Goal: Transaction & Acquisition: Obtain resource

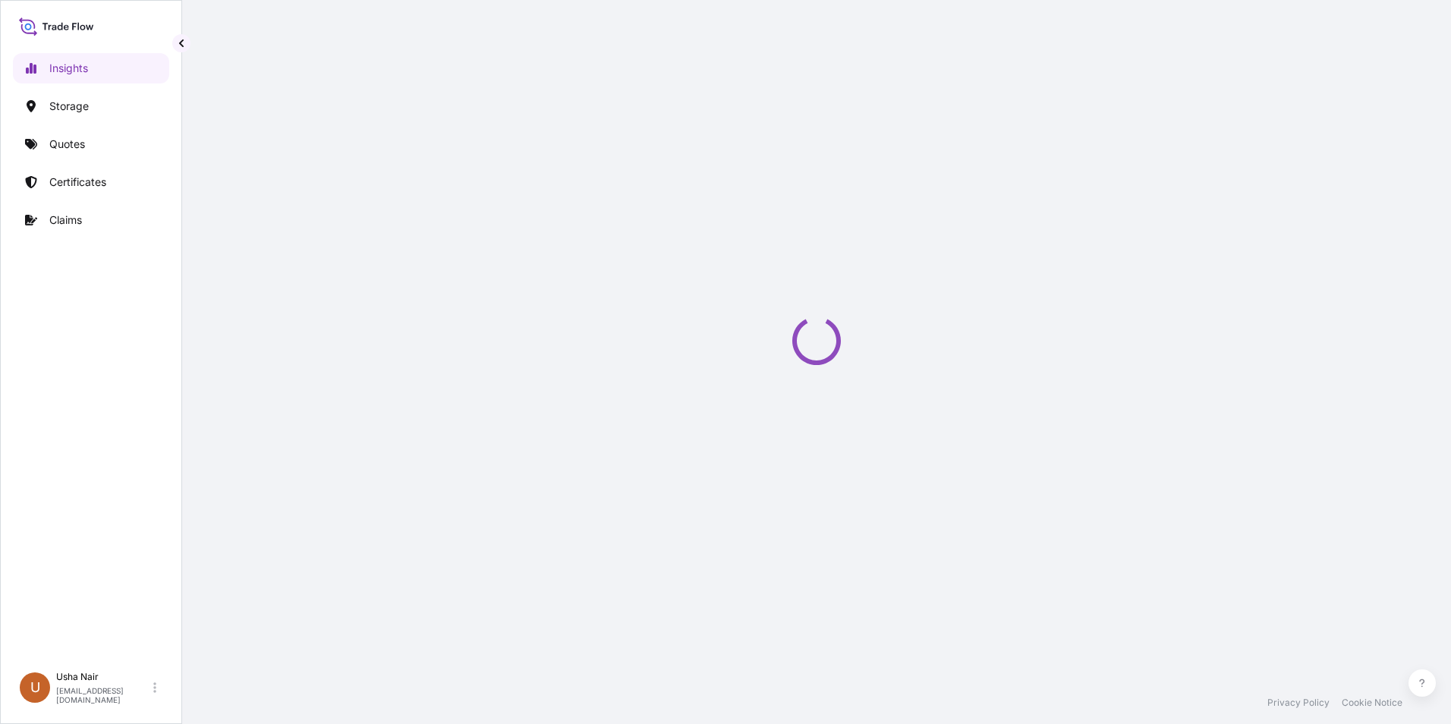
select select "2025"
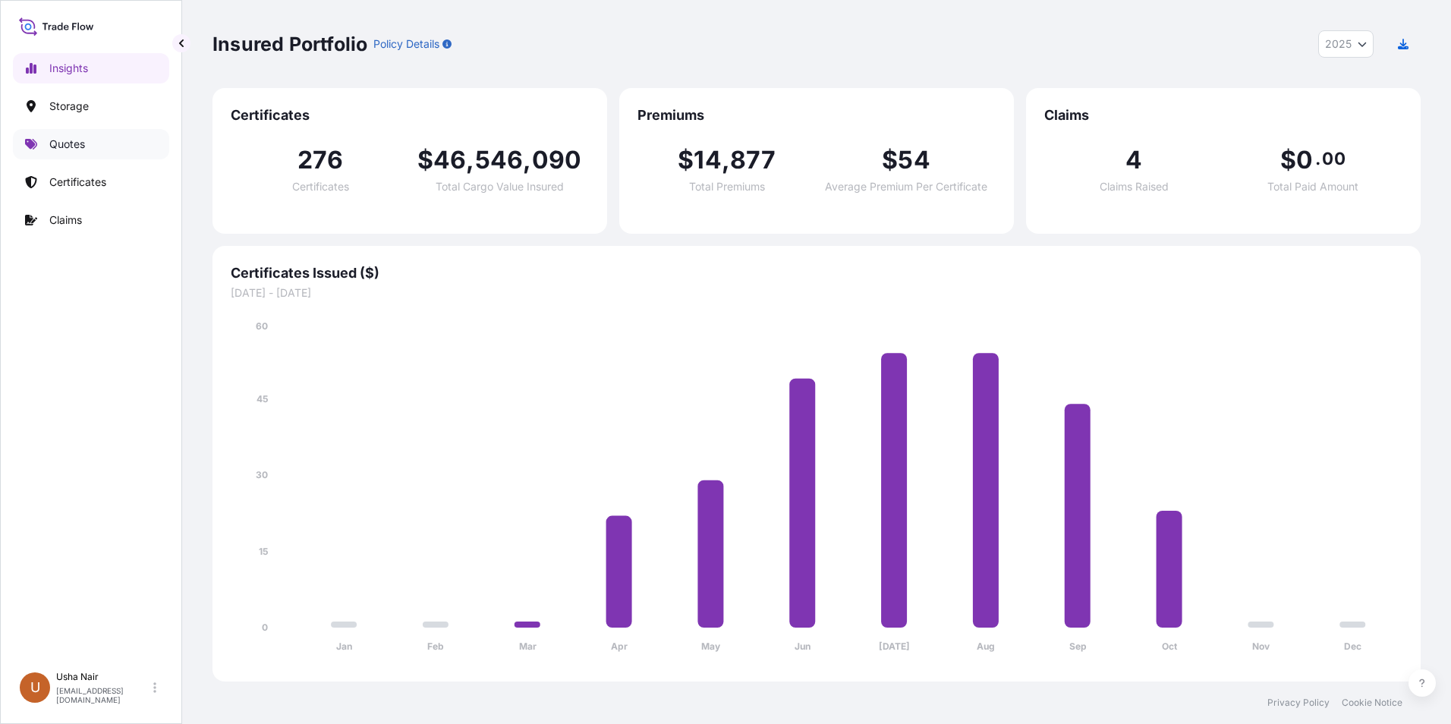
click at [57, 145] on p "Quotes" at bounding box center [67, 144] width 36 height 15
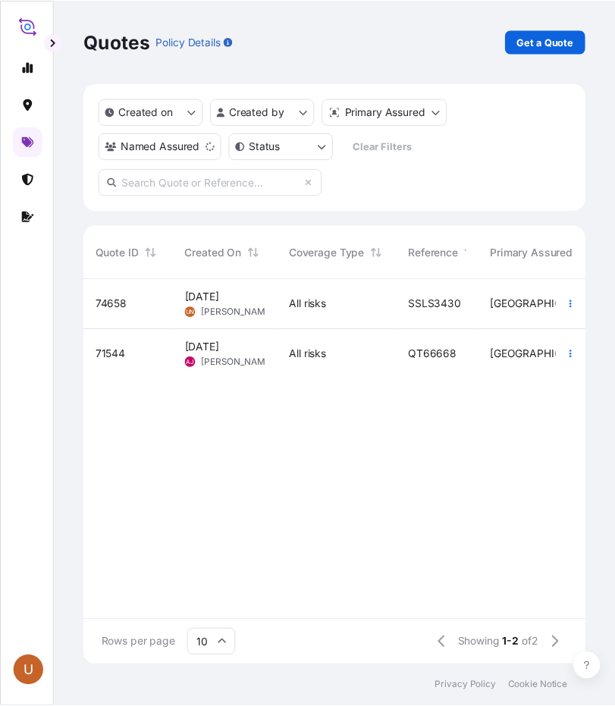
scroll to position [388, 500]
click at [549, 43] on p "Get a Quote" at bounding box center [556, 42] width 58 height 15
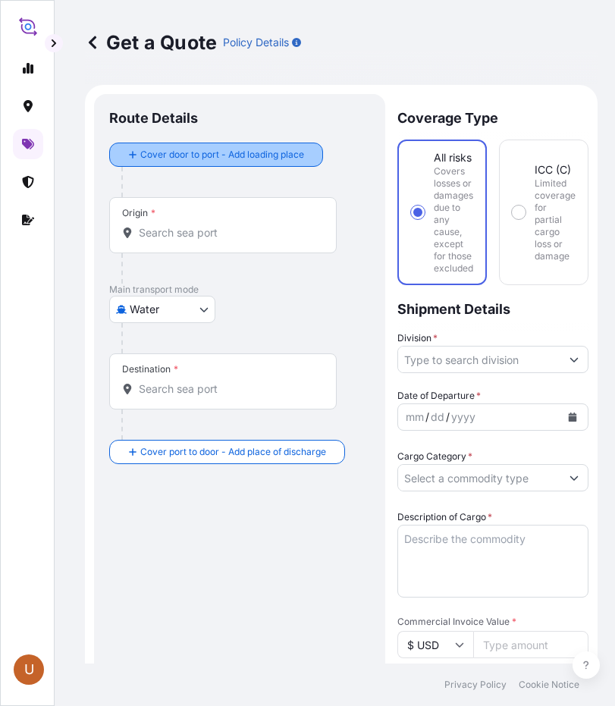
scroll to position [24, 0]
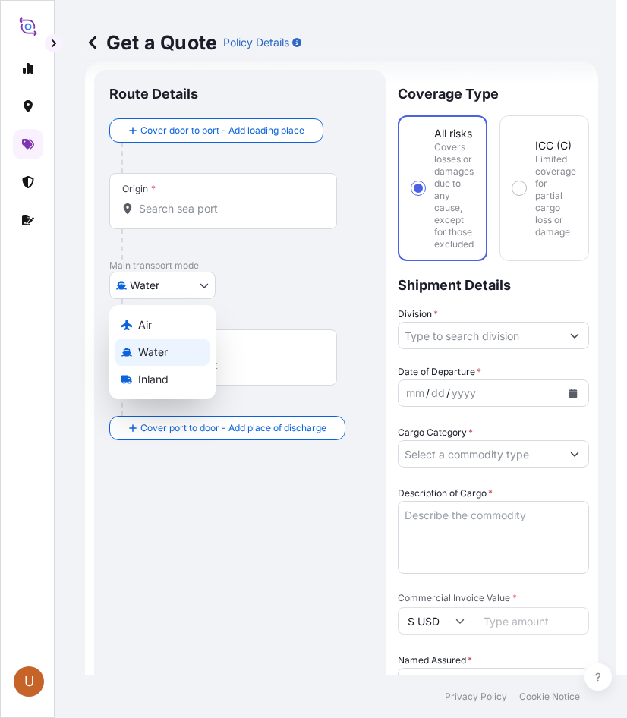
click at [202, 292] on body "U Get a Quote Policy Details Route Details Cover door to port - Add loading pla…" at bounding box center [307, 359] width 615 height 718
click at [150, 330] on span "Air" at bounding box center [145, 324] width 14 height 15
select select "Air"
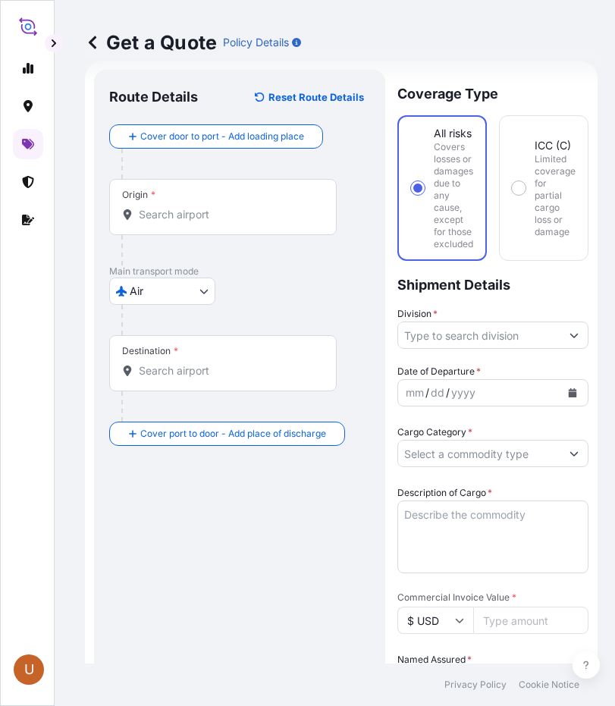
click at [171, 206] on div "Origin *" at bounding box center [223, 207] width 228 height 56
click at [171, 207] on input "Origin *" at bounding box center [228, 214] width 179 height 15
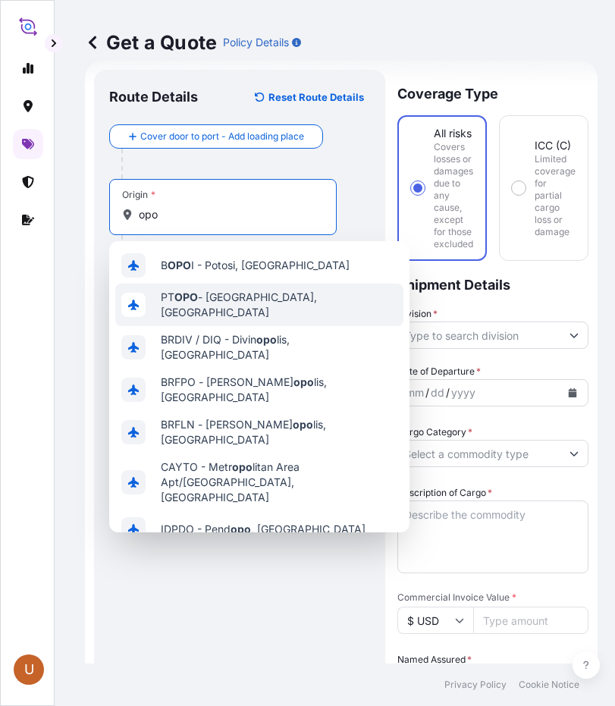
click at [285, 298] on div "PT OPO - Porto, Portugal" at bounding box center [259, 305] width 288 height 42
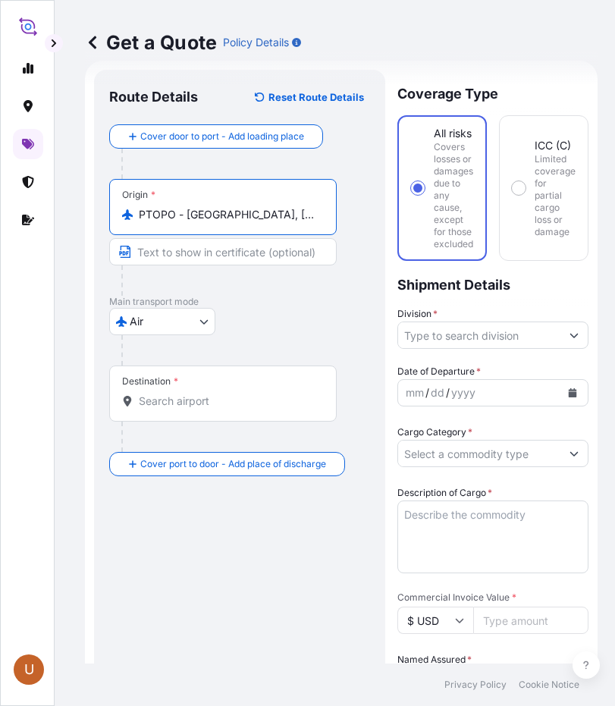
type input "PTOPO - Porto, Portugal"
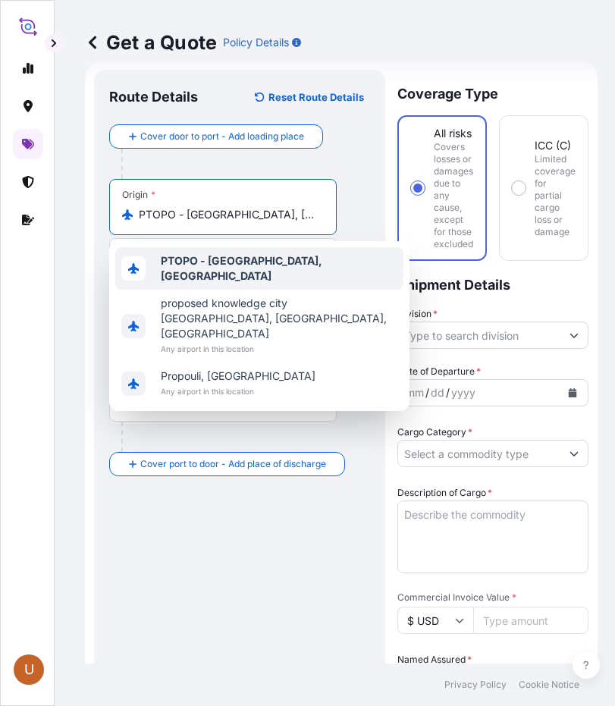
drag, startPoint x: 280, startPoint y: 217, endPoint x: 80, endPoint y: 206, distance: 199.8
click at [80, 206] on div "Get a Quote Policy Details Route Details Reset Route Details Cover door to port…" at bounding box center [342, 332] width 574 height 664
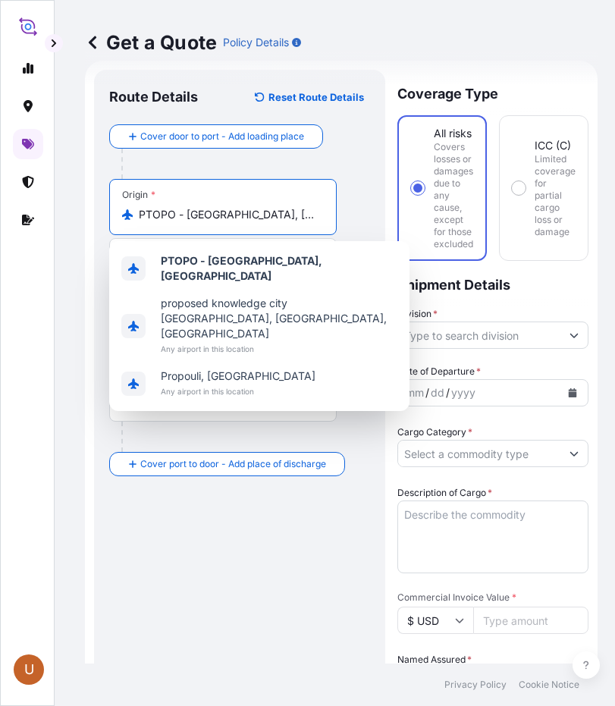
scroll to position [11, 0]
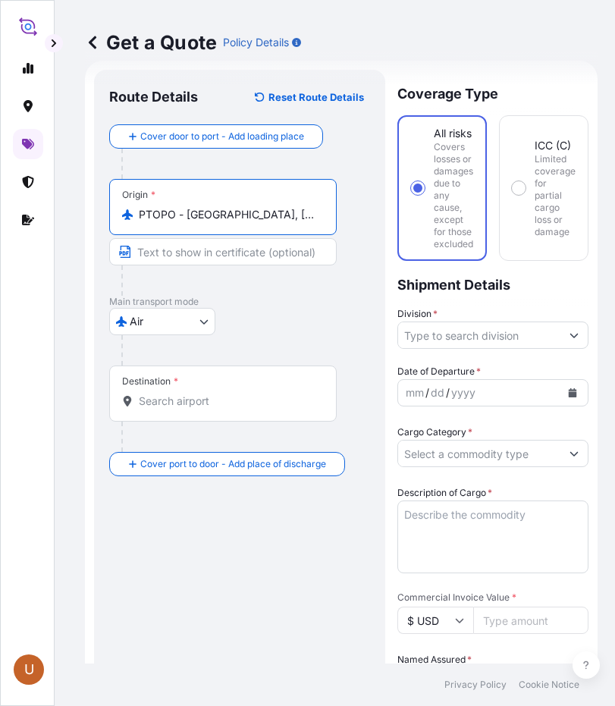
click at [239, 394] on input "Destination *" at bounding box center [228, 401] width 179 height 15
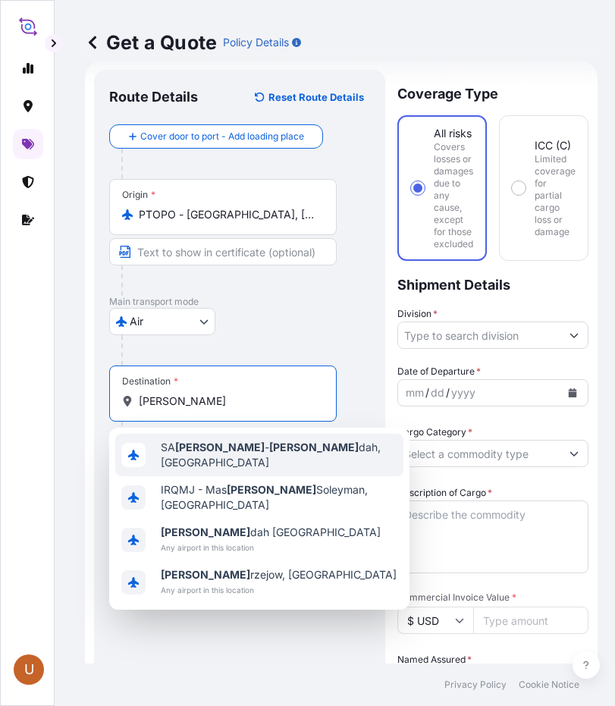
click at [200, 443] on span "SA JED - Jed dah, Saudi Arabia" at bounding box center [279, 455] width 237 height 30
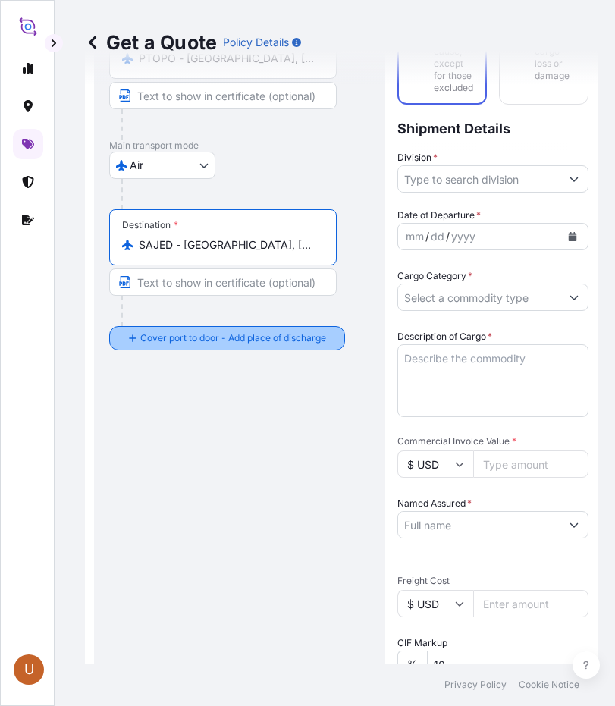
scroll to position [0, 0]
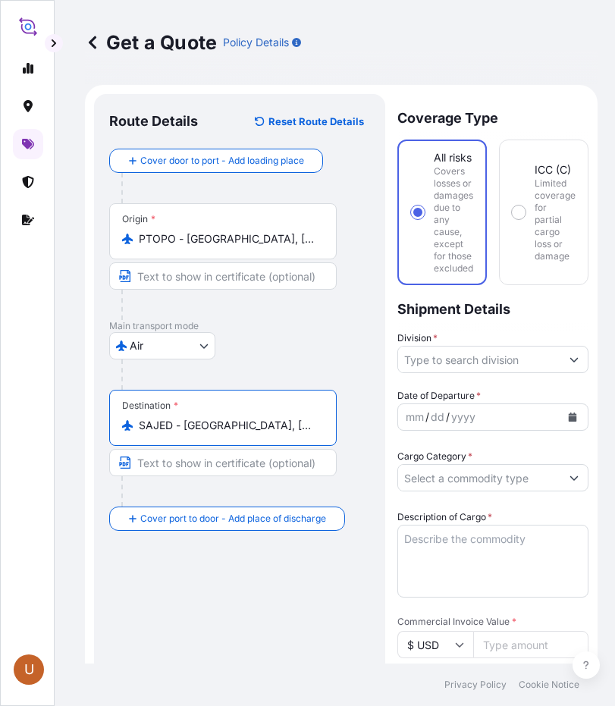
type input "SAJED - Jeddah, Saudi Arabia"
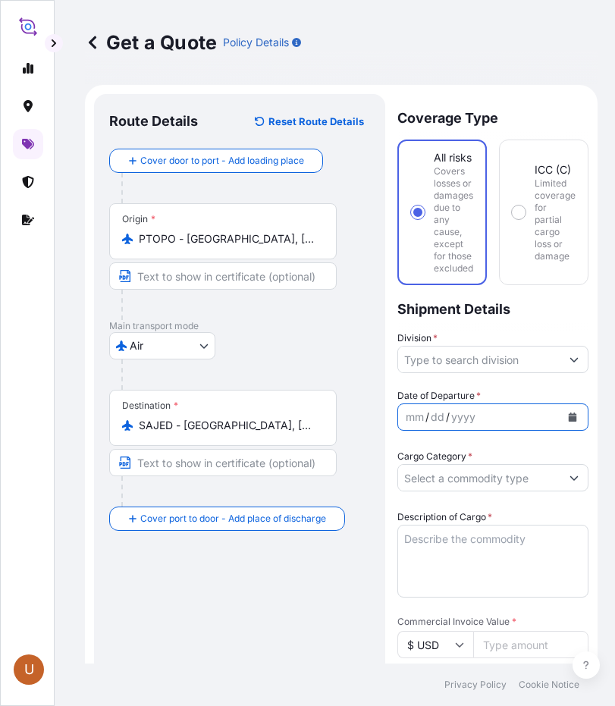
click at [577, 405] on button "Calendar" at bounding box center [573, 417] width 24 height 24
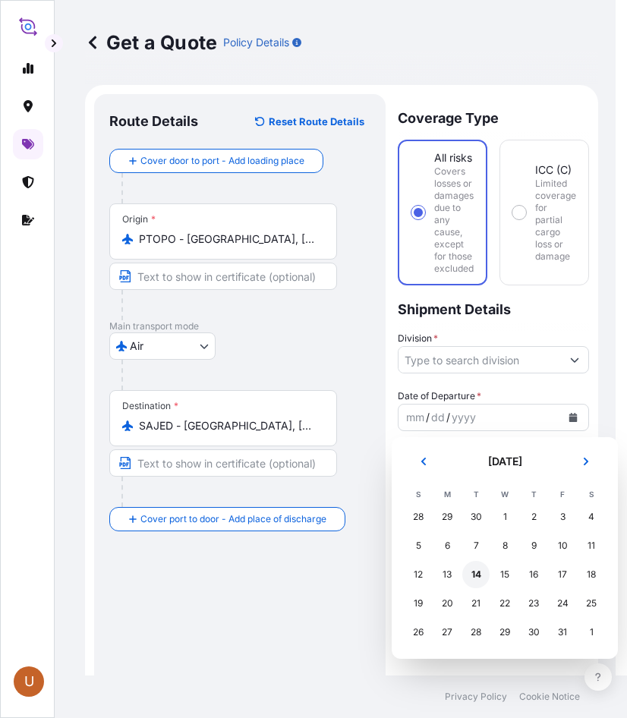
click at [473, 577] on div "14" at bounding box center [475, 574] width 27 height 27
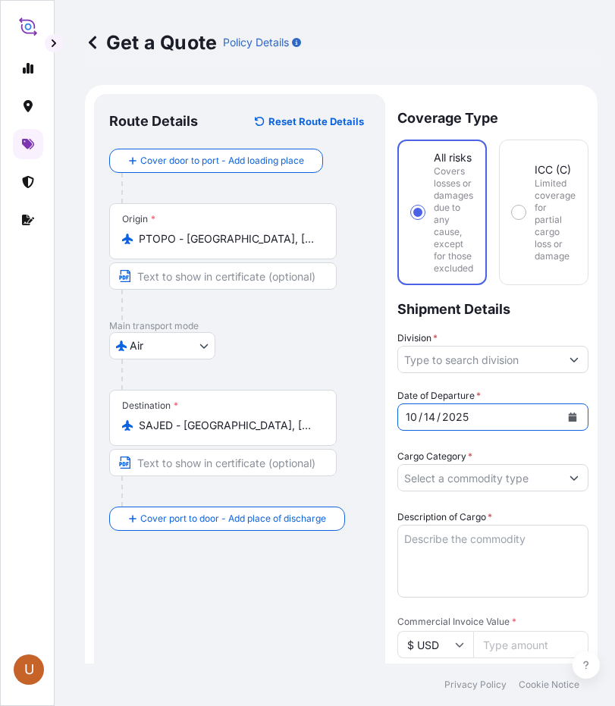
click at [569, 483] on button "Show suggestions" at bounding box center [574, 477] width 27 height 27
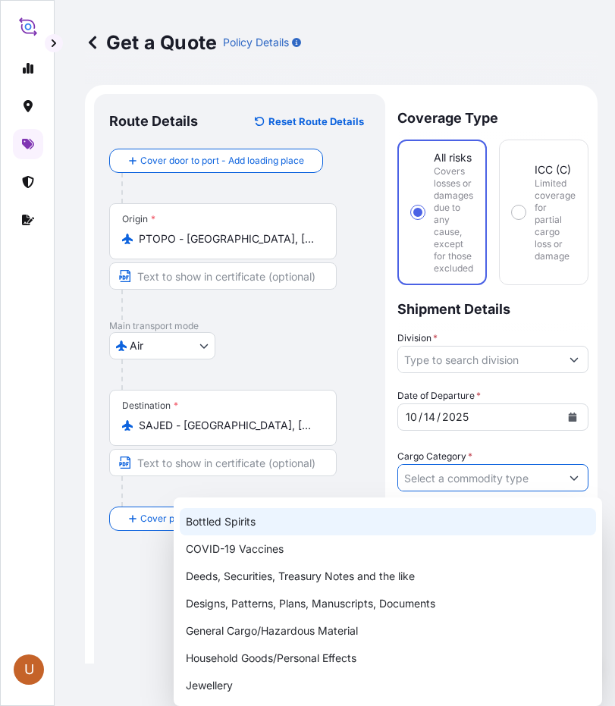
scroll to position [76, 0]
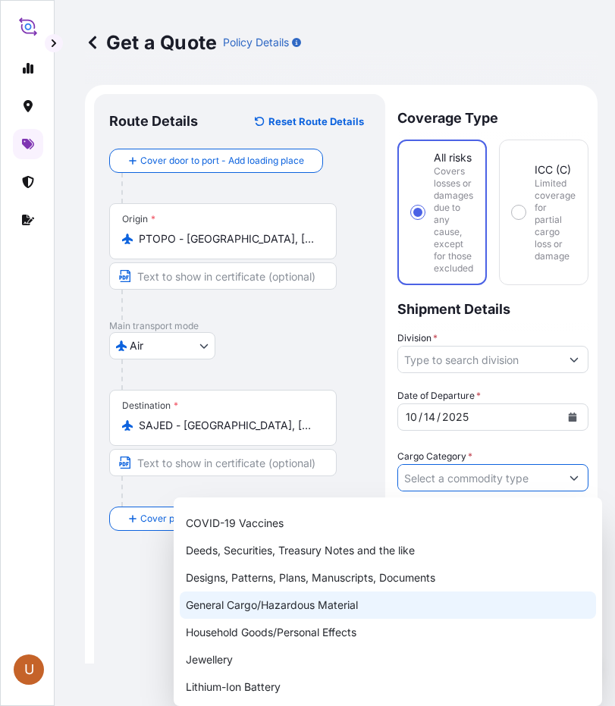
click at [283, 606] on div "General Cargo/Hazardous Material" at bounding box center [388, 605] width 417 height 27
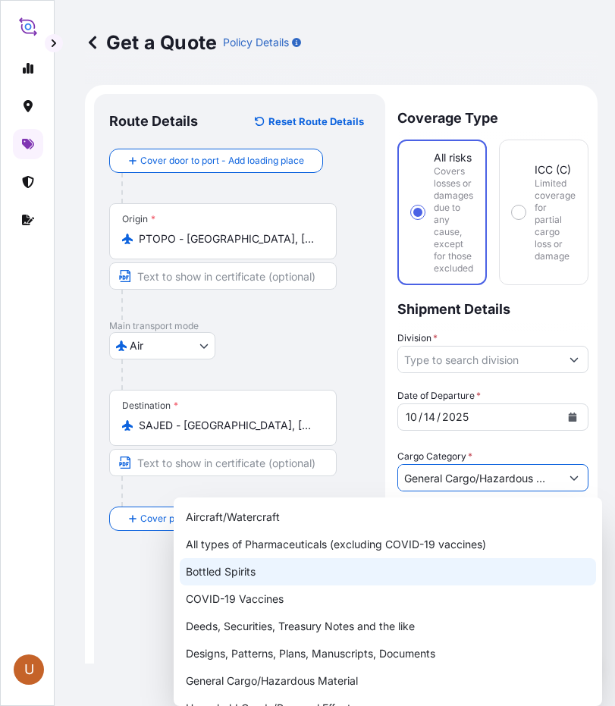
click at [515, 572] on div "Bottled Spirits" at bounding box center [388, 571] width 417 height 27
type input "Bottled Spirits"
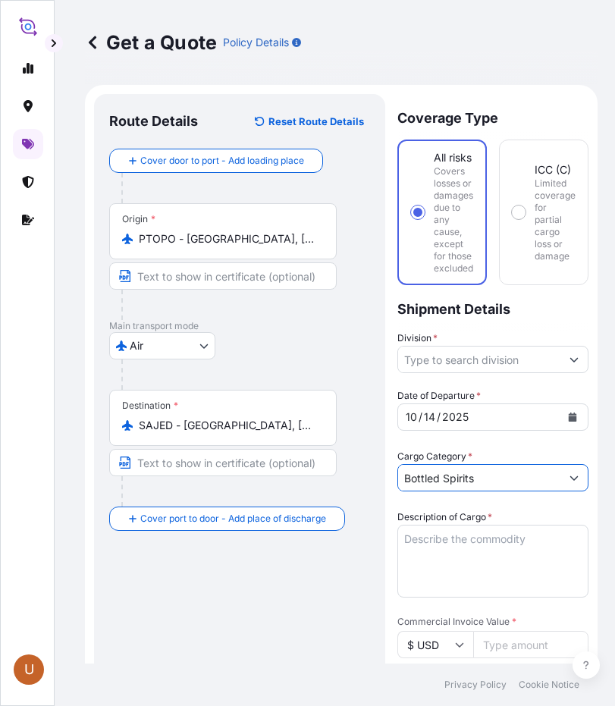
click at [486, 537] on textarea "Description of Cargo *" at bounding box center [493, 561] width 191 height 73
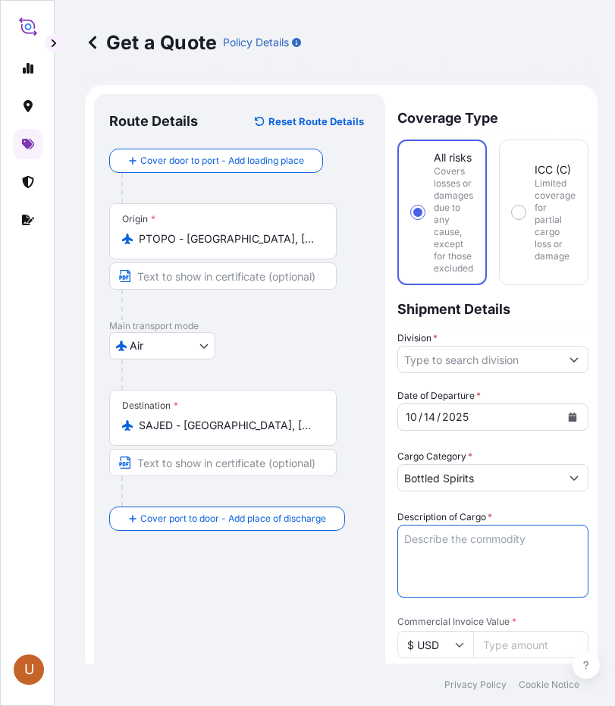
paste textarea "Arches"
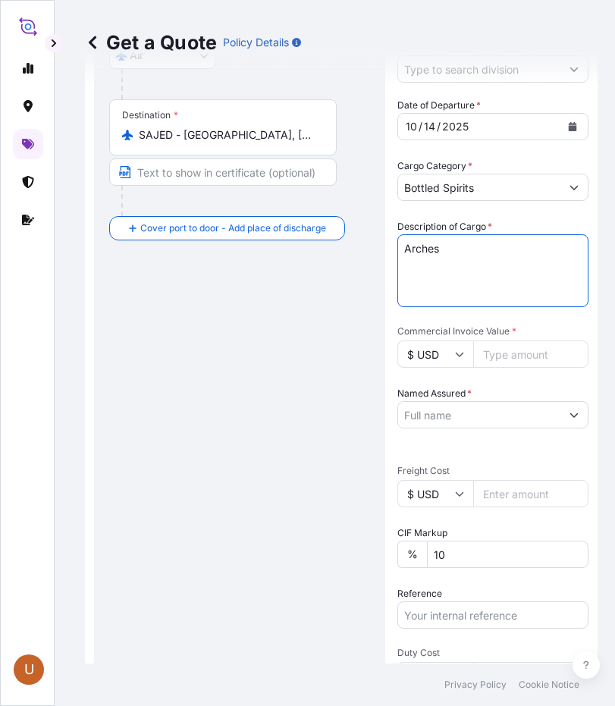
scroll to position [304, 0]
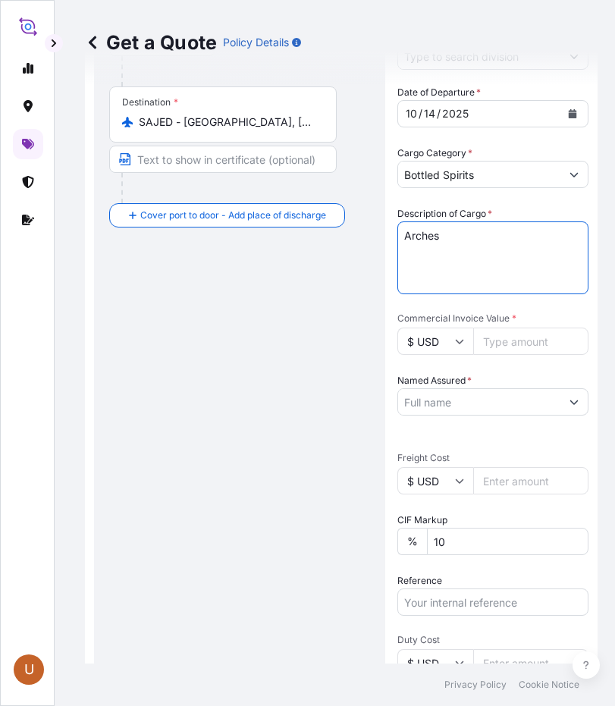
type textarea "Arches"
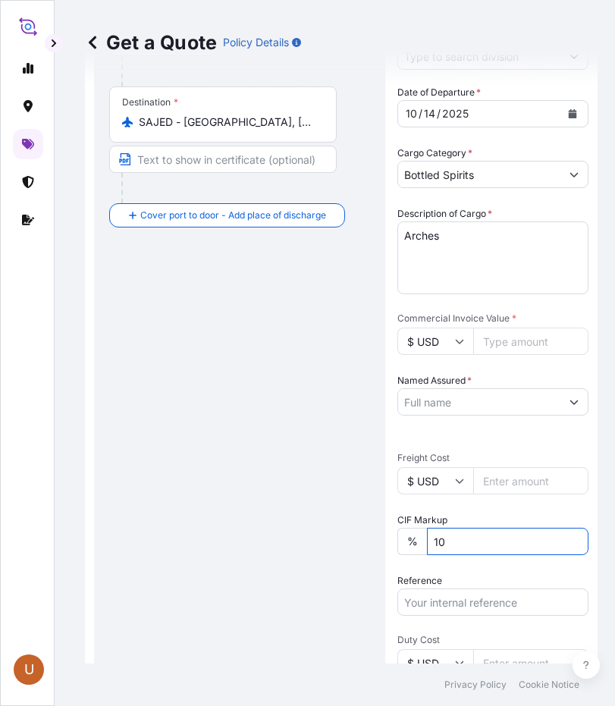
click at [517, 538] on input "10" at bounding box center [508, 541] width 162 height 27
type input "1"
type input "0"
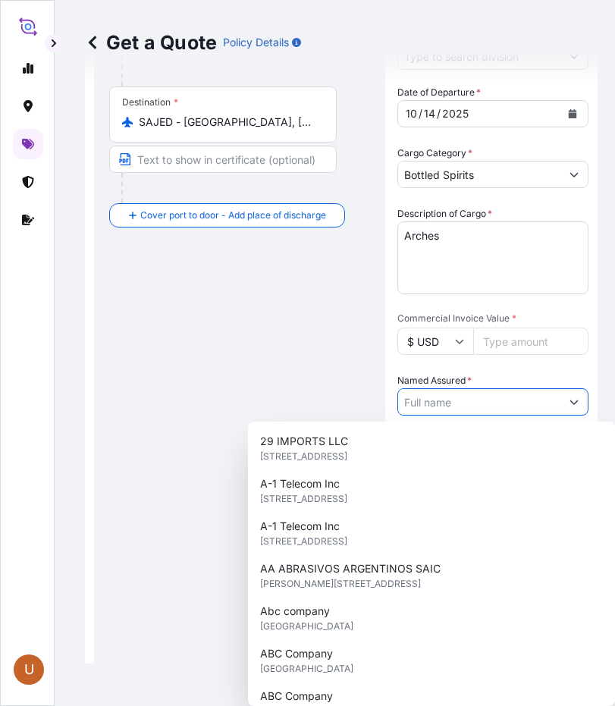
click at [523, 409] on input "Named Assured *" at bounding box center [479, 401] width 162 height 27
paste input "SAUDI ICON COMPANY"
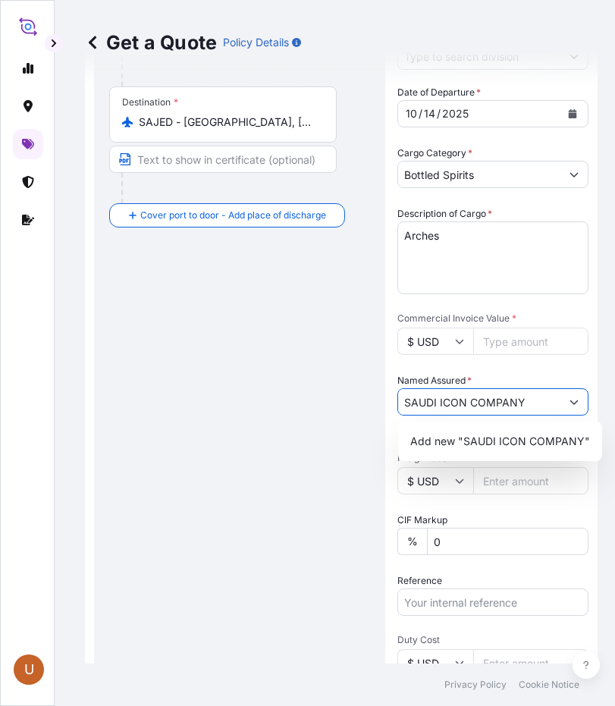
type input "SAUDI ICON COMPANY"
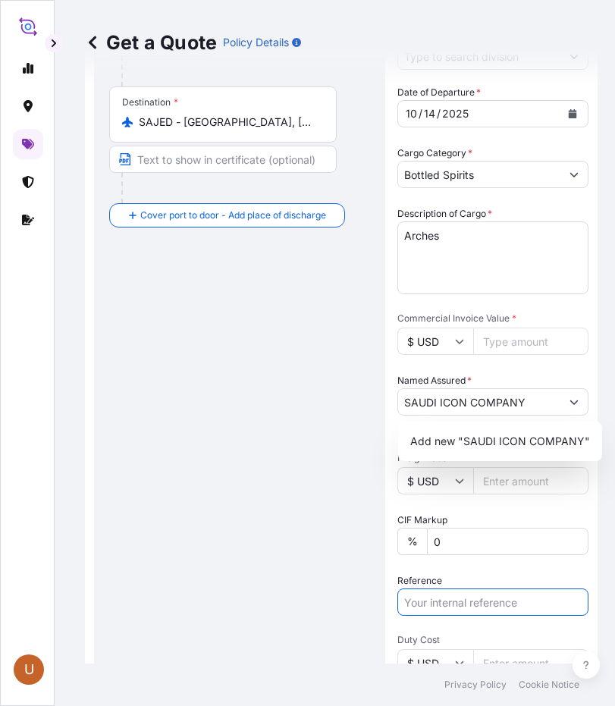
click at [440, 609] on input "Reference" at bounding box center [493, 602] width 191 height 27
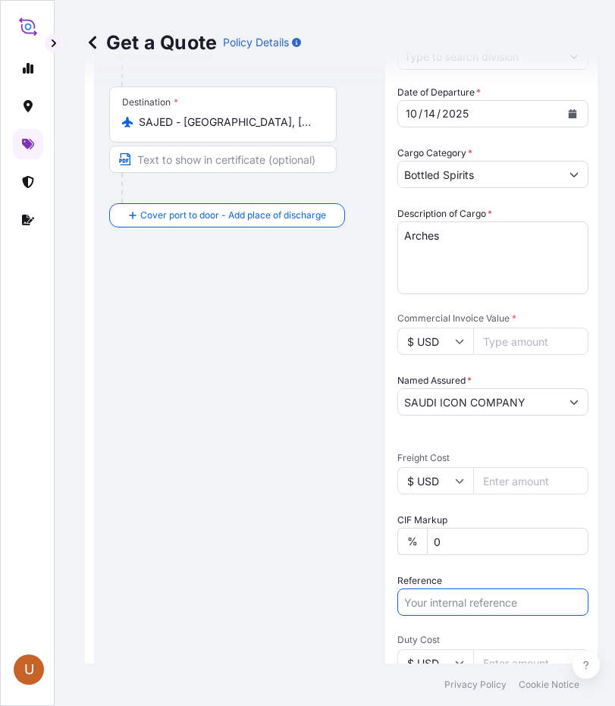
paste input "SSLS3455"
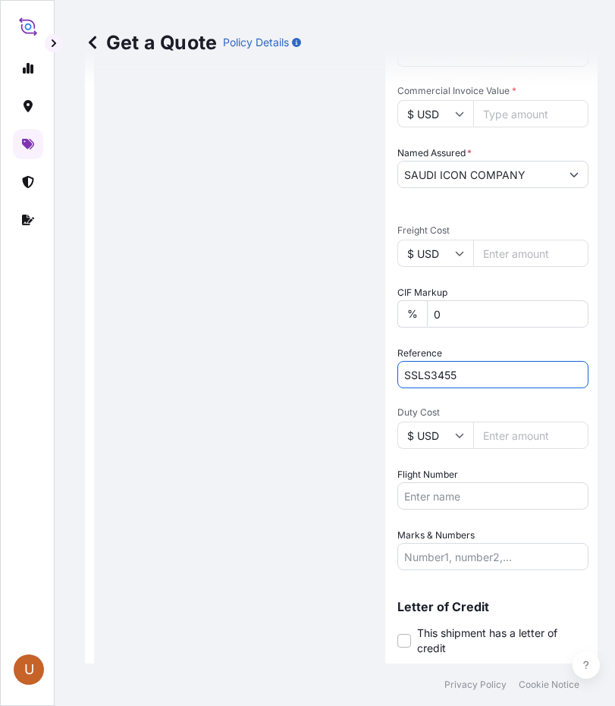
scroll to position [564, 0]
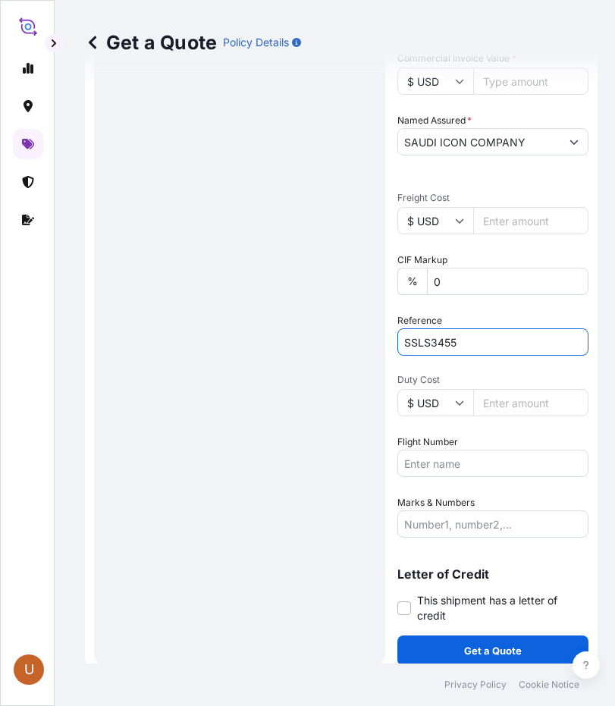
type input "SSLS3455"
click at [522, 523] on input "Marks & Numbers" at bounding box center [493, 524] width 191 height 27
paste input "SSLS3455"
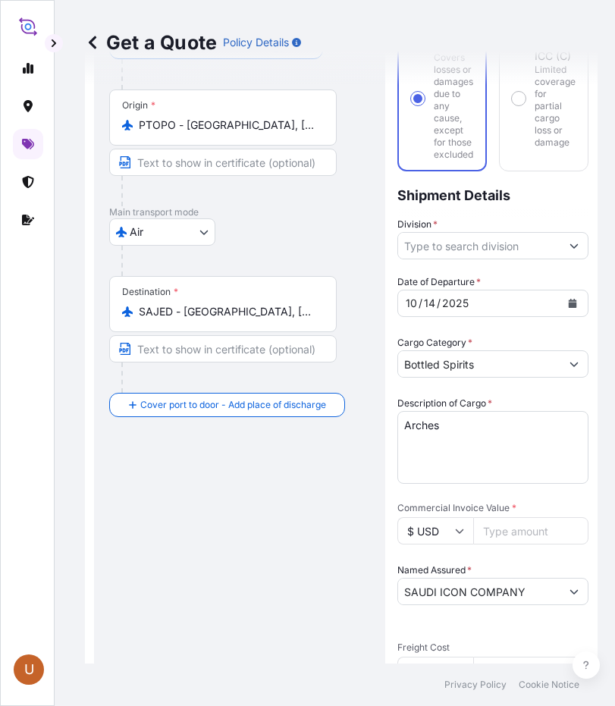
scroll to position [109, 0]
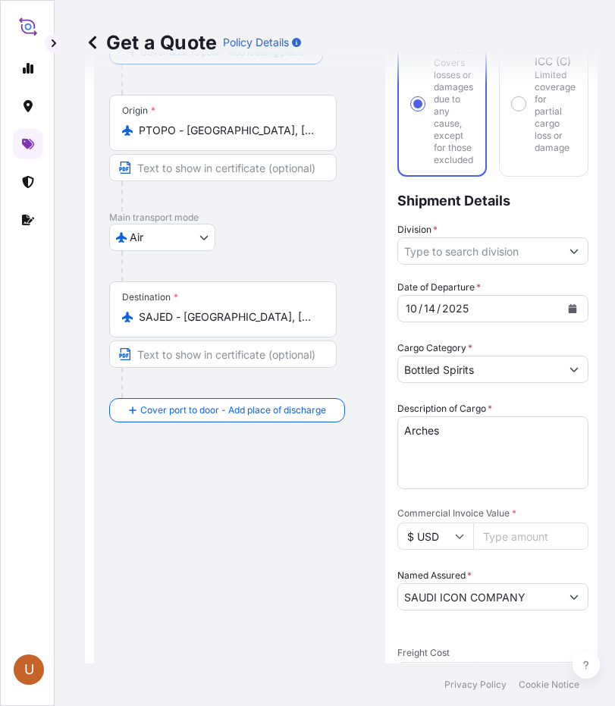
type input "SSLS3455"
click at [465, 539] on input "$ USD" at bounding box center [436, 536] width 76 height 27
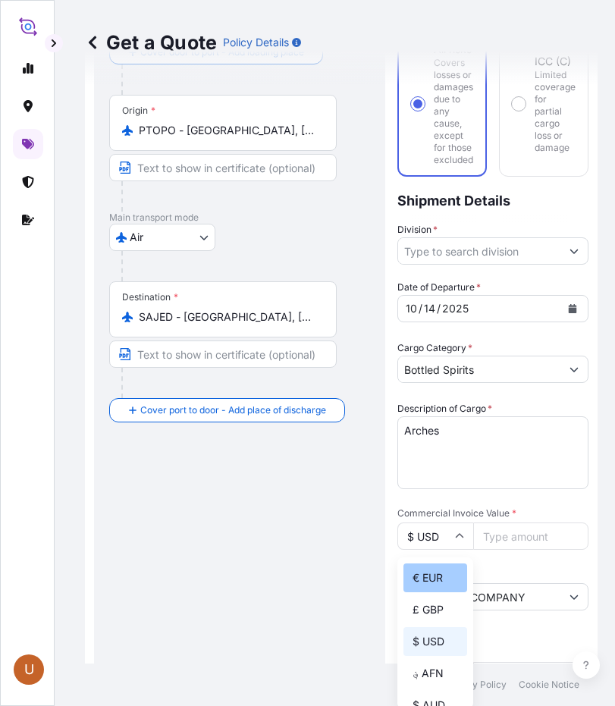
click at [436, 575] on div "€ EUR" at bounding box center [436, 578] width 64 height 29
type input "€ EUR"
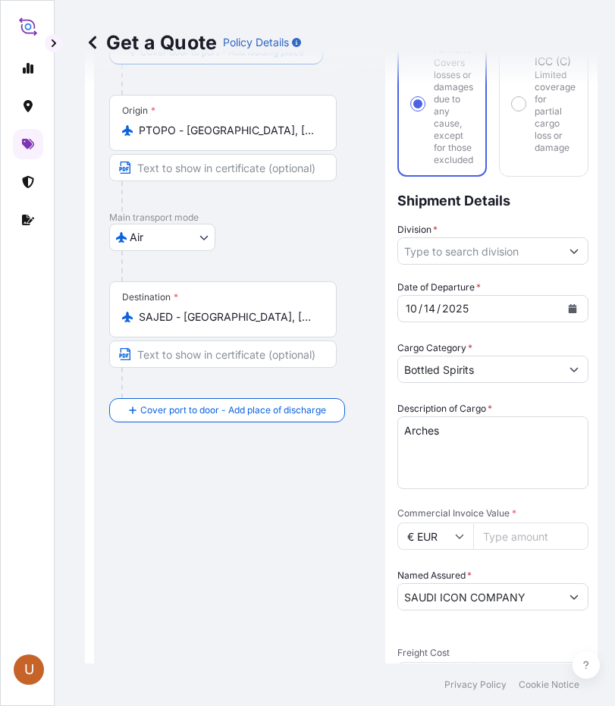
click at [528, 539] on input "Commercial Invoice Value *" at bounding box center [530, 536] width 115 height 27
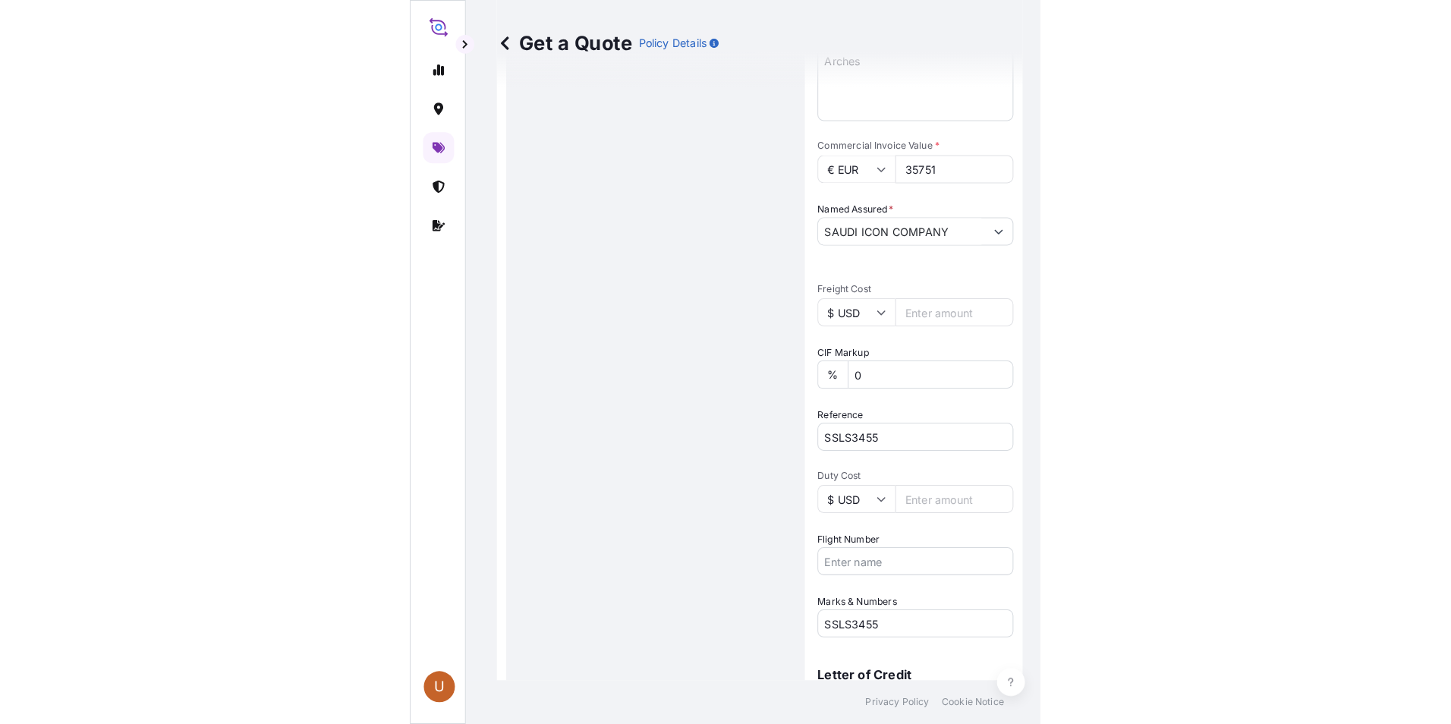
scroll to position [488, 0]
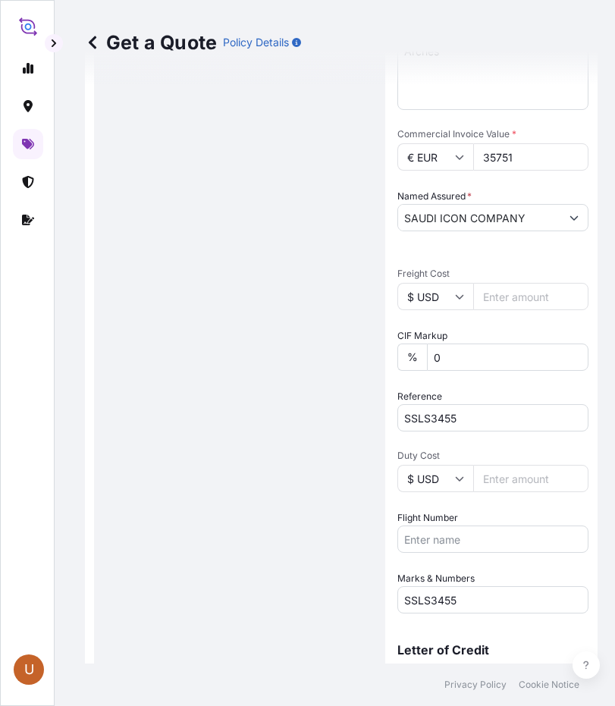
type input "35751"
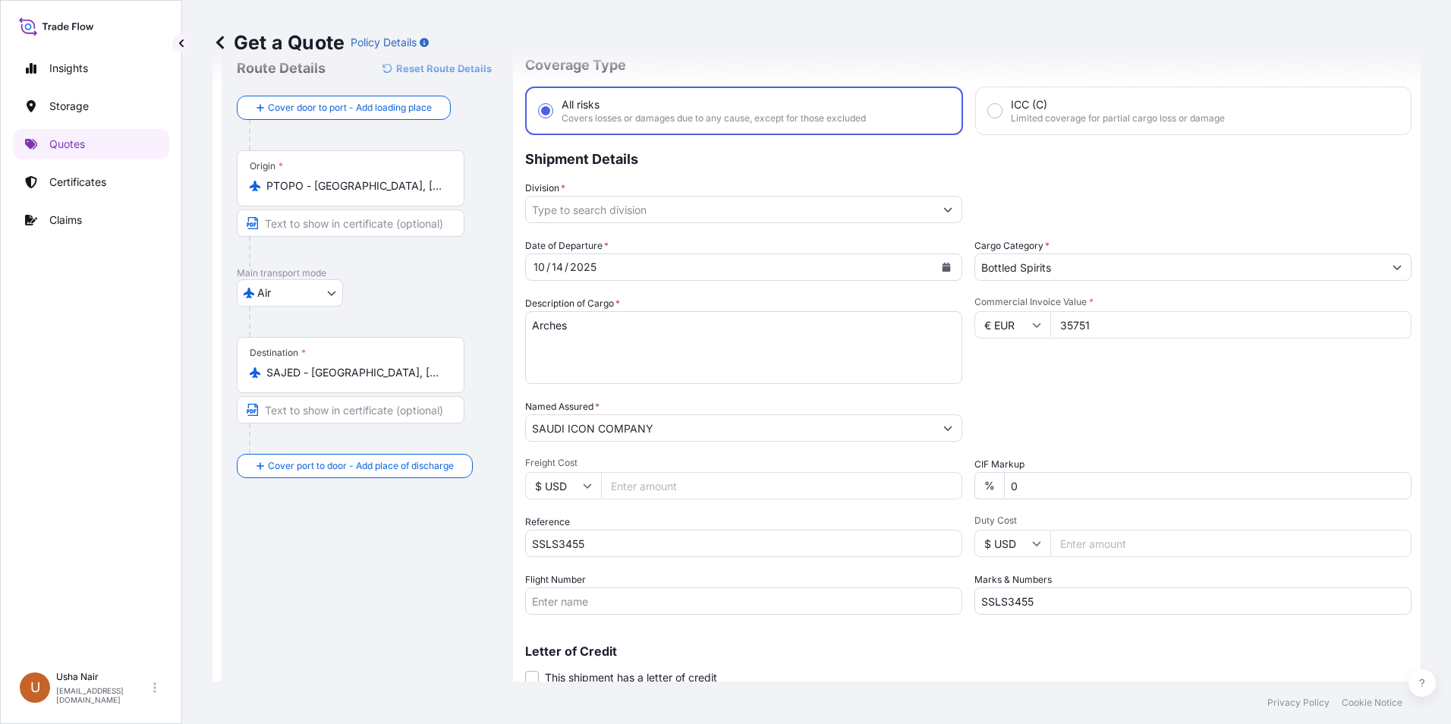
scroll to position [0, 0]
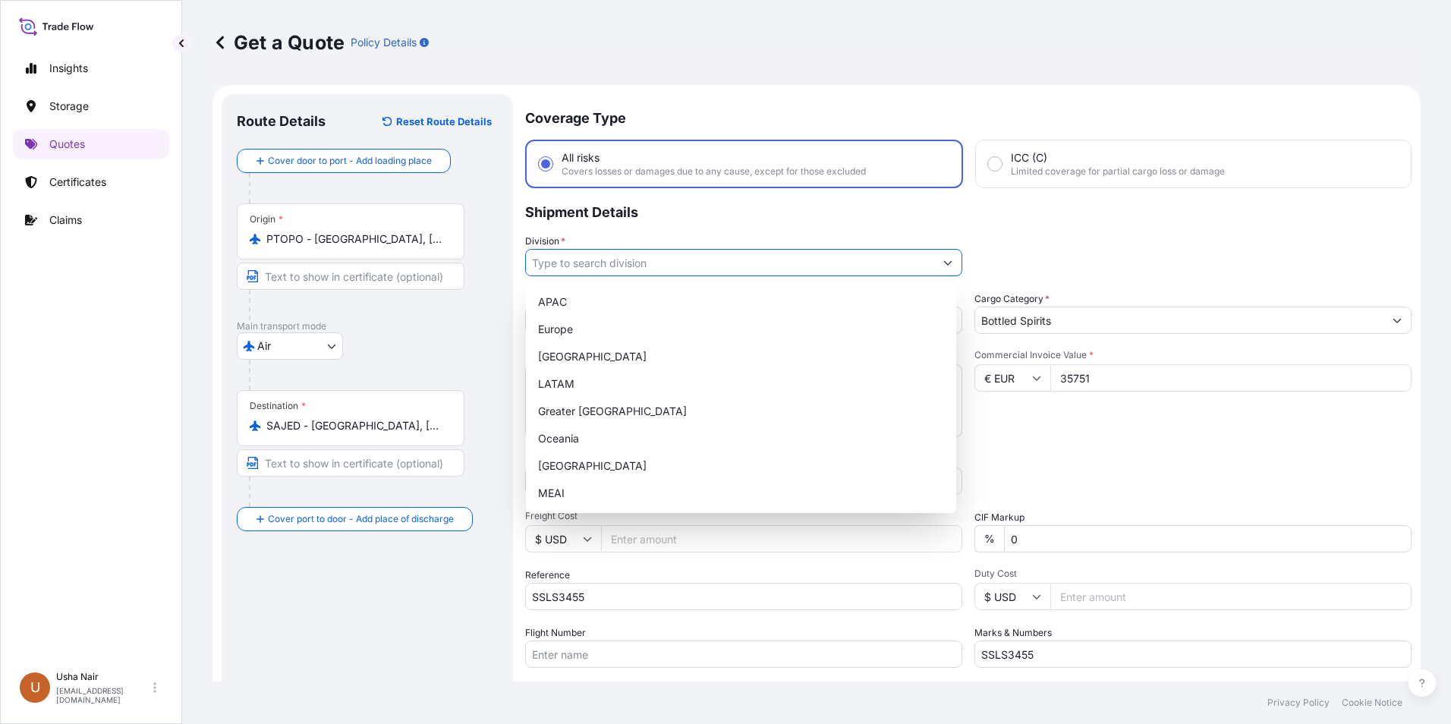
click at [944, 263] on icon "Show suggestions" at bounding box center [948, 263] width 8 height 5
click at [563, 496] on div "MEAI" at bounding box center [741, 493] width 418 height 27
type input "MEAI"
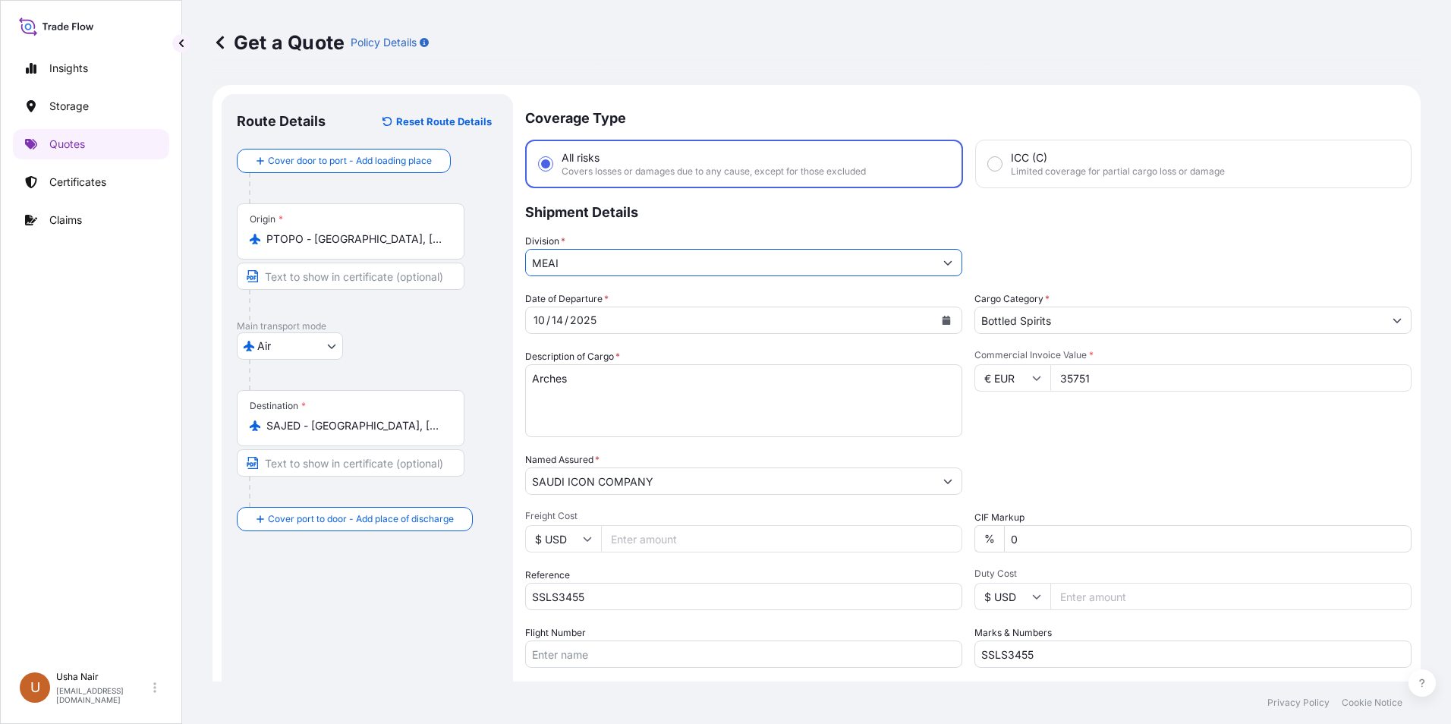
scroll to position [109, 0]
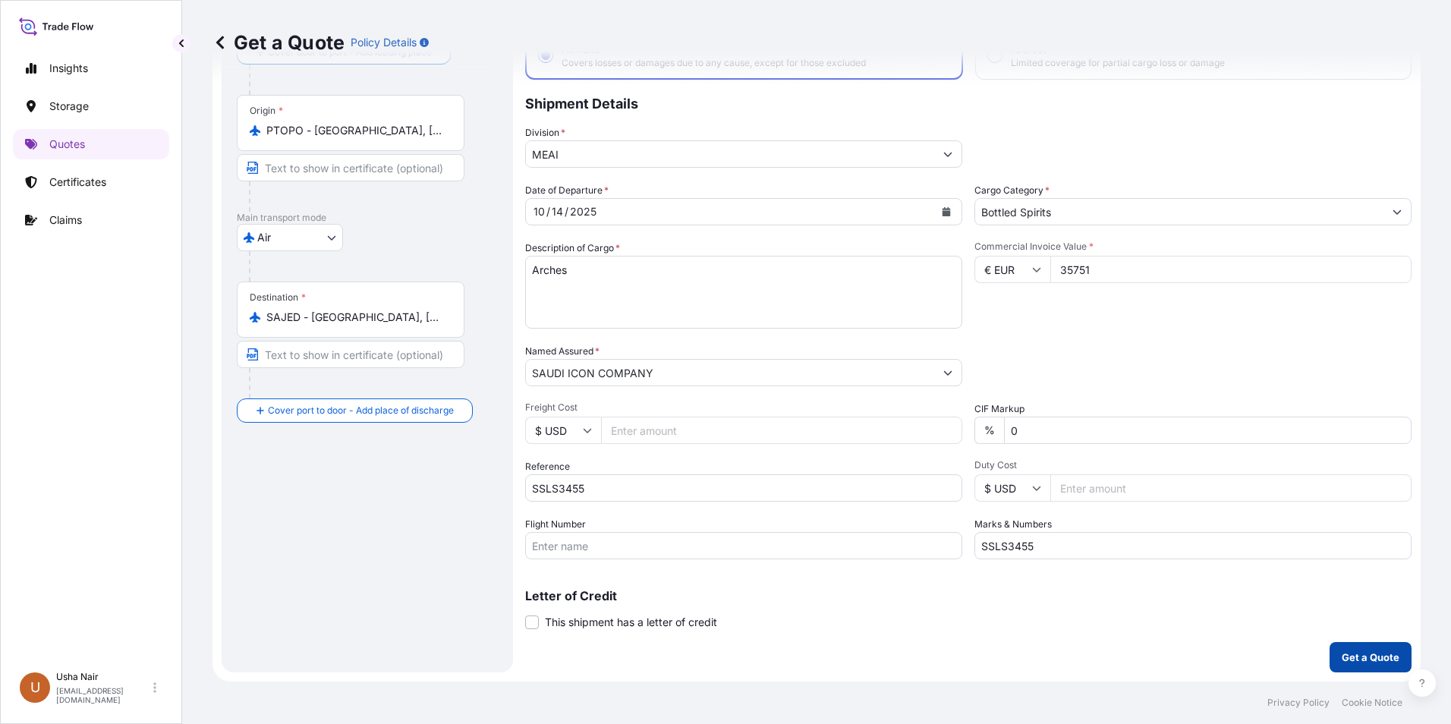
click at [1349, 662] on p "Get a Quote" at bounding box center [1371, 657] width 58 height 15
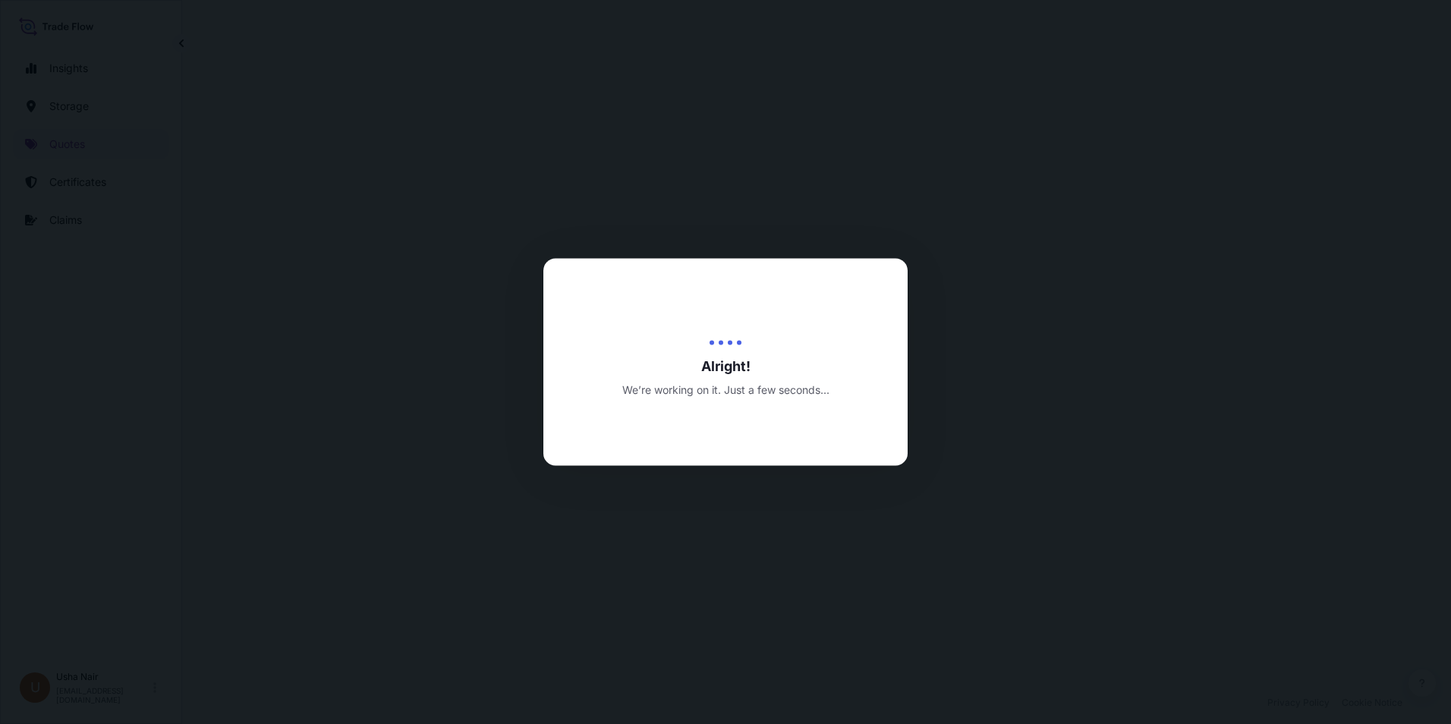
select select "Air"
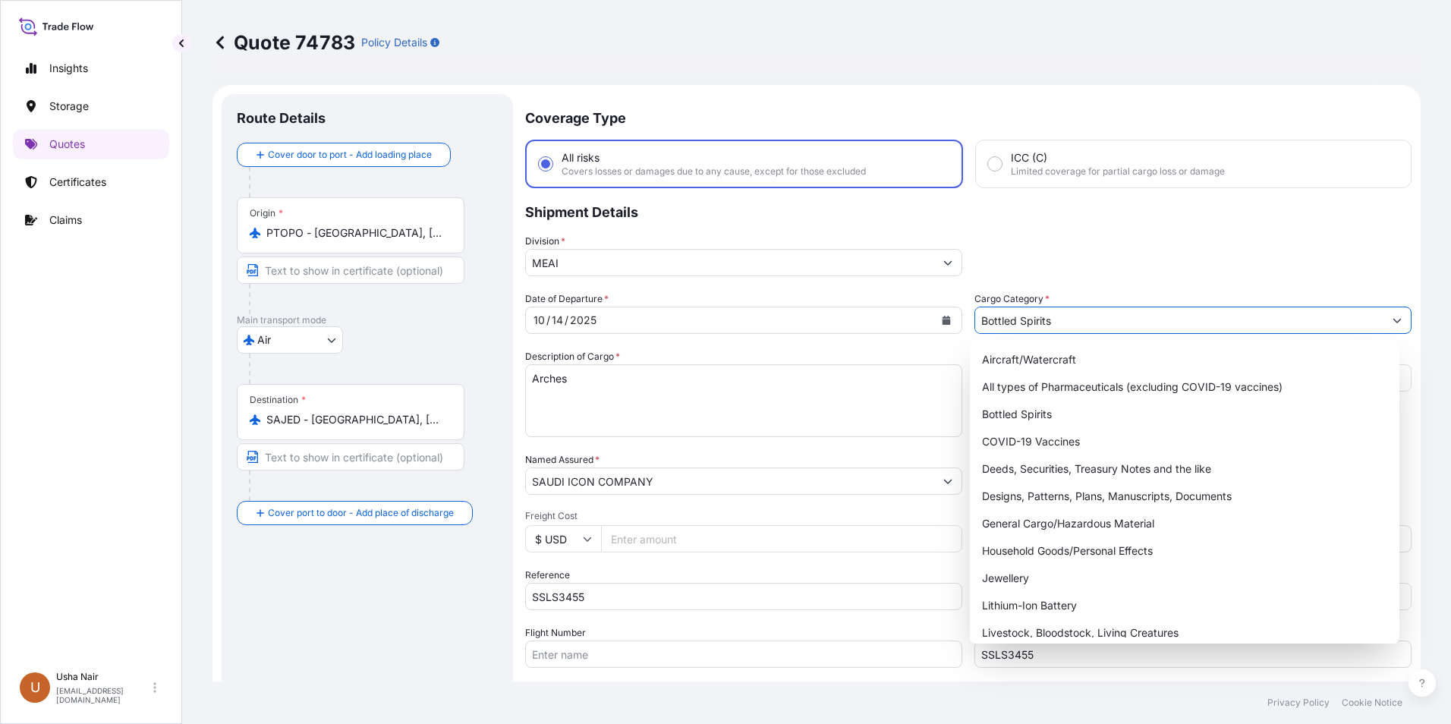
click at [1393, 320] on icon "Show suggestions" at bounding box center [1397, 321] width 8 height 5
click at [1061, 519] on div "General Cargo/Hazardous Material" at bounding box center [1185, 523] width 418 height 27
type input "General Cargo/Hazardous Material"
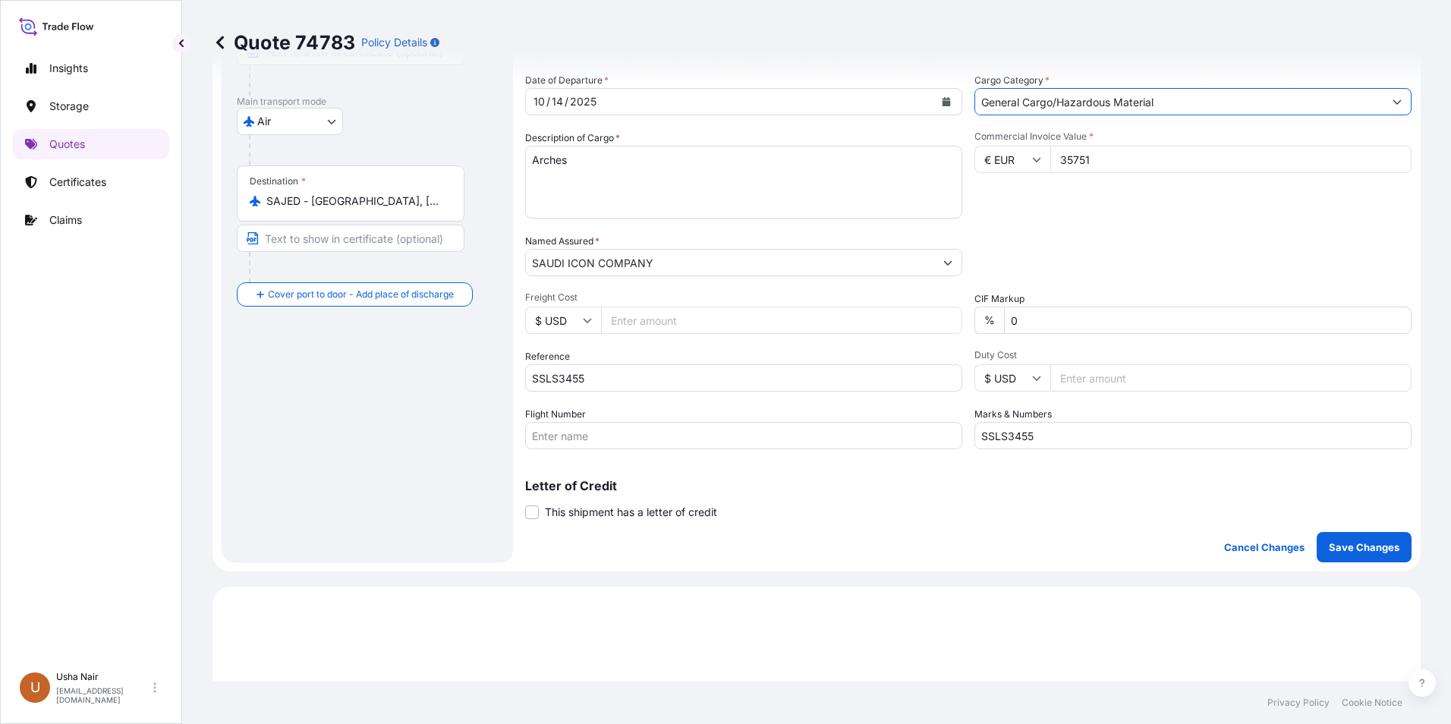
scroll to position [228, 0]
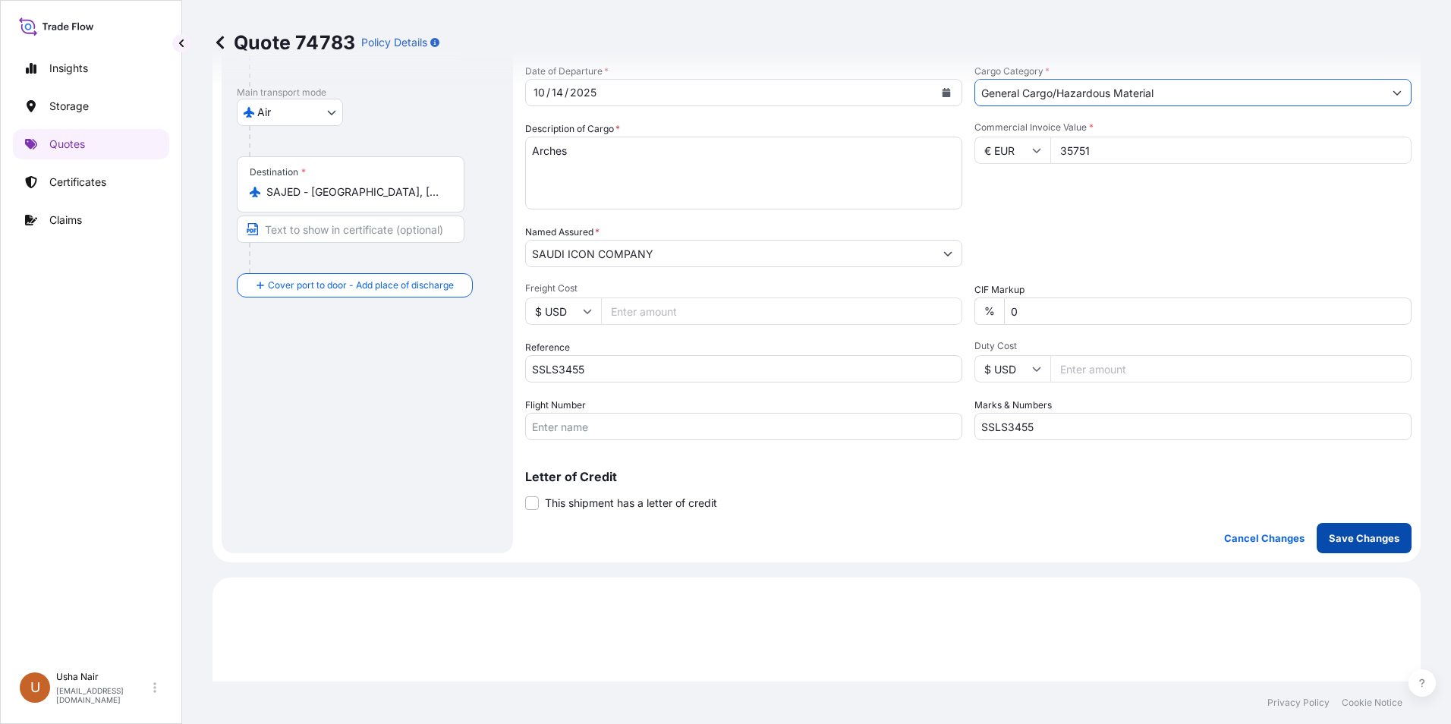
click at [1350, 539] on p "Save Changes" at bounding box center [1364, 537] width 71 height 15
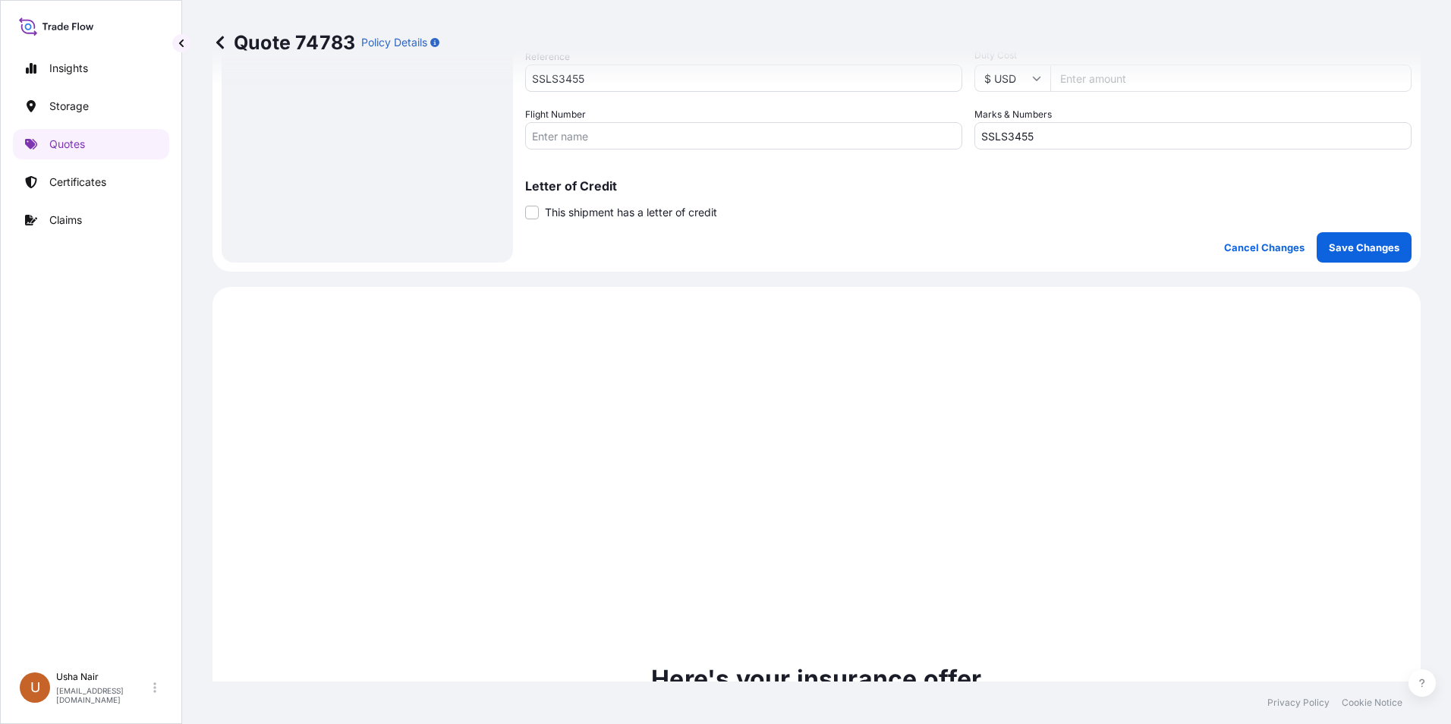
scroll to position [729, 0]
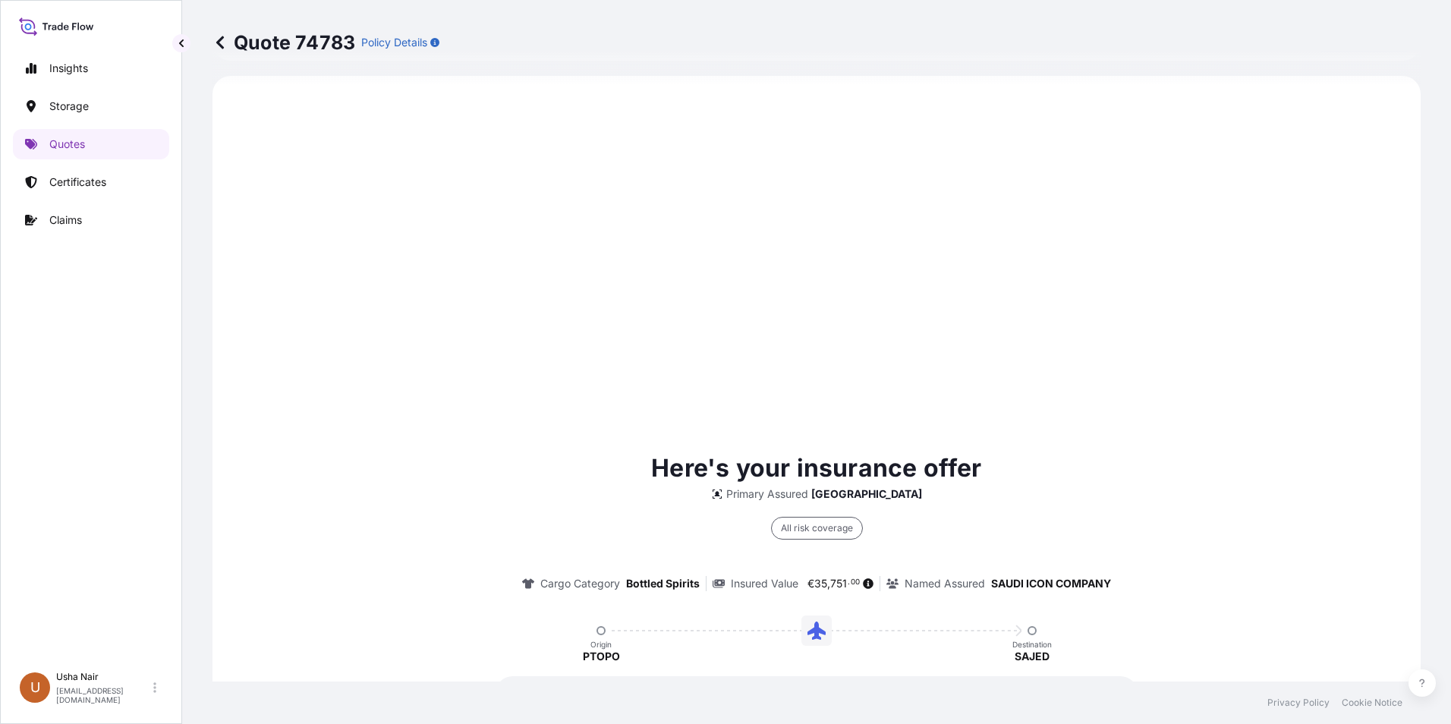
select select "Air"
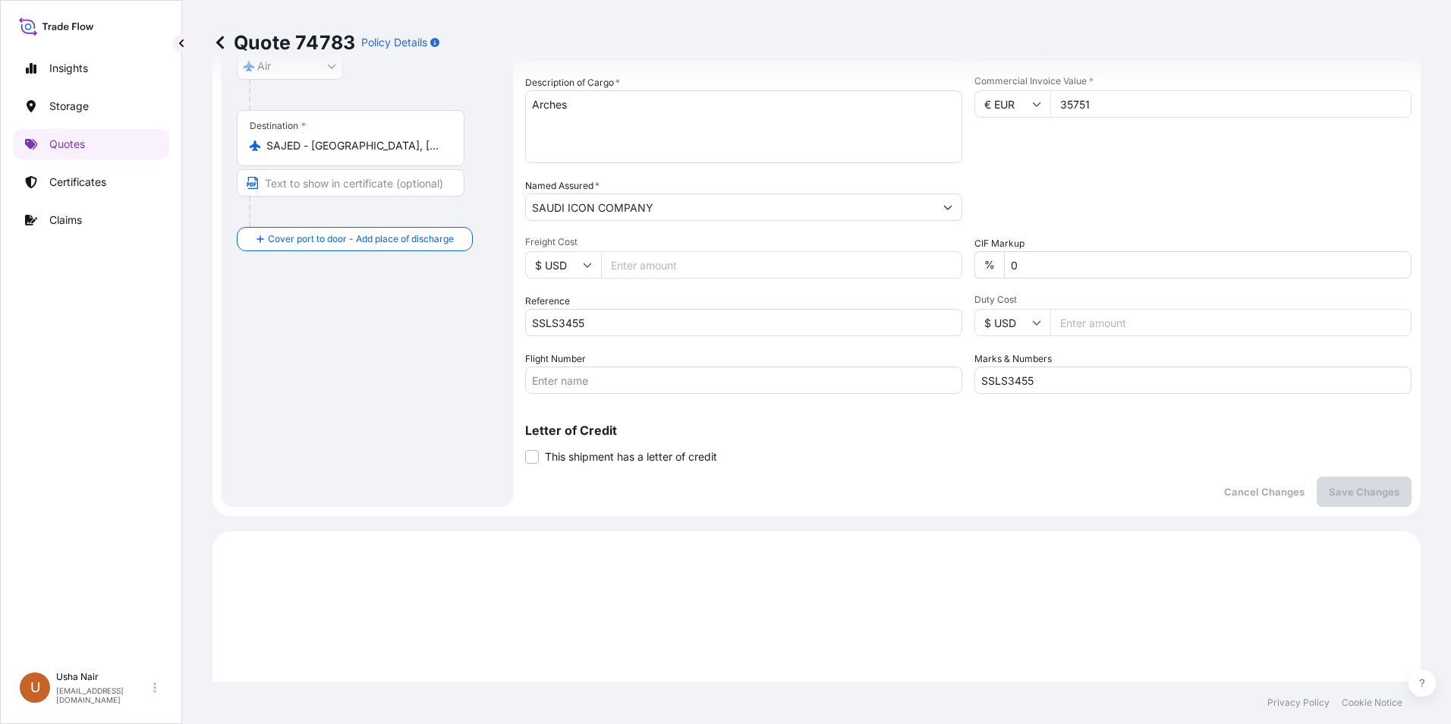
scroll to position [46, 0]
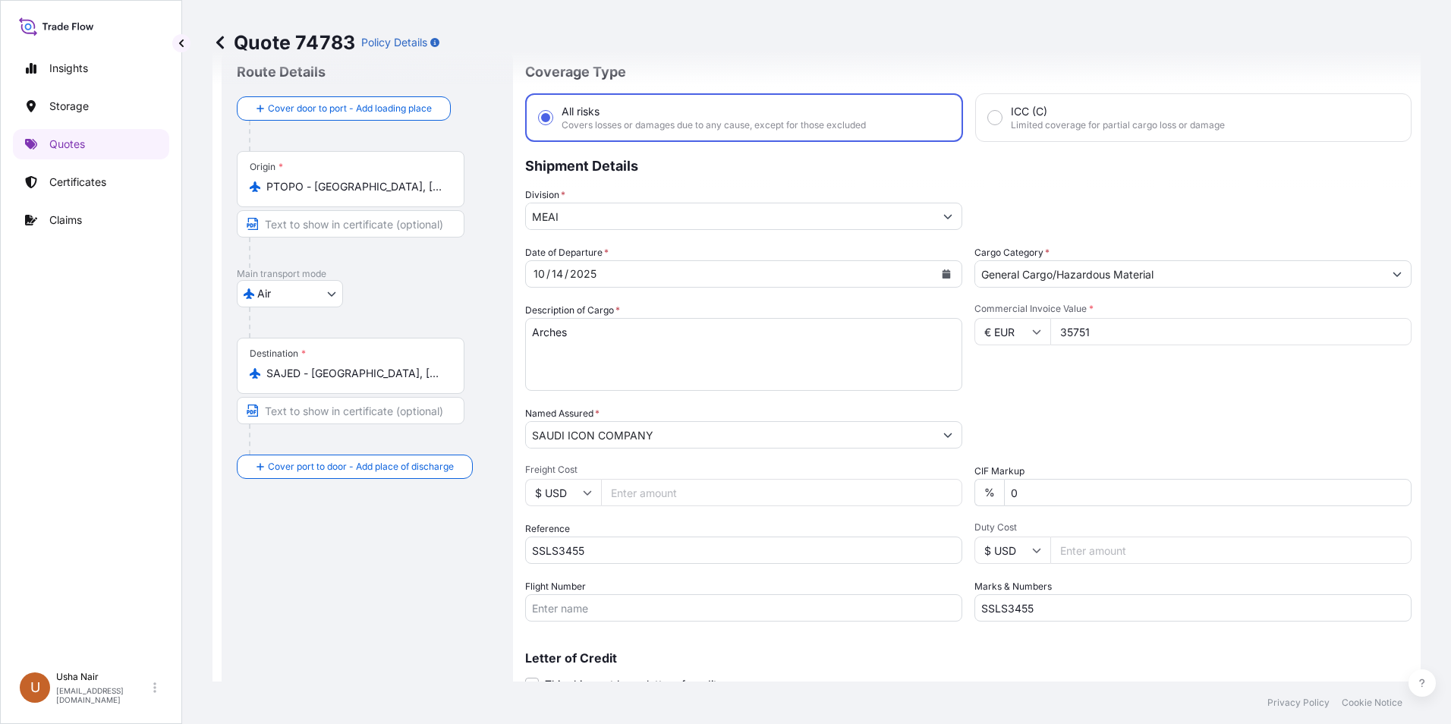
click at [1099, 336] on input "35751" at bounding box center [1230, 331] width 361 height 27
type input "35751.02"
click at [1306, 439] on div "Packing Category Type to search a container mode Please select a primary mode o…" at bounding box center [1192, 427] width 437 height 42
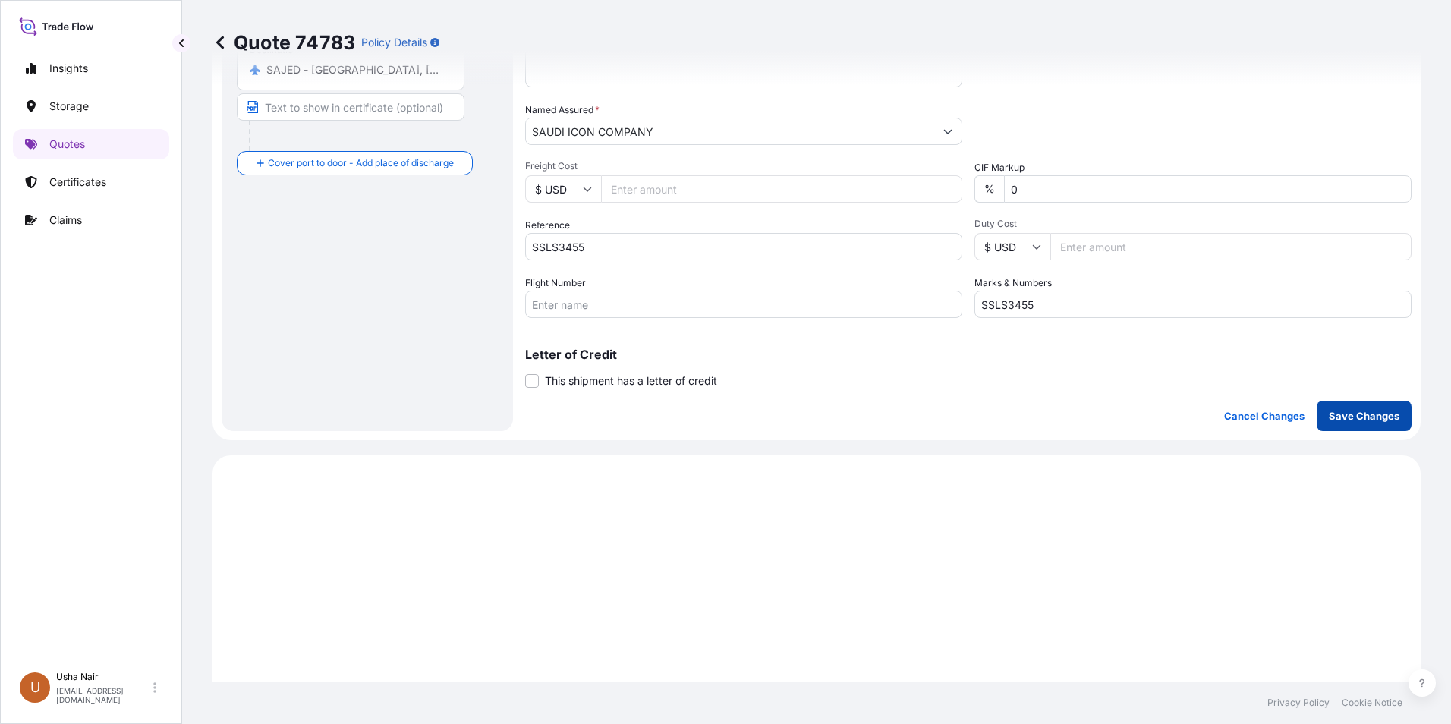
click at [1329, 415] on p "Save Changes" at bounding box center [1364, 415] width 71 height 15
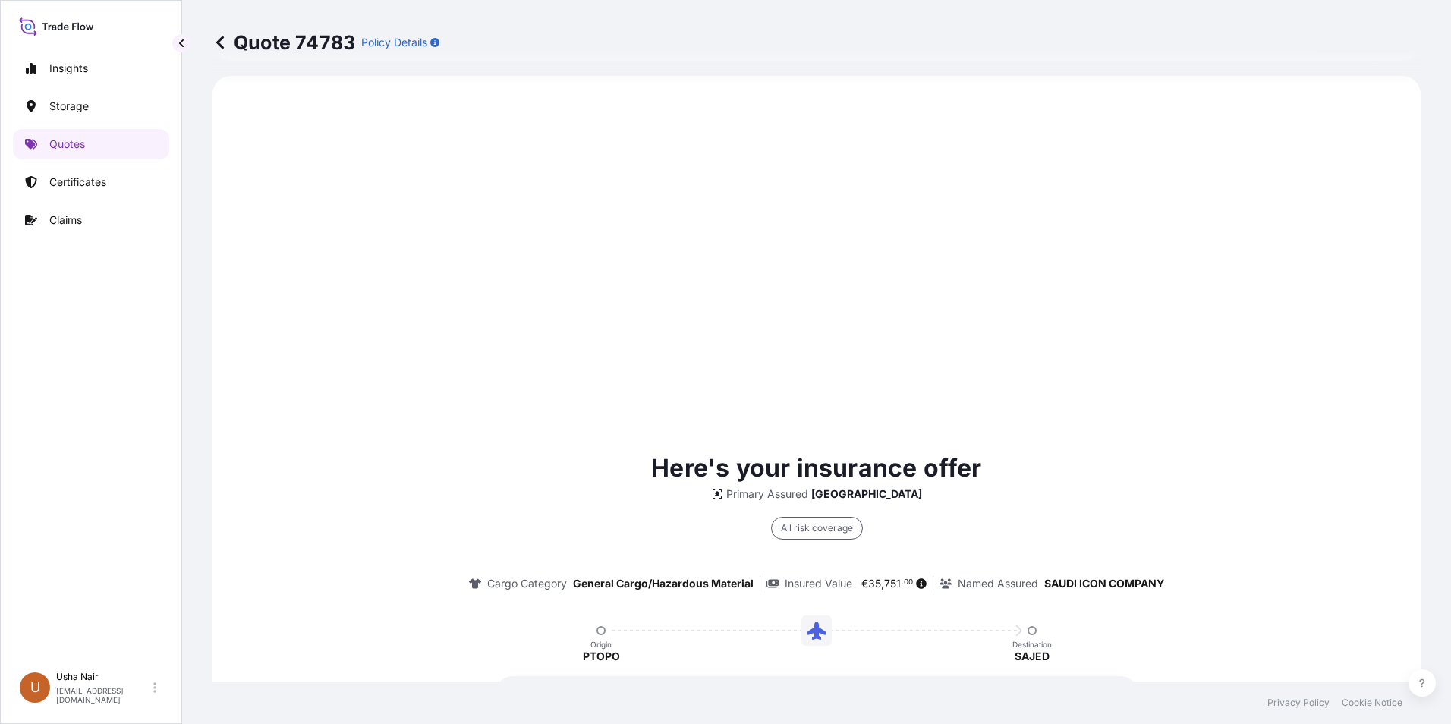
select select "Air"
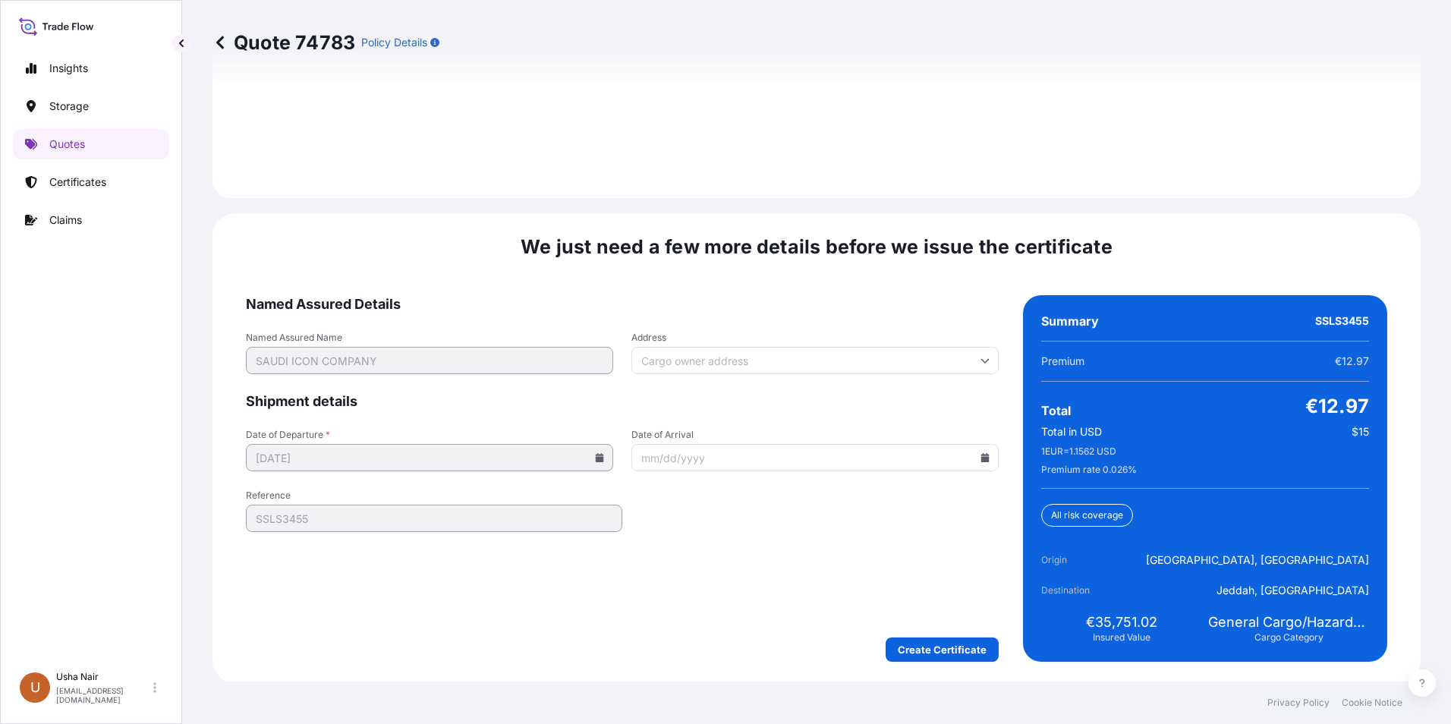
scroll to position [2216, 0]
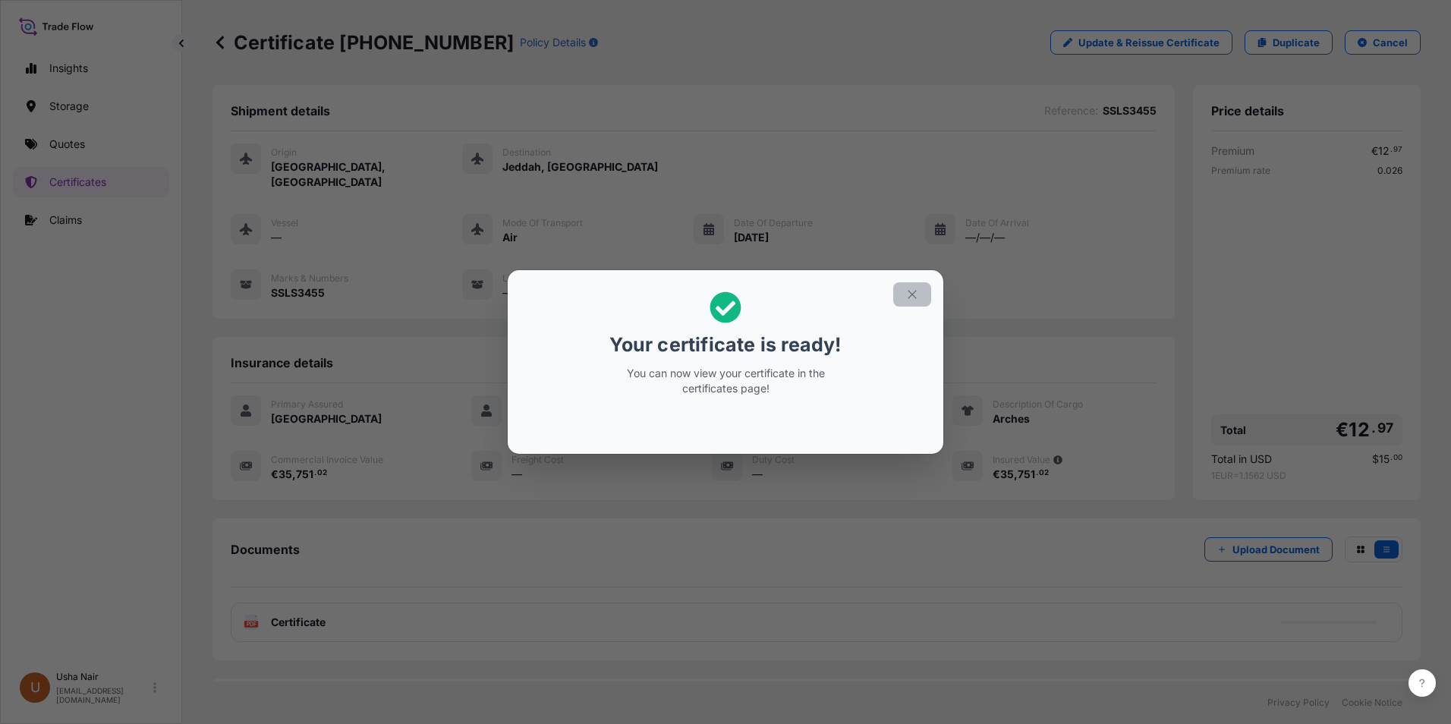
click at [914, 297] on icon "button" at bounding box center [912, 295] width 14 height 14
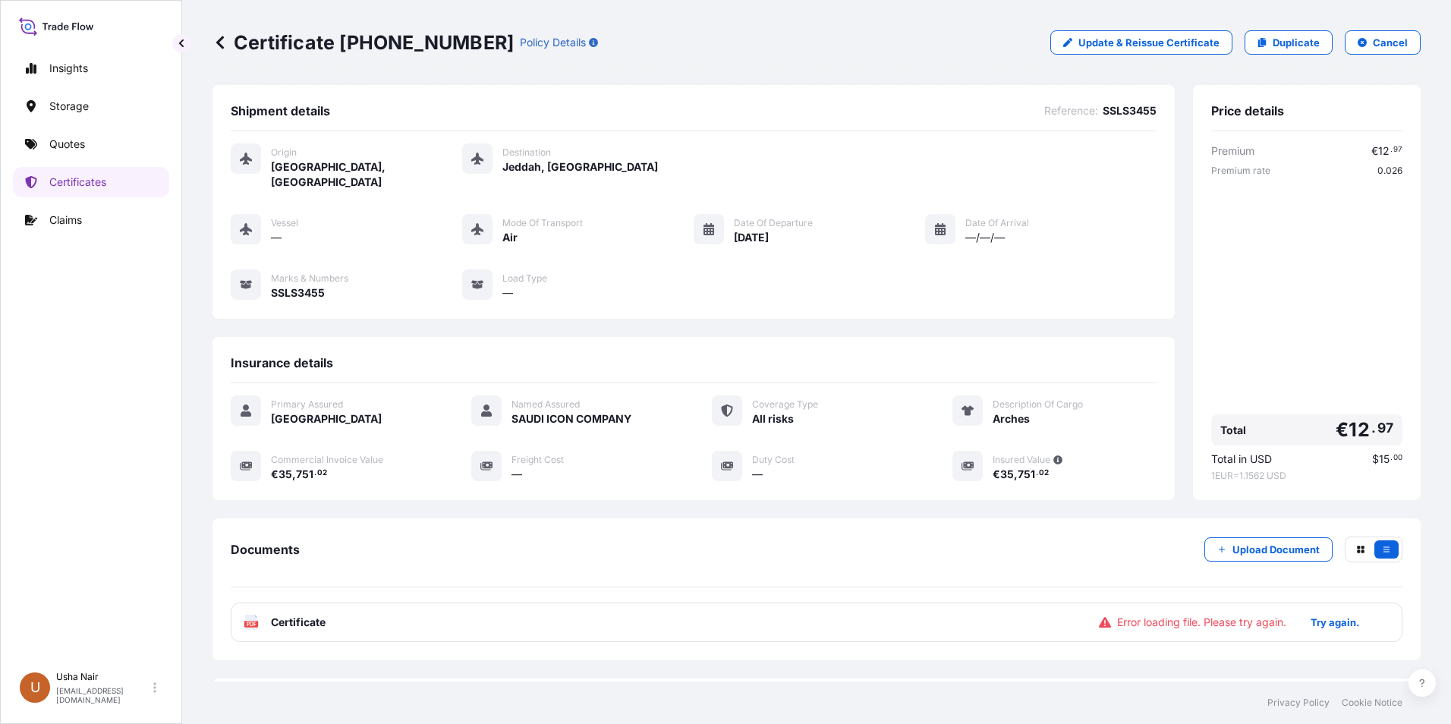
scroll to position [58, 0]
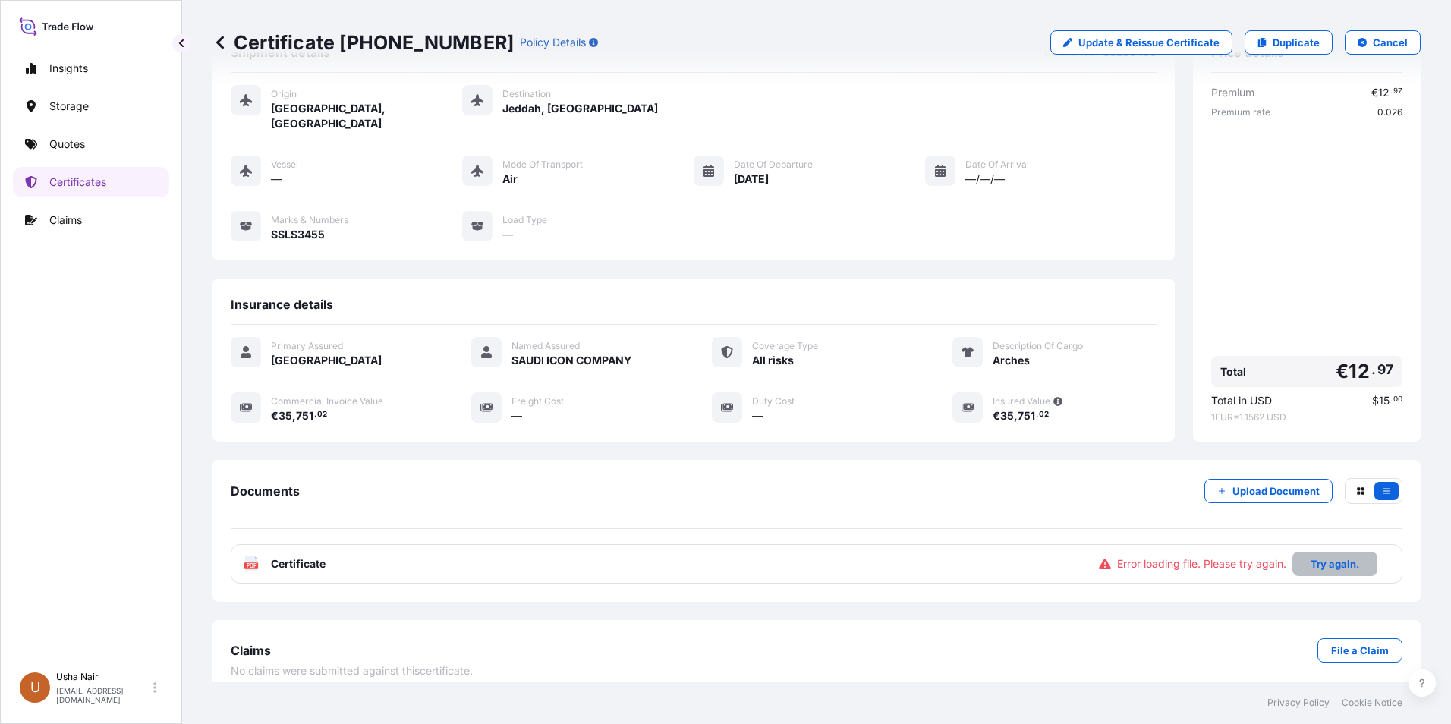
click at [1319, 556] on p "Try again." at bounding box center [1334, 563] width 49 height 15
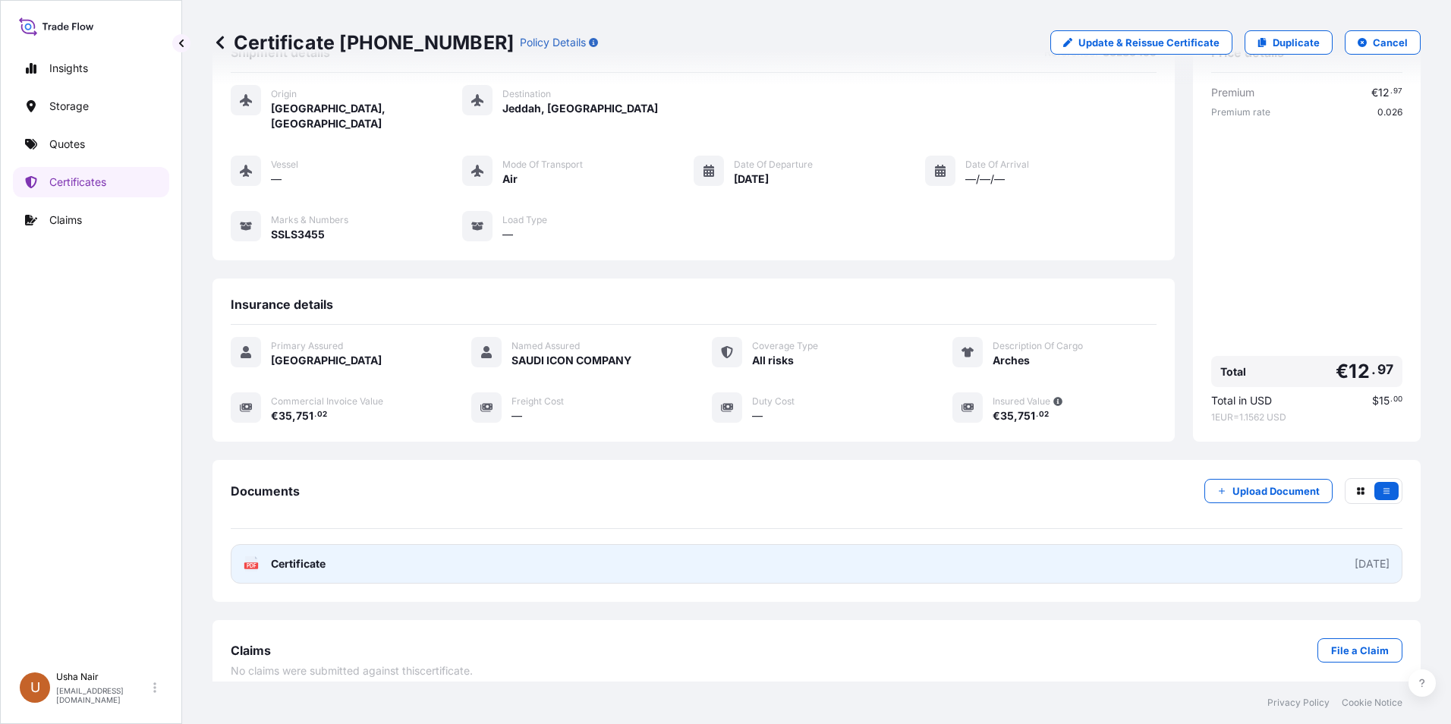
click at [278, 556] on span "Certificate" at bounding box center [298, 563] width 55 height 15
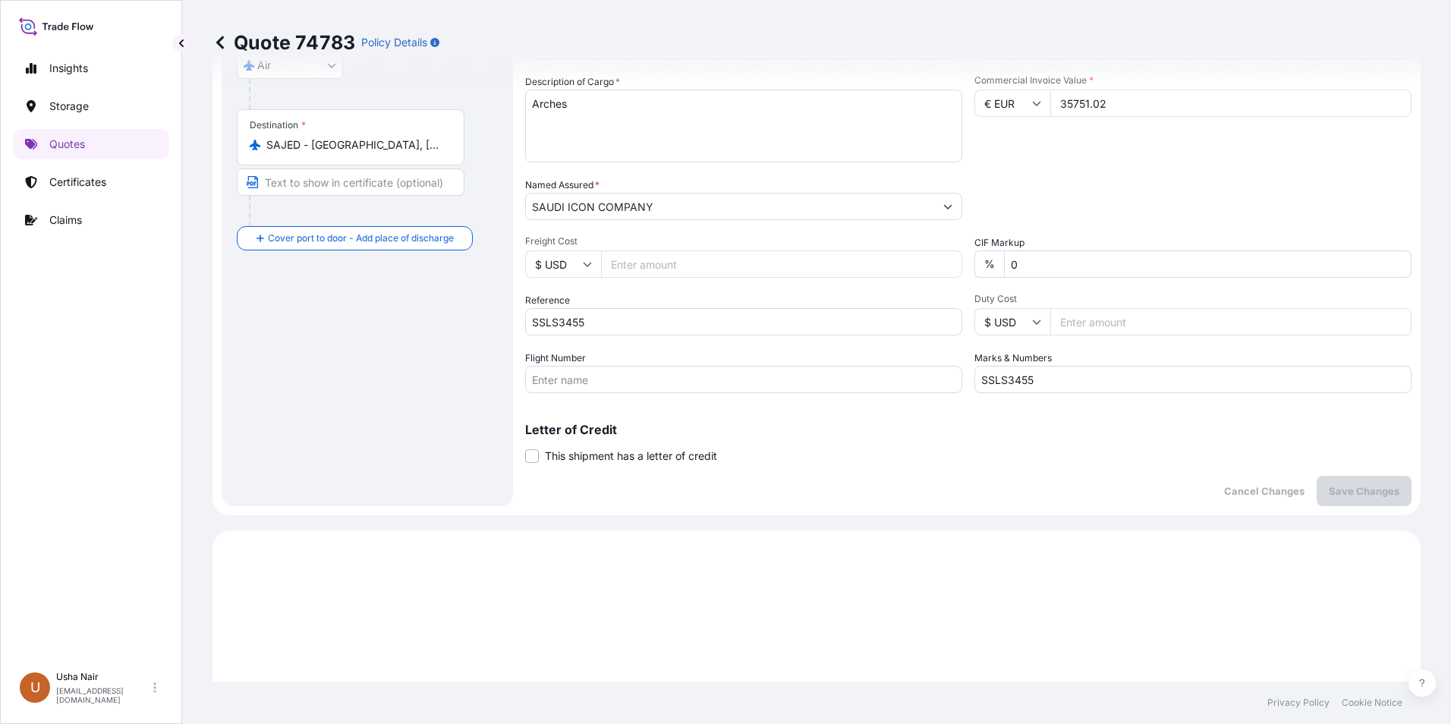
scroll to position [274, 0]
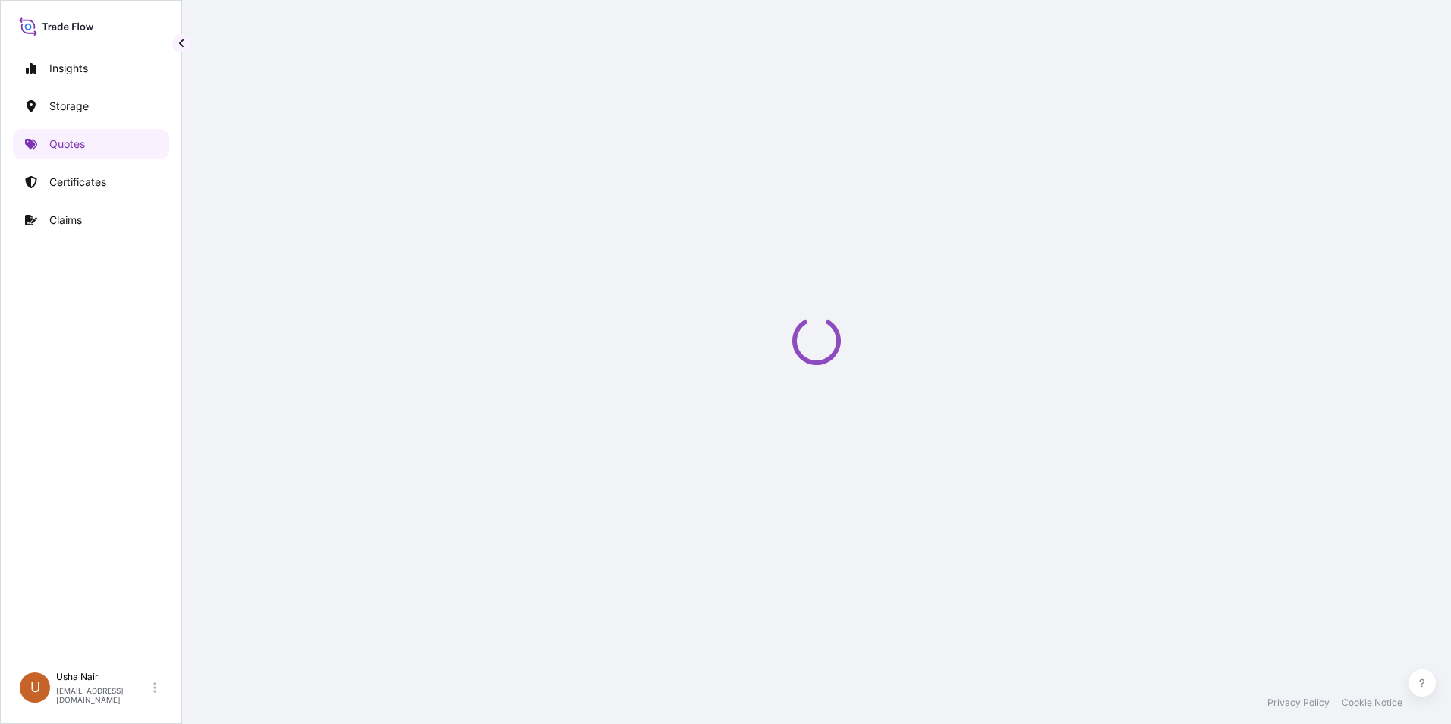
select select "Water"
type input "$ USD"
type input "10"
type input "$ USD"
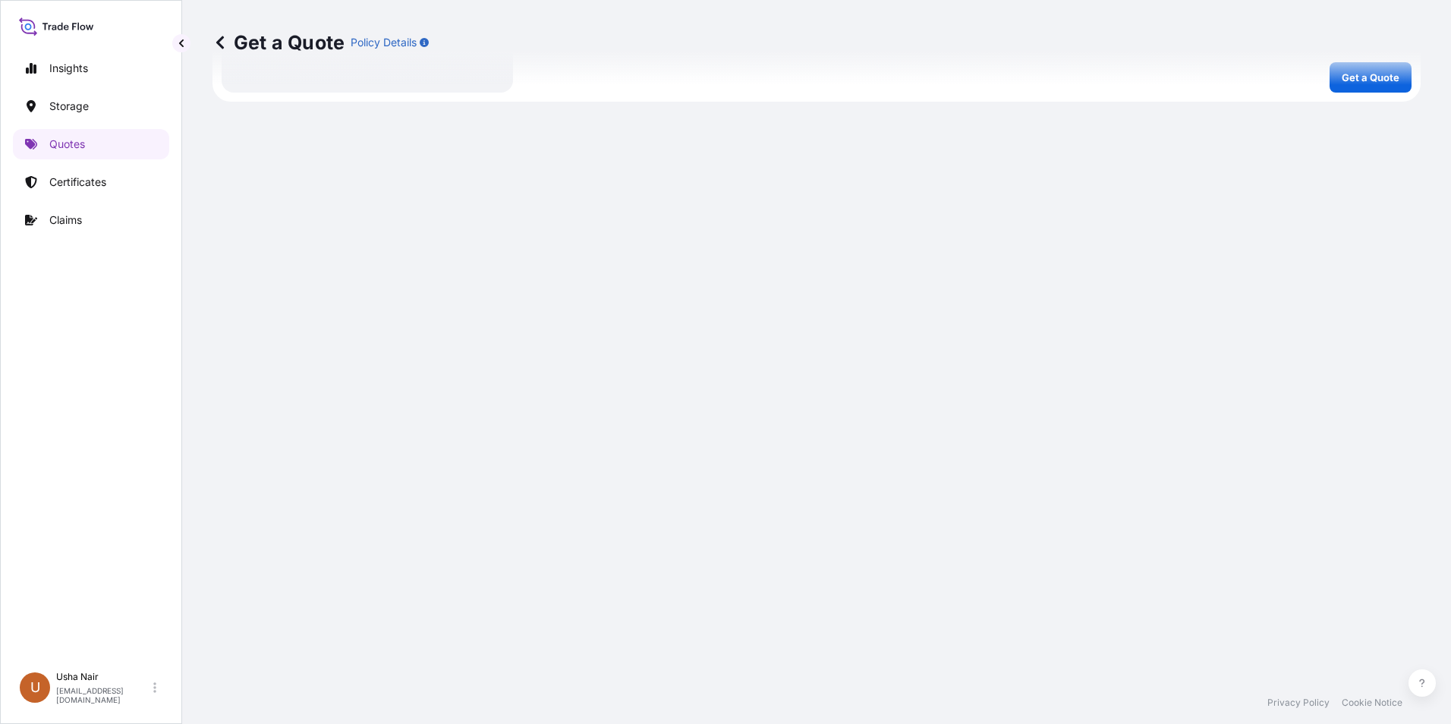
scroll to position [706, 0]
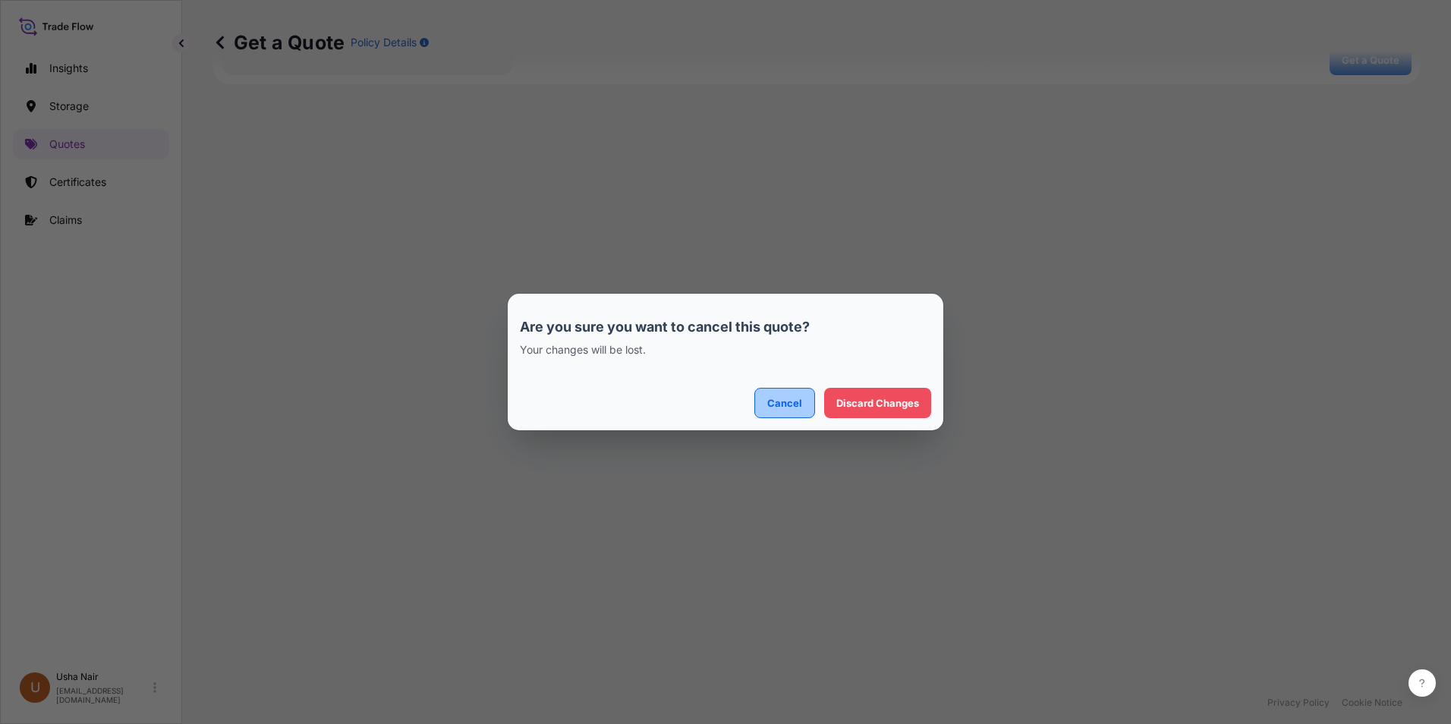
click at [801, 409] on p "Cancel" at bounding box center [784, 402] width 35 height 15
click at [854, 398] on p "Discard Changes" at bounding box center [877, 402] width 83 height 15
click at [855, 407] on p "Discard Changes" at bounding box center [877, 402] width 83 height 15
click at [857, 404] on p "Discard Changes" at bounding box center [877, 402] width 83 height 15
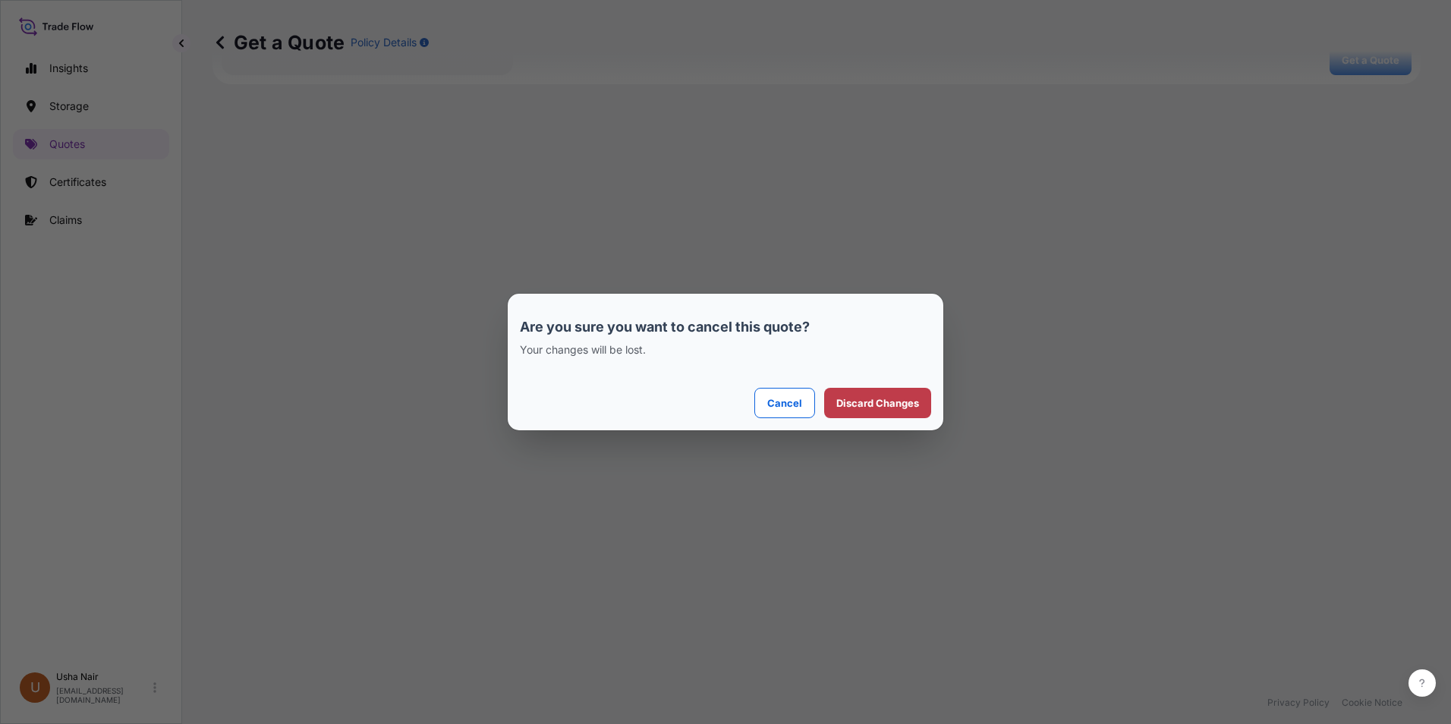
click at [860, 401] on p "Discard Changes" at bounding box center [877, 402] width 83 height 15
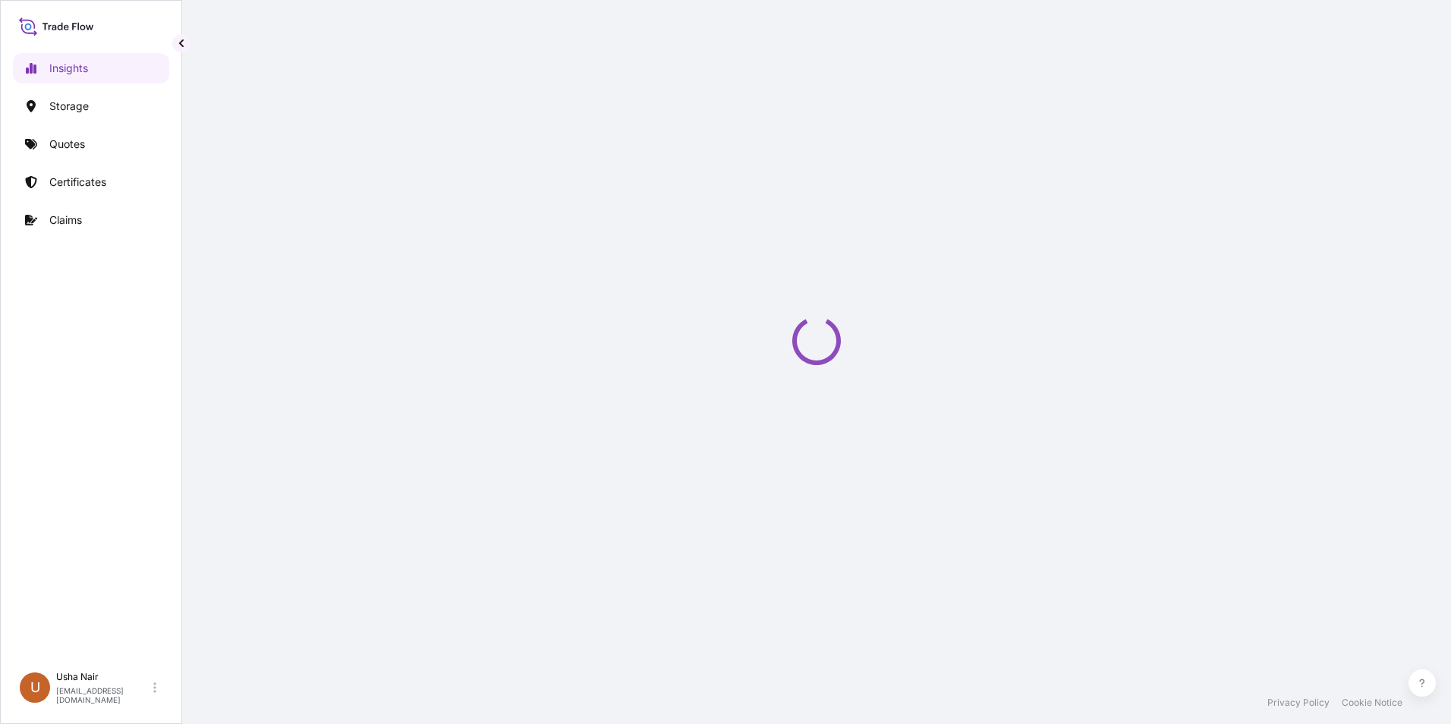
select select "2025"
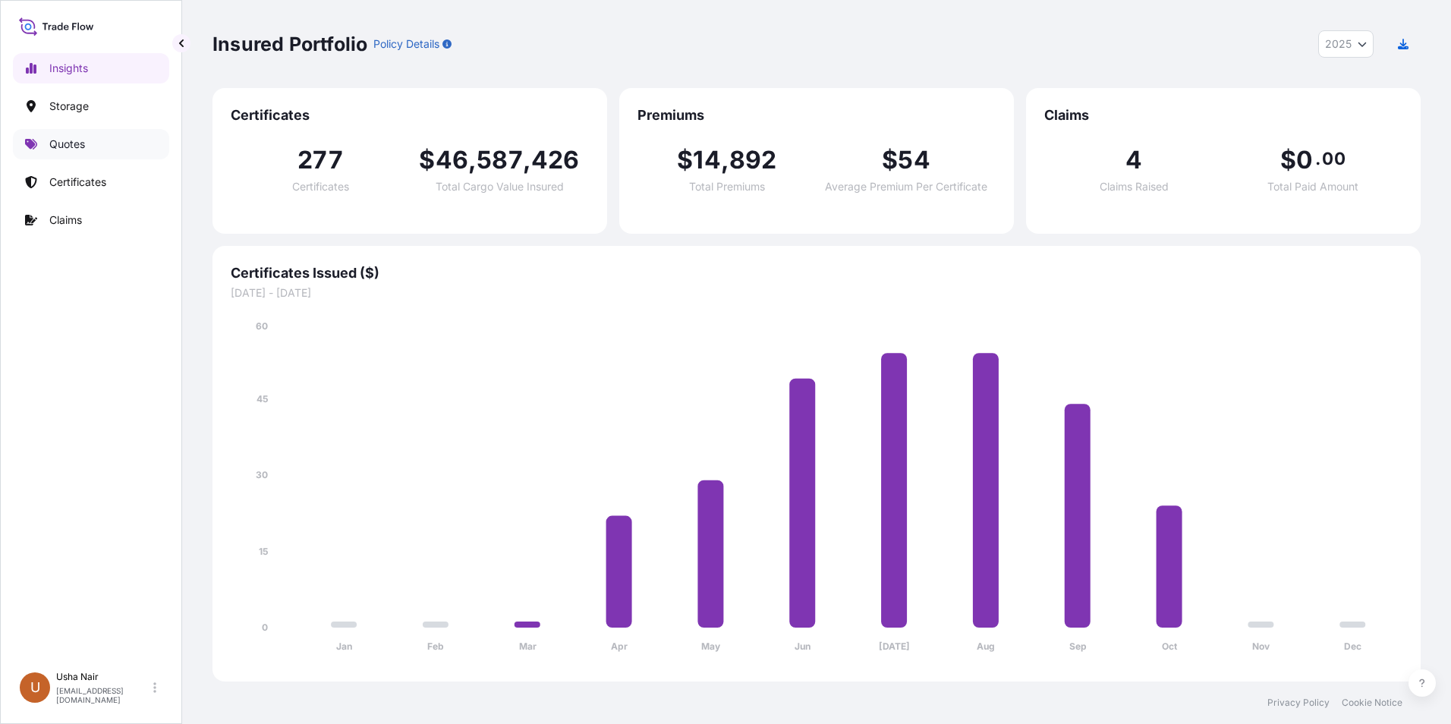
click at [99, 147] on link "Quotes" at bounding box center [91, 144] width 156 height 30
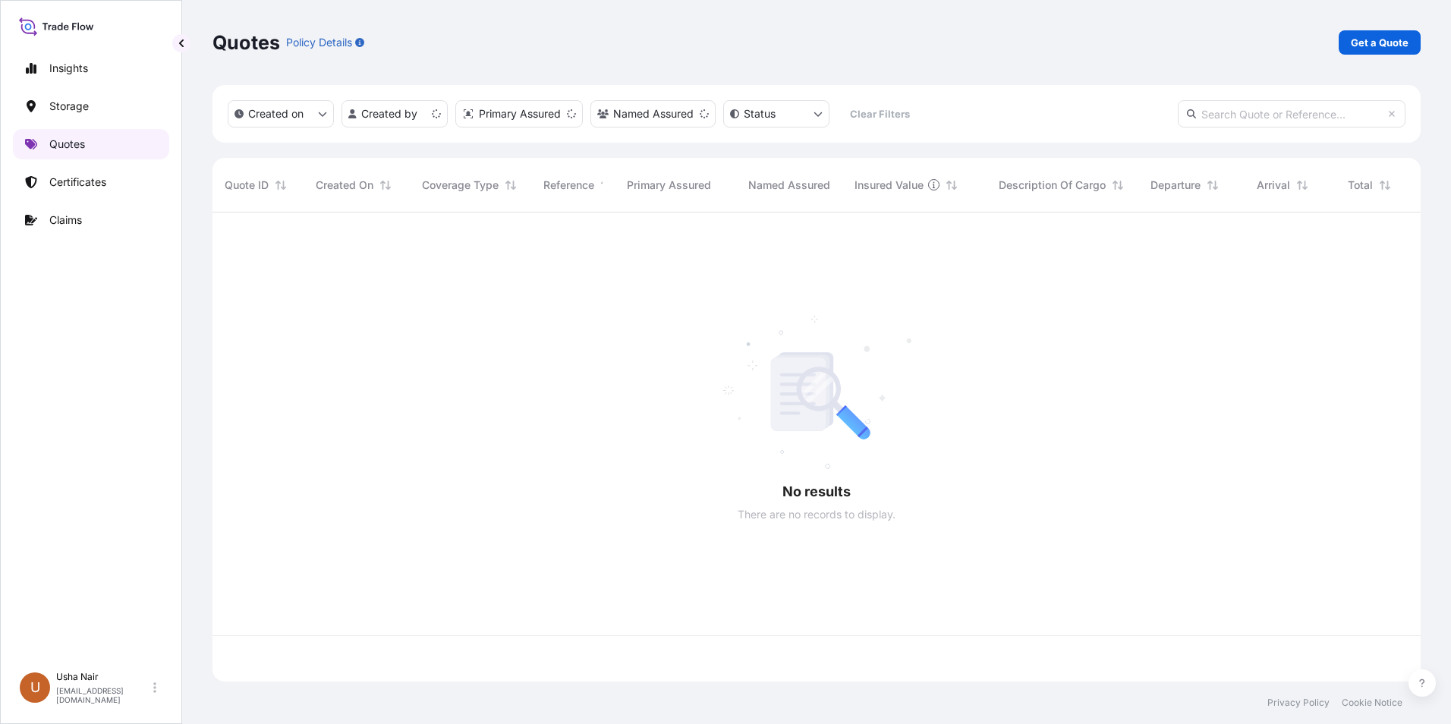
scroll to position [466, 1197]
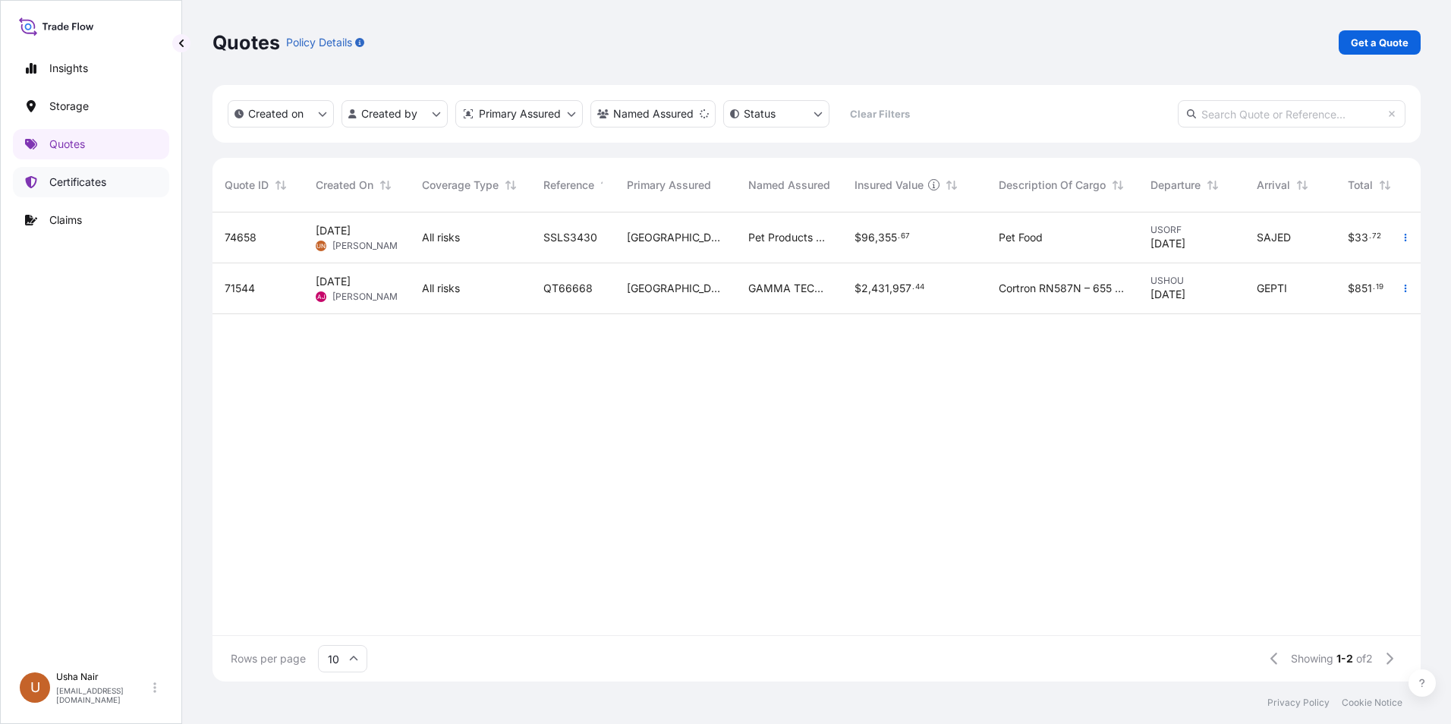
click at [102, 179] on p "Certificates" at bounding box center [77, 182] width 57 height 15
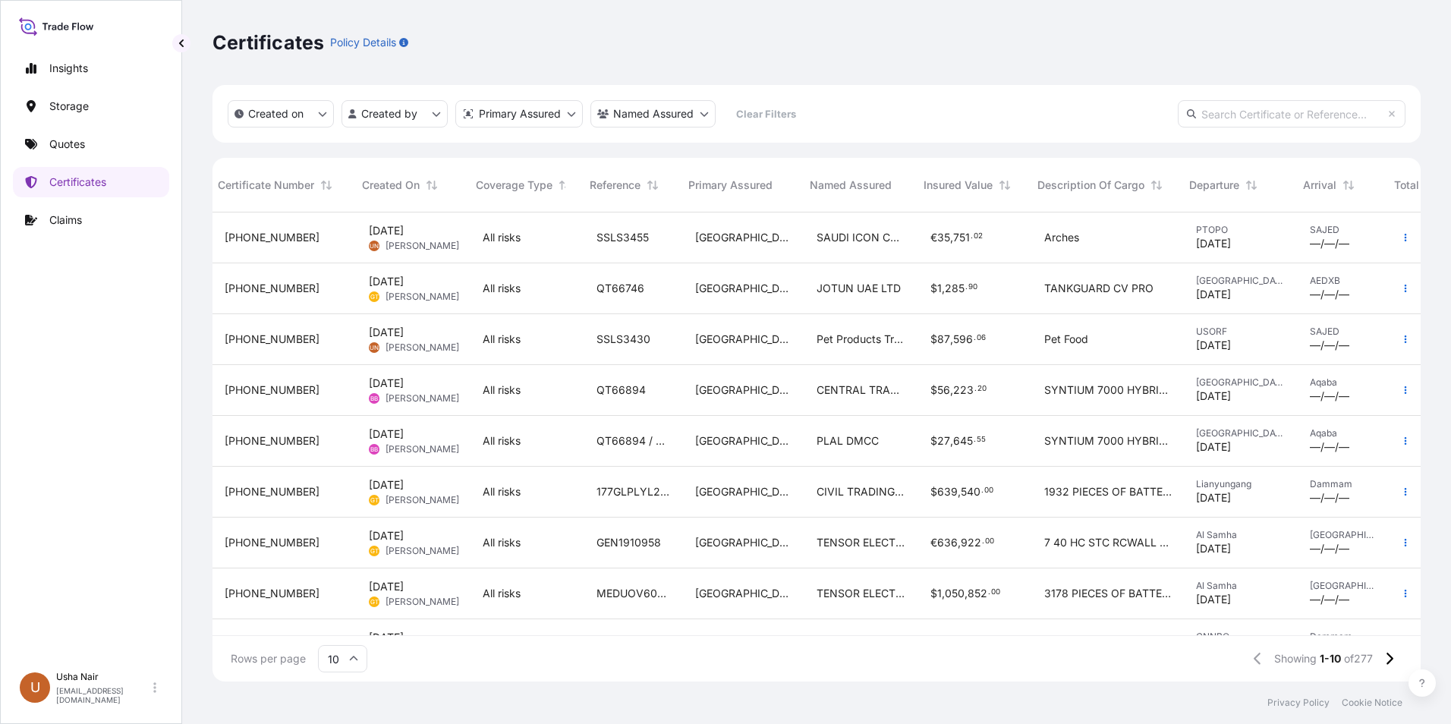
scroll to position [0, 101]
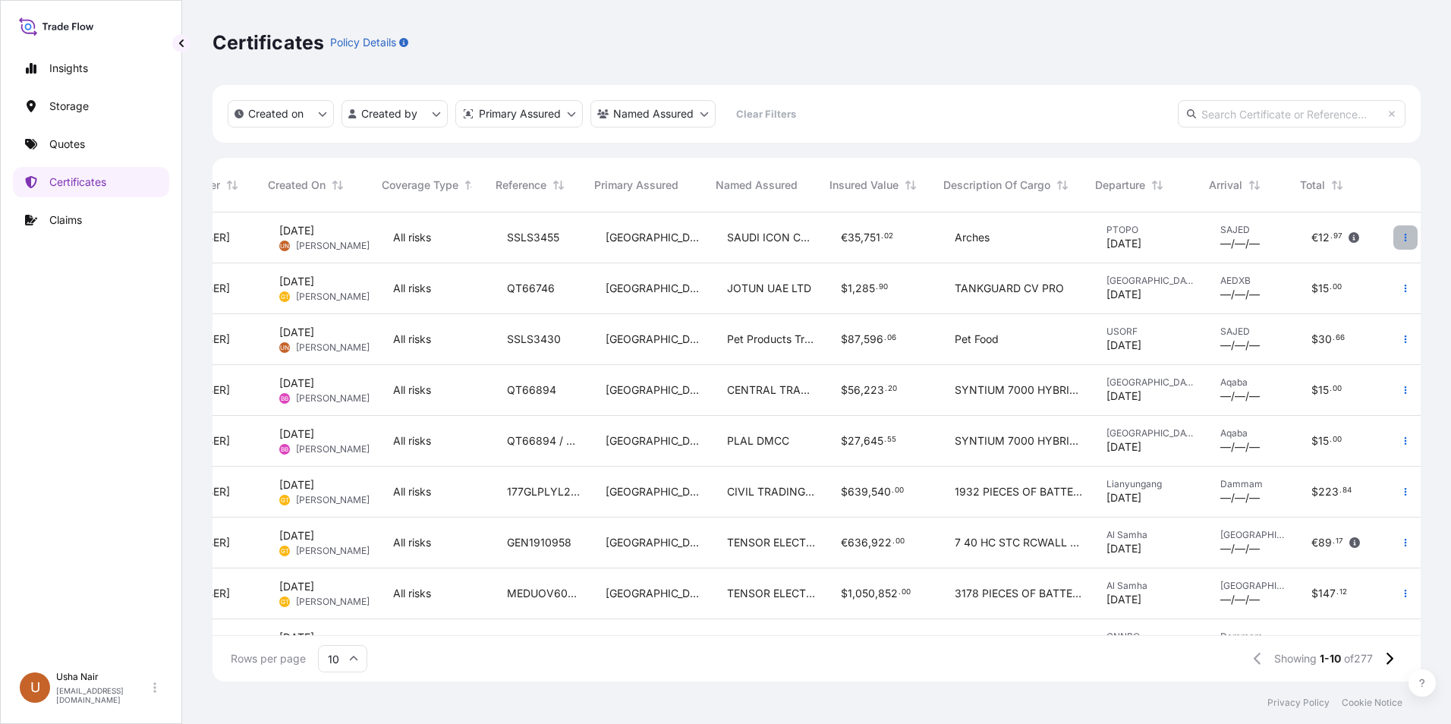
click at [1393, 242] on button "button" at bounding box center [1405, 237] width 24 height 24
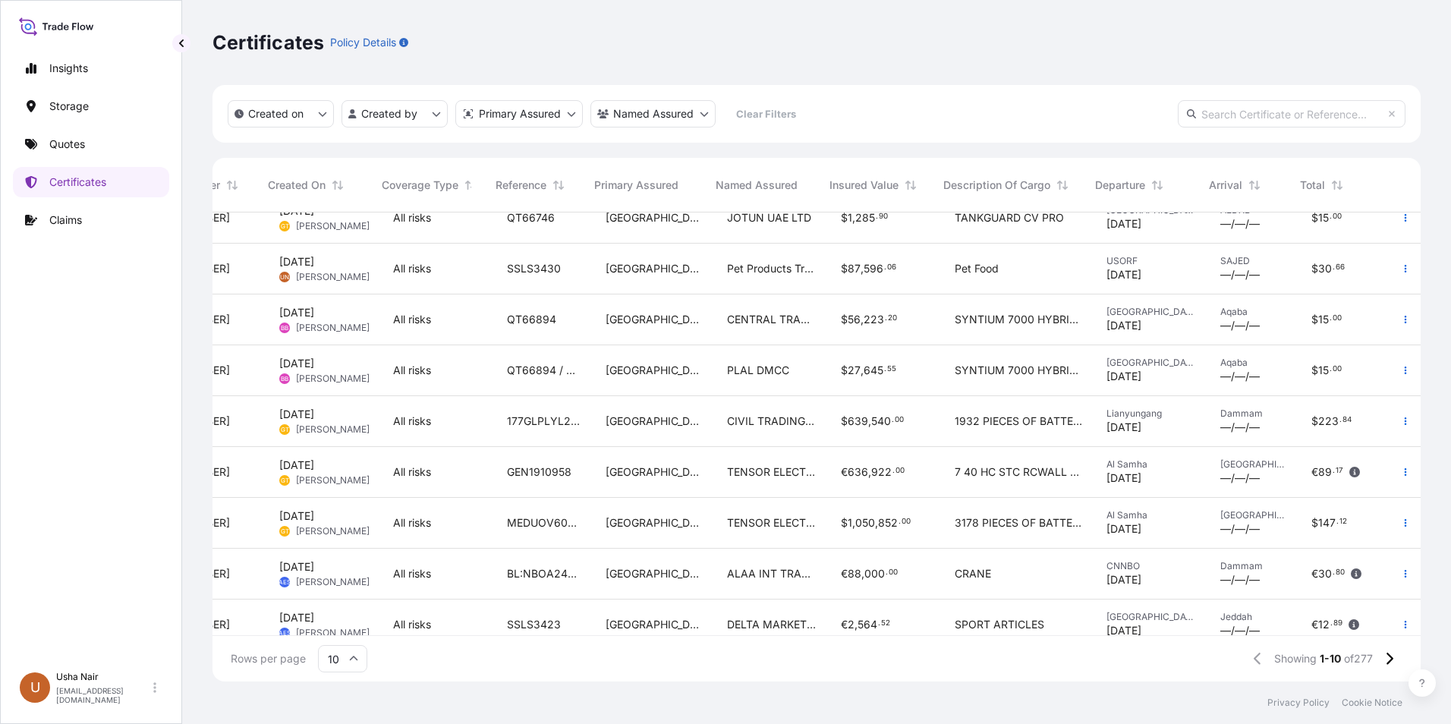
scroll to position [97, 101]
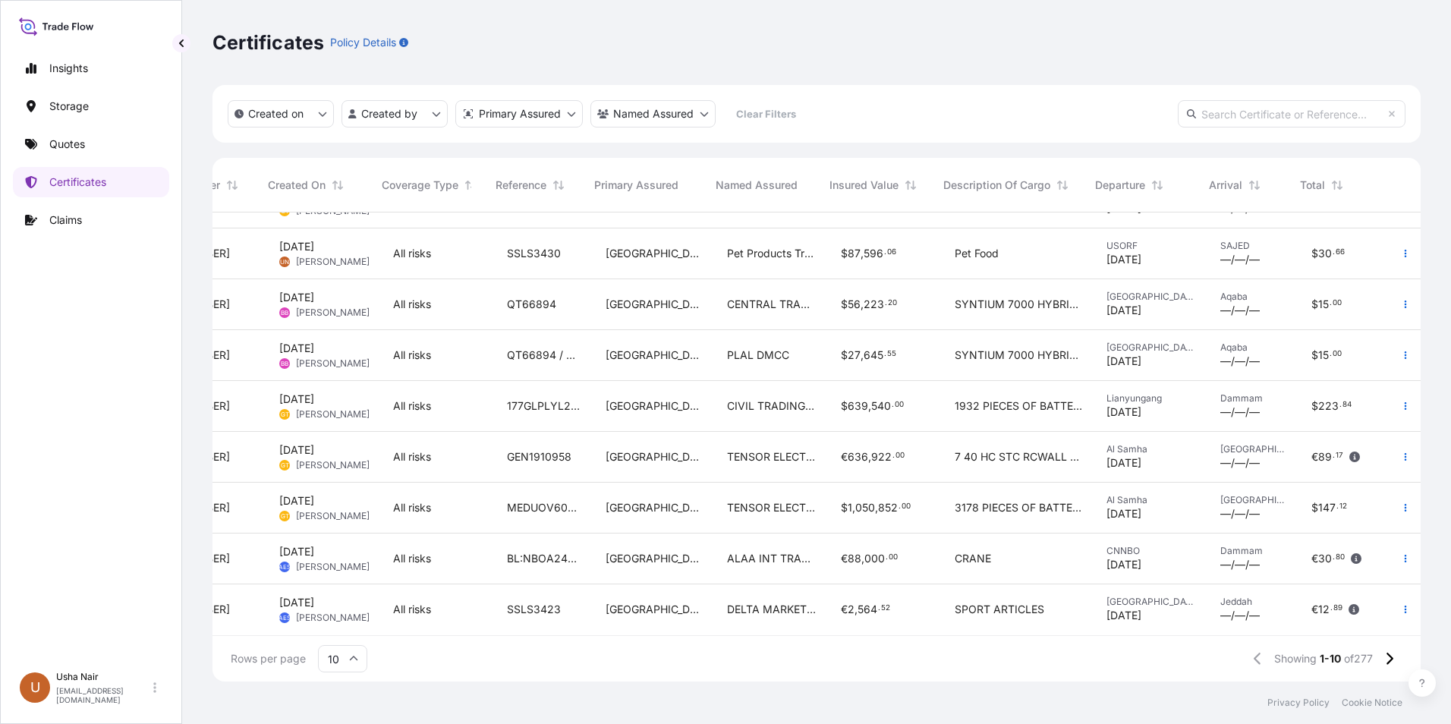
click at [1286, 112] on input "text" at bounding box center [1292, 113] width 228 height 27
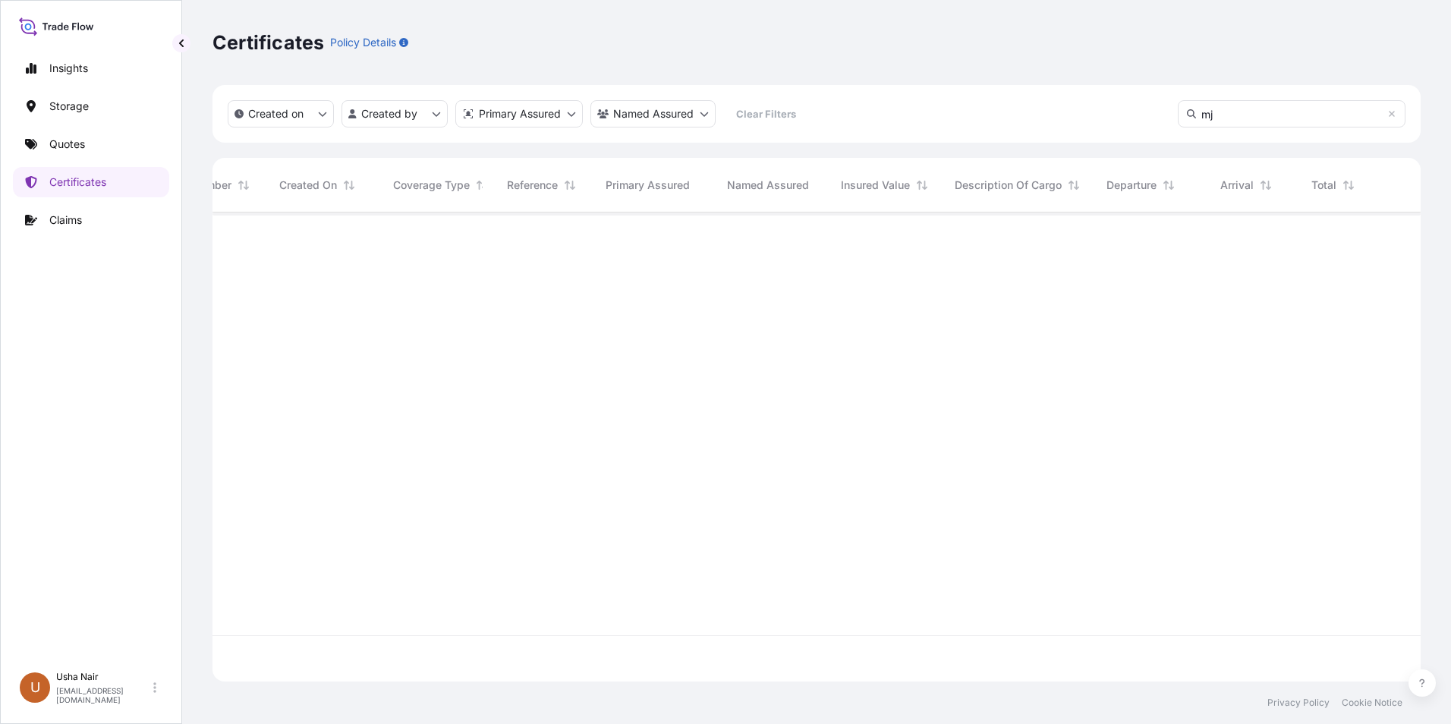
scroll to position [0, 90]
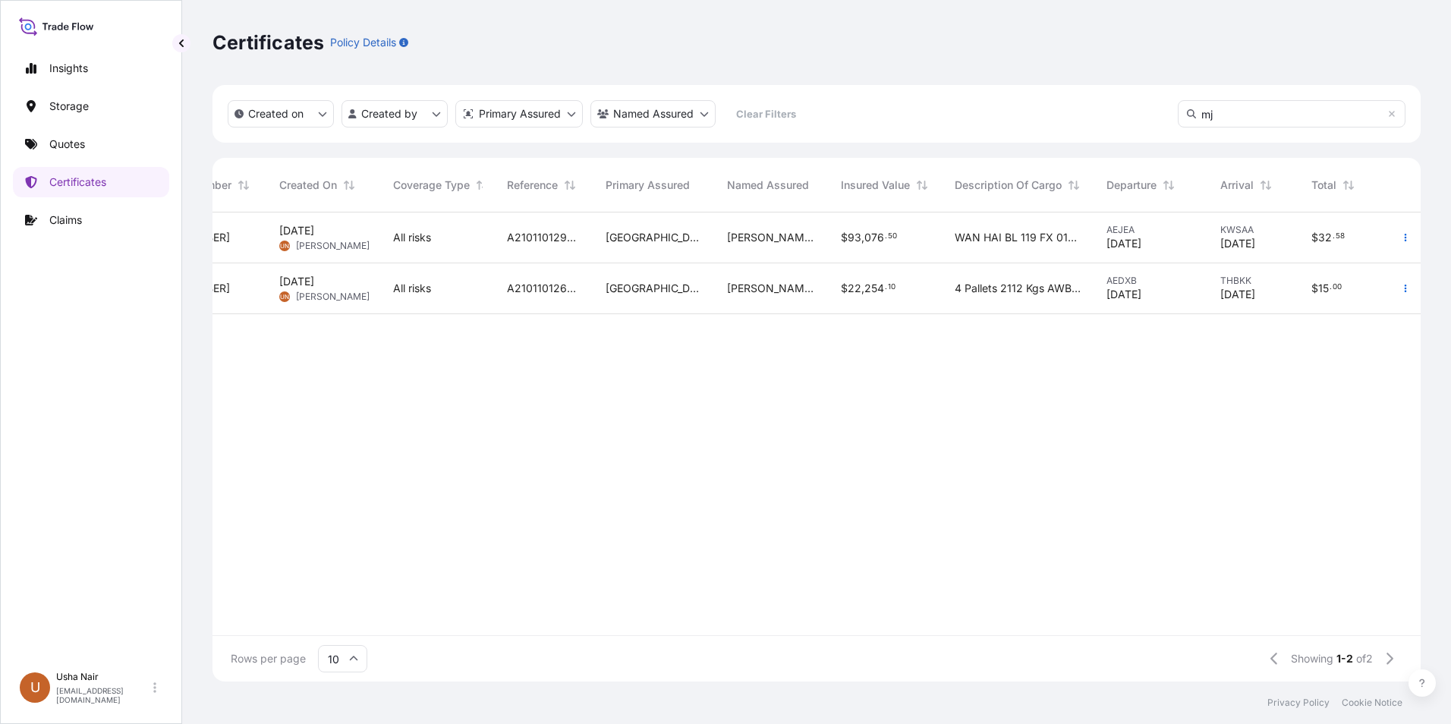
type input "m"
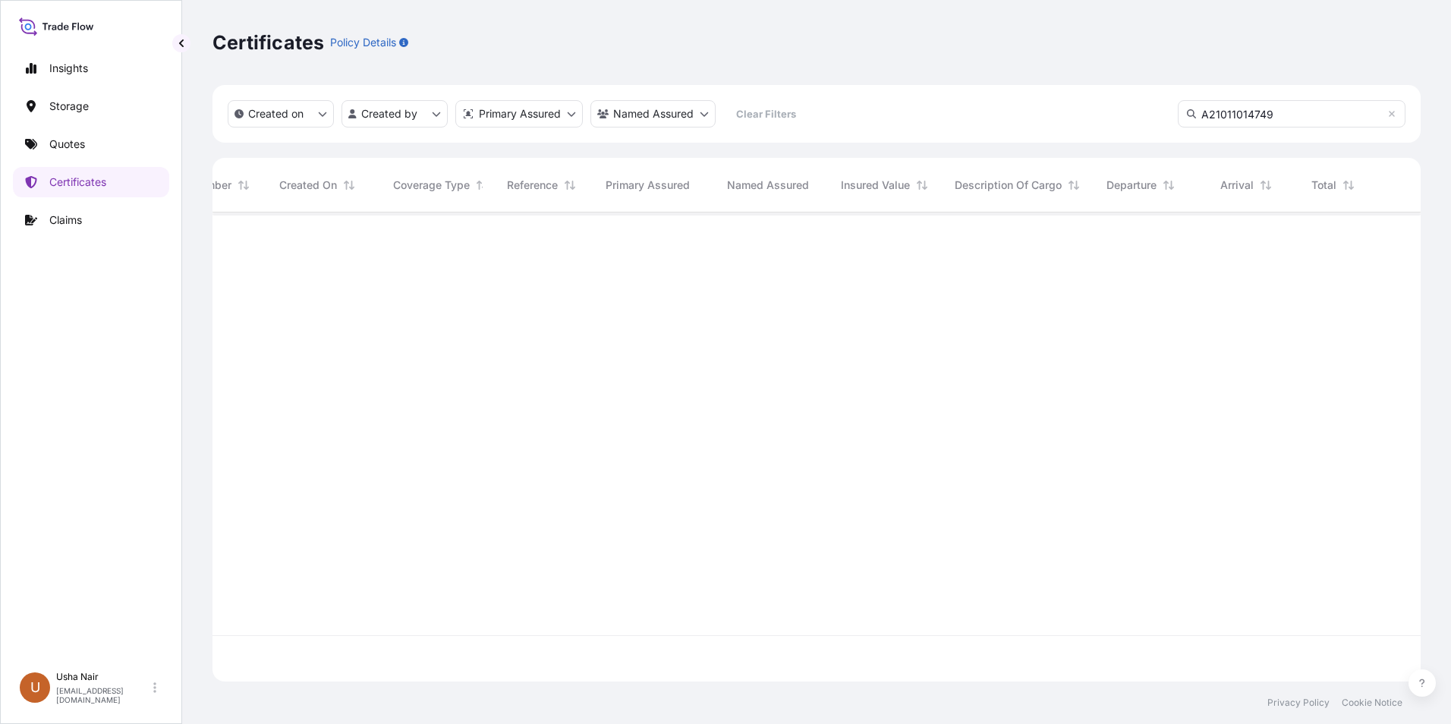
type input "A21011014749"
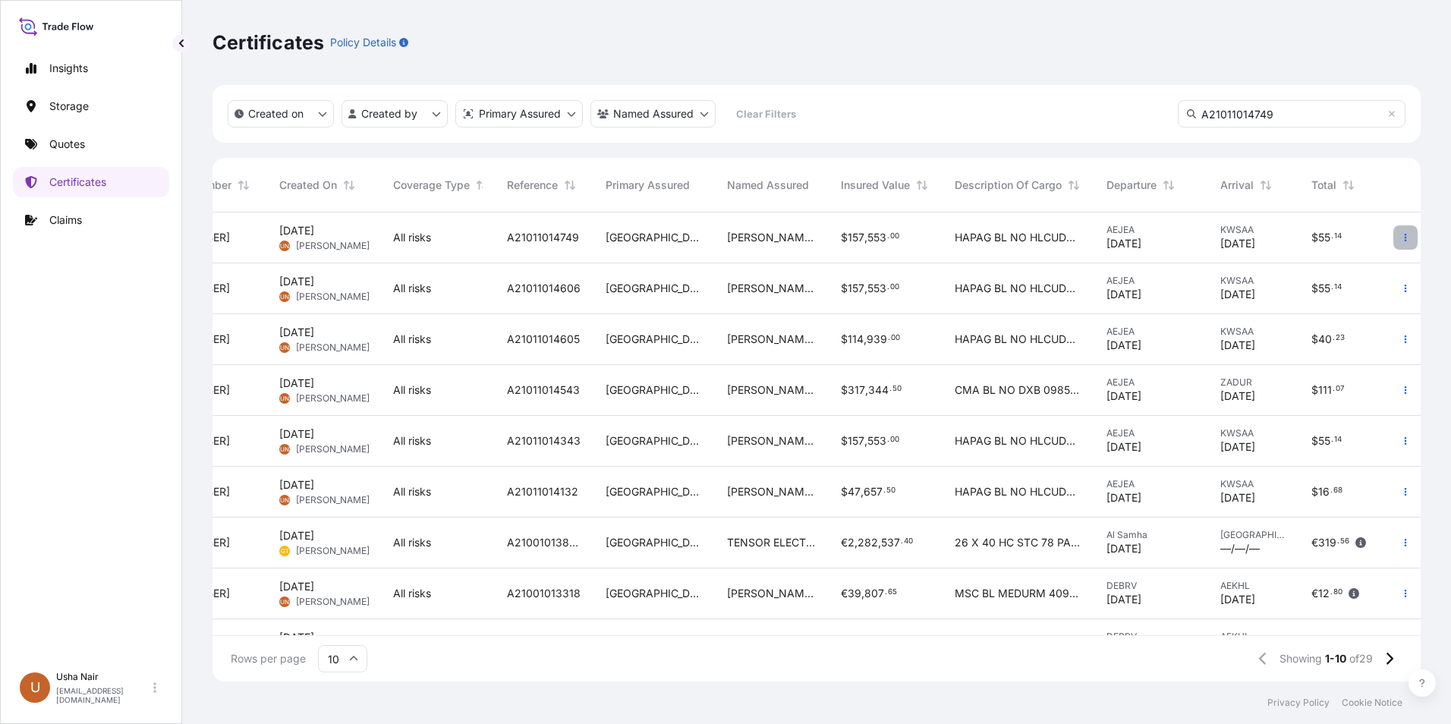
click at [1401, 237] on icon "button" at bounding box center [1405, 237] width 9 height 9
click at [1320, 241] on p "Duplicate quote" at bounding box center [1308, 240] width 79 height 15
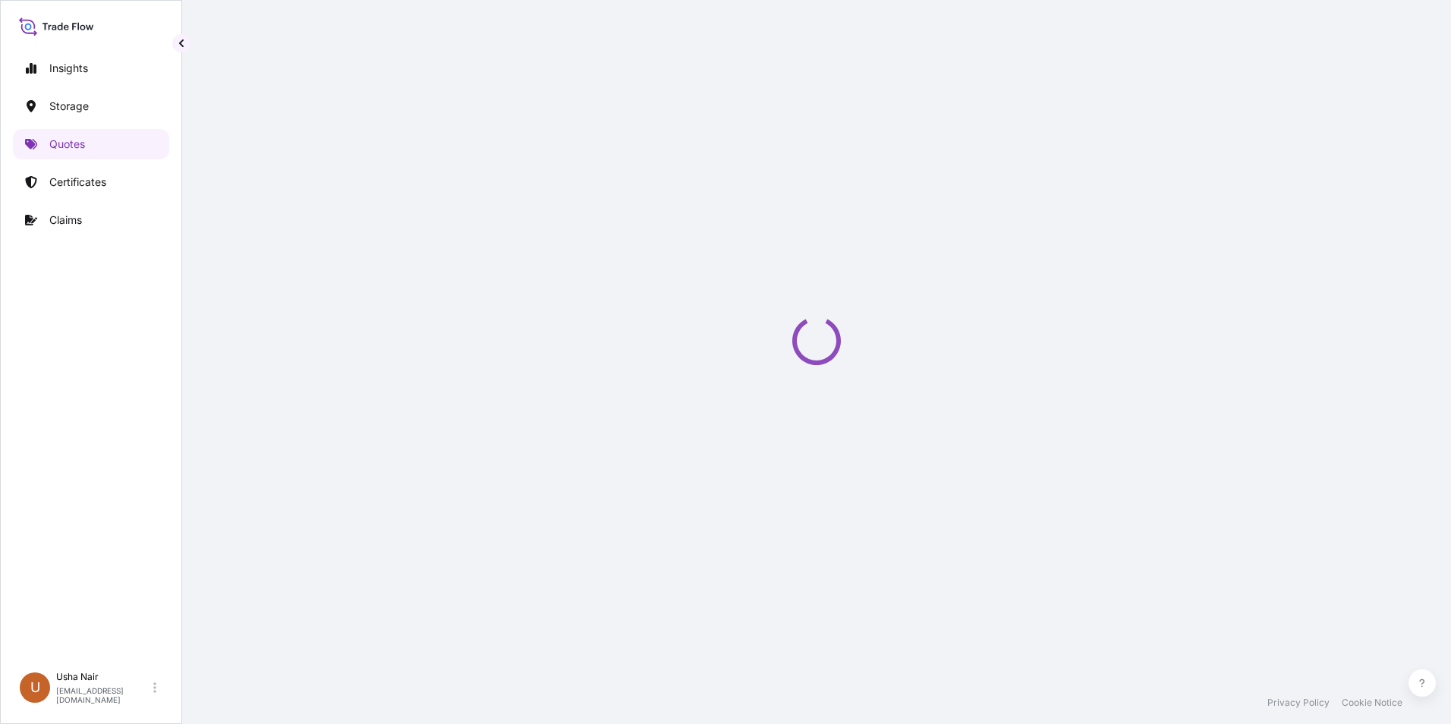
scroll to position [24, 0]
select select "Road / [GEOGRAPHIC_DATA]"
select select "Water"
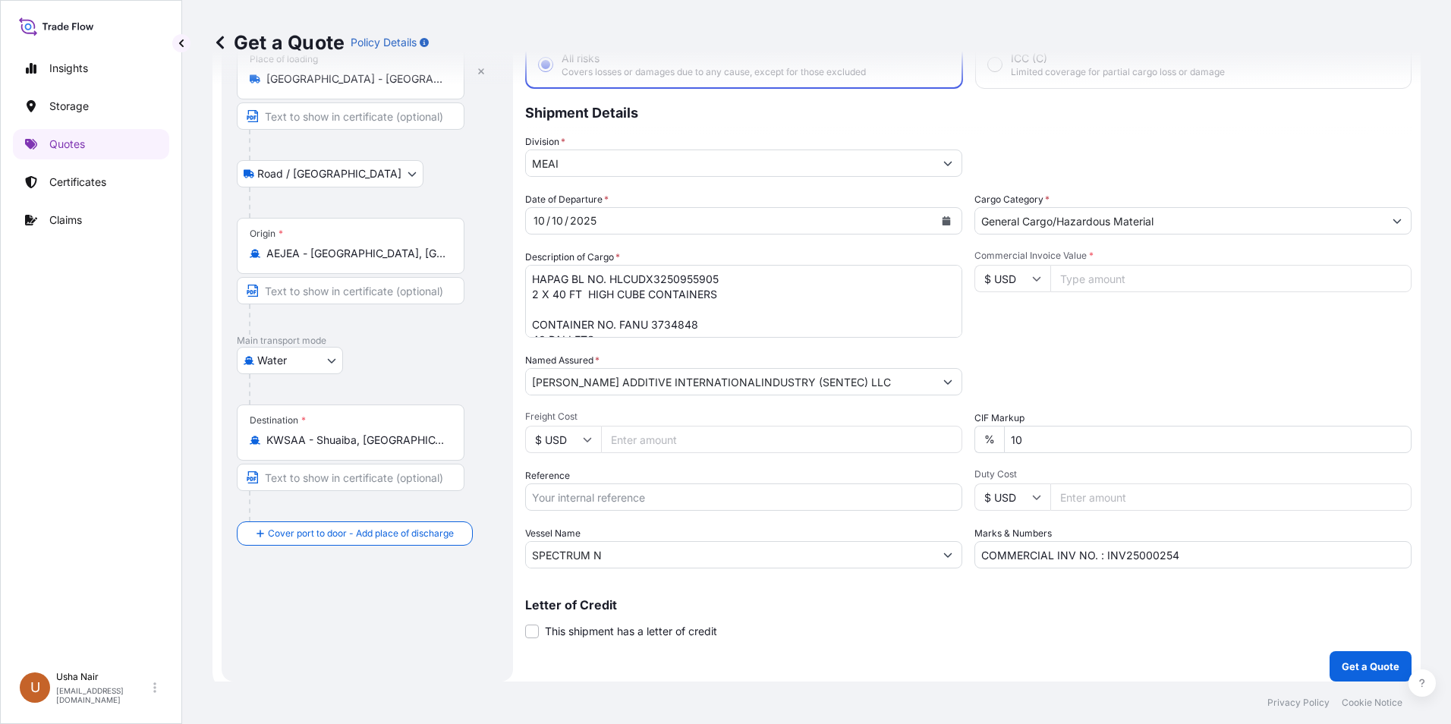
scroll to position [109, 0]
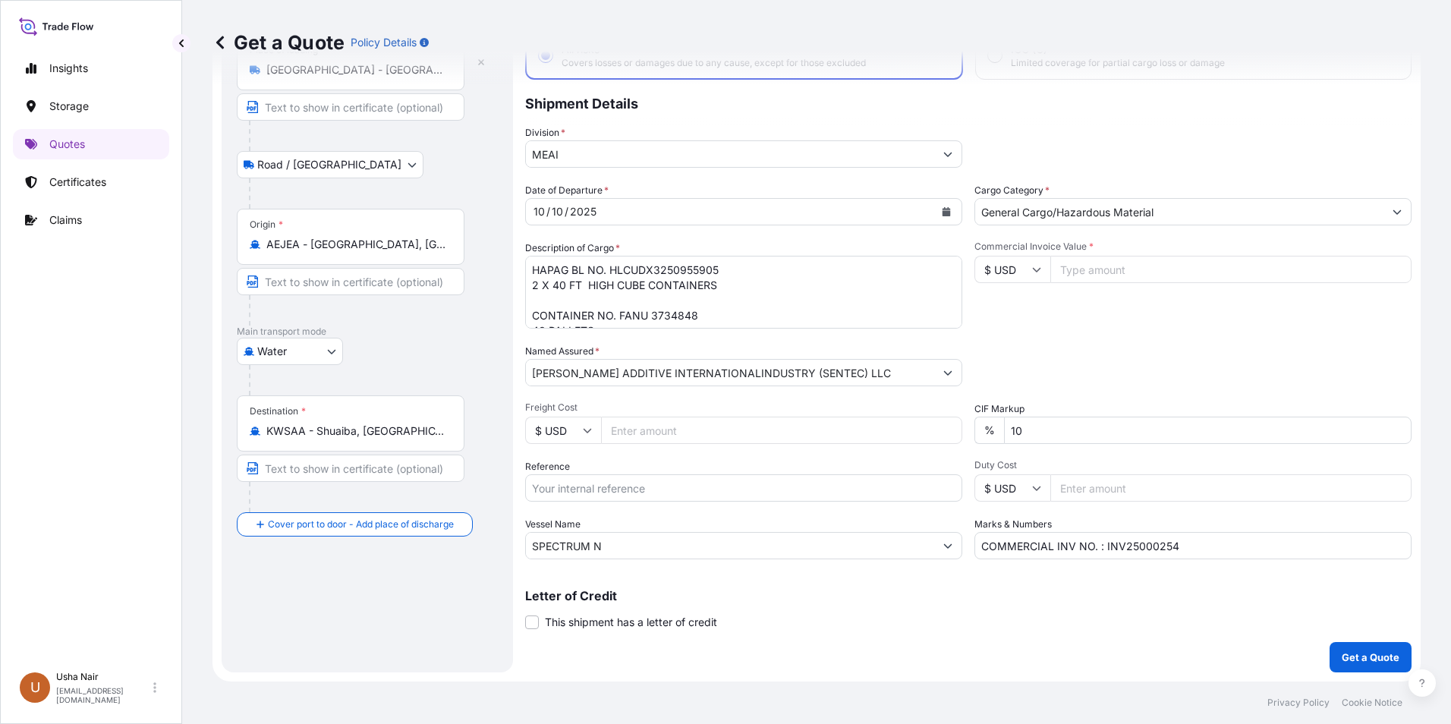
click at [942, 214] on icon "Calendar" at bounding box center [946, 211] width 8 height 9
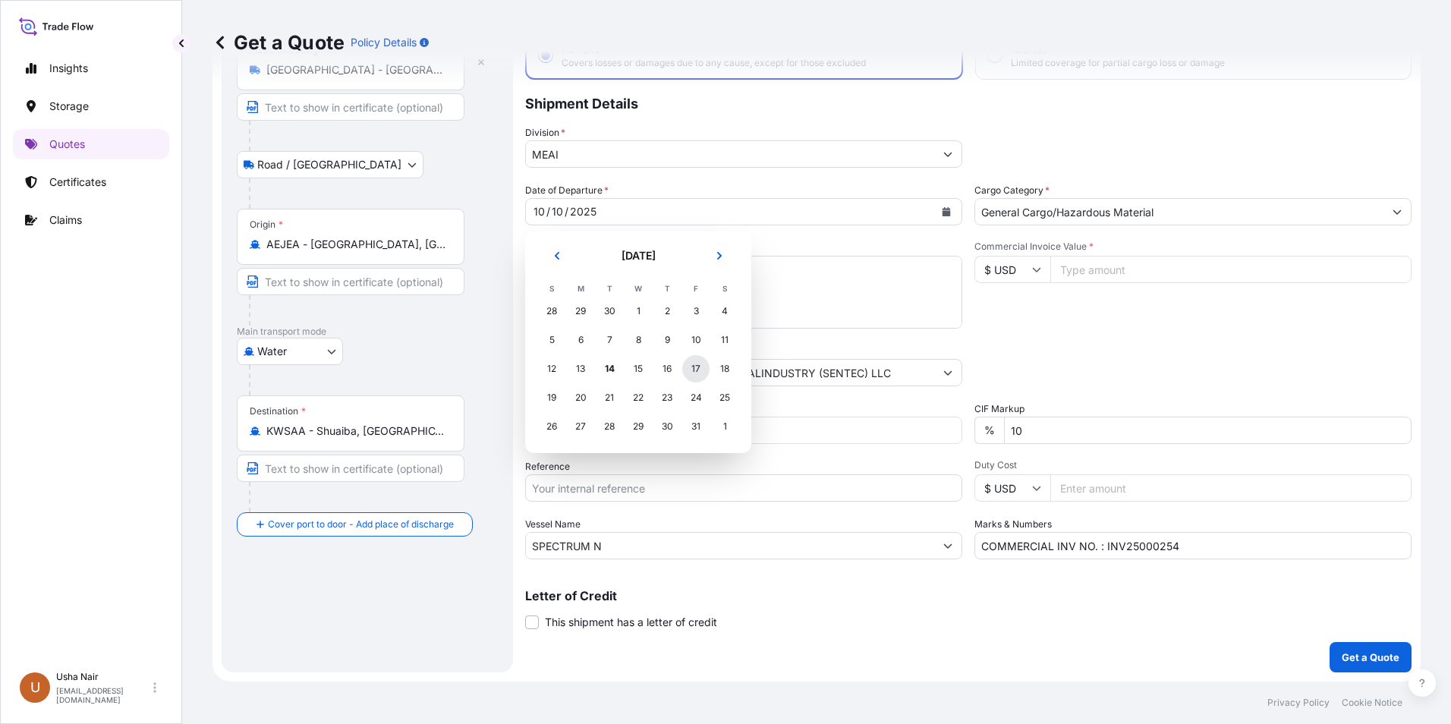
click at [698, 364] on div "17" at bounding box center [695, 368] width 27 height 27
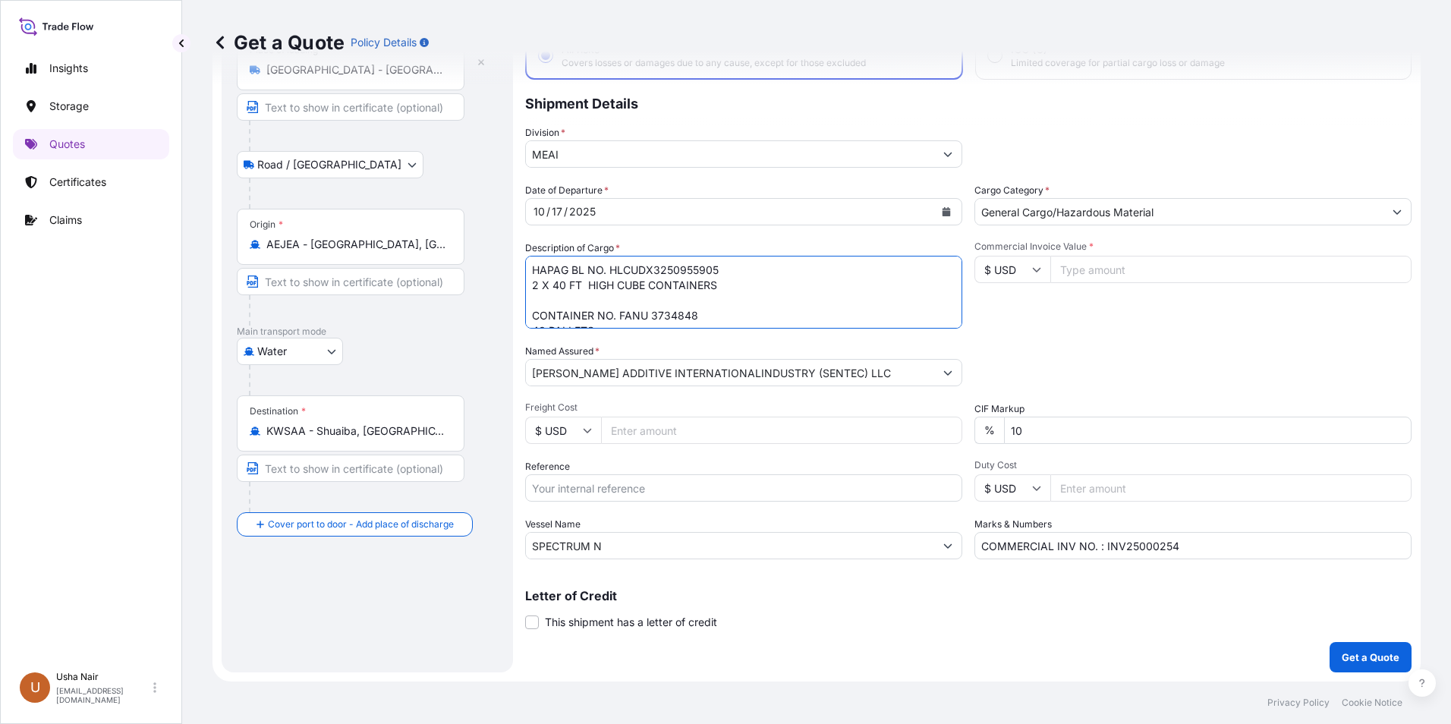
scroll to position [229, 0]
drag, startPoint x: 610, startPoint y: 270, endPoint x: 846, endPoint y: 463, distance: 304.7
click at [846, 477] on div "Date of Departure * [DATE] Cargo Category * General Cargo/Hazardous Material De…" at bounding box center [968, 371] width 886 height 376
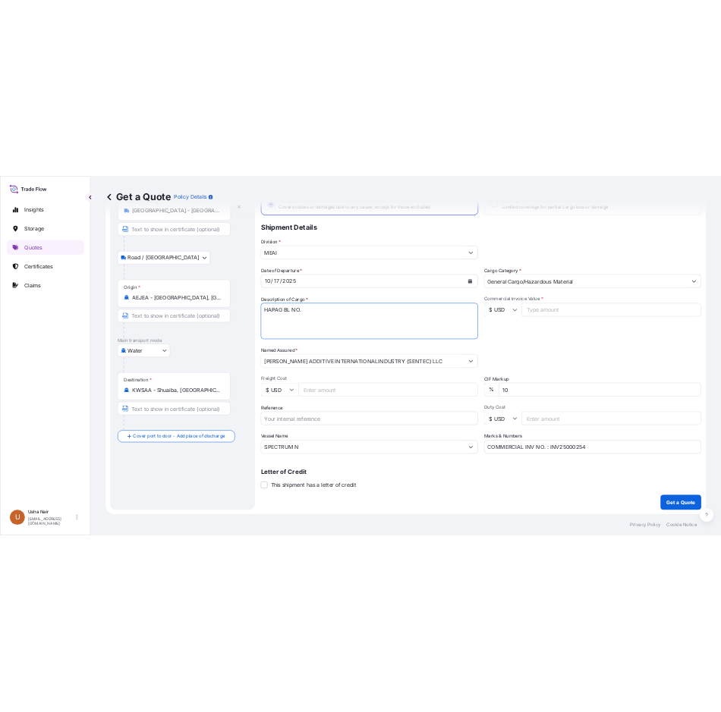
scroll to position [0, 0]
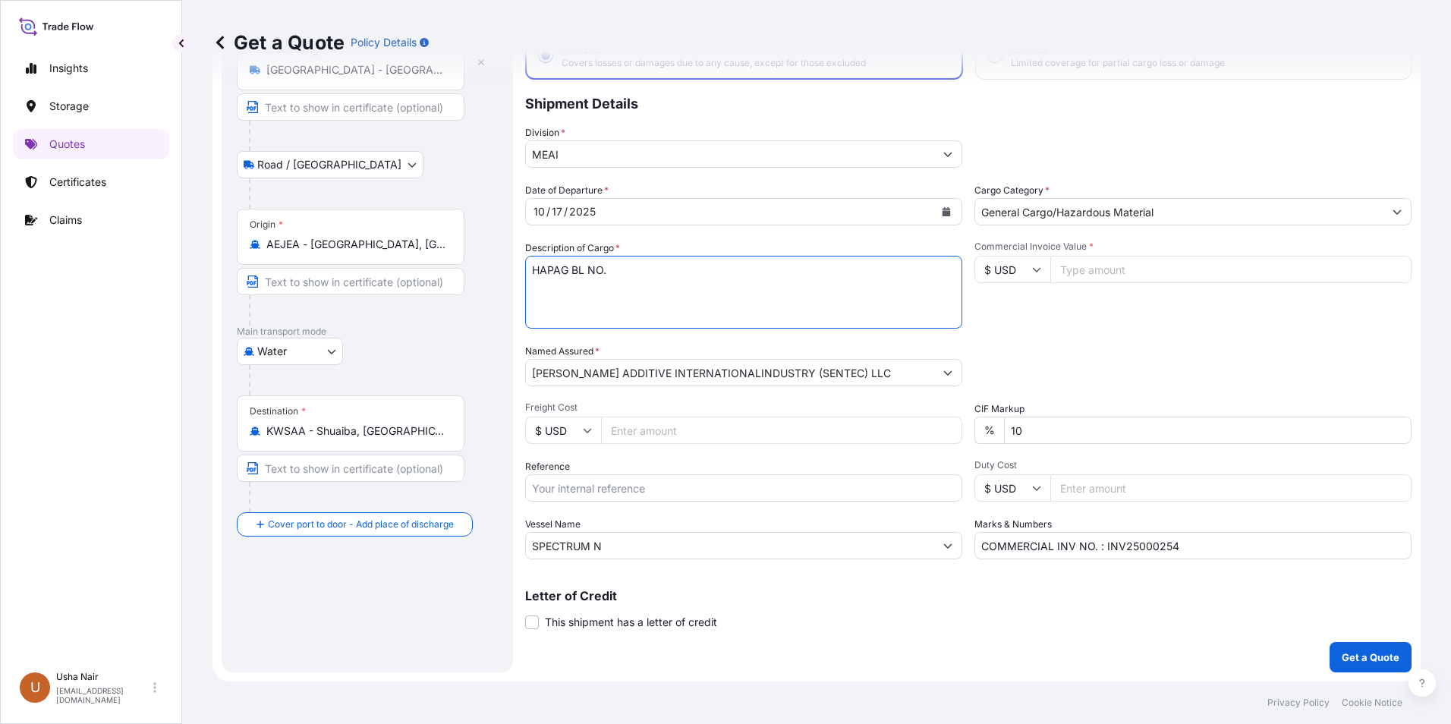
type textarea "HAPAG BL NO."
click at [629, 435] on input "Freight Cost" at bounding box center [781, 430] width 361 height 27
type input "5230"
click at [1125, 278] on input "Commercial Invoice Value *" at bounding box center [1230, 269] width 361 height 27
click at [1092, 274] on input "Commercial Invoice Value *" at bounding box center [1230, 269] width 361 height 27
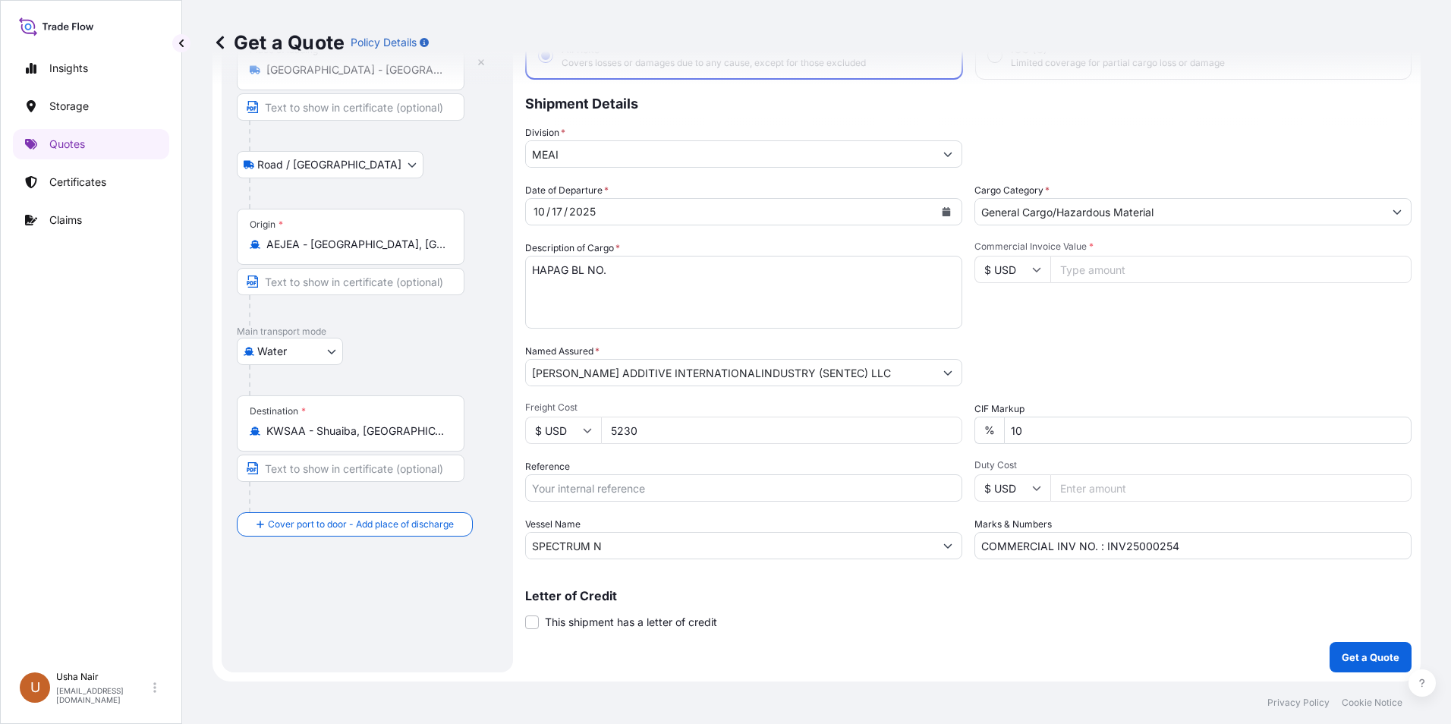
click at [1059, 268] on input "Commercial Invoice Value *" at bounding box center [1230, 269] width 361 height 27
type input "159200"
drag, startPoint x: 621, startPoint y: 546, endPoint x: 477, endPoint y: 536, distance: 145.3
click at [472, 539] on form "Route Details Place of loading [GEOGRAPHIC_DATA] - [GEOGRAPHIC_DATA] Road / [GE…" at bounding box center [816, 328] width 1208 height 705
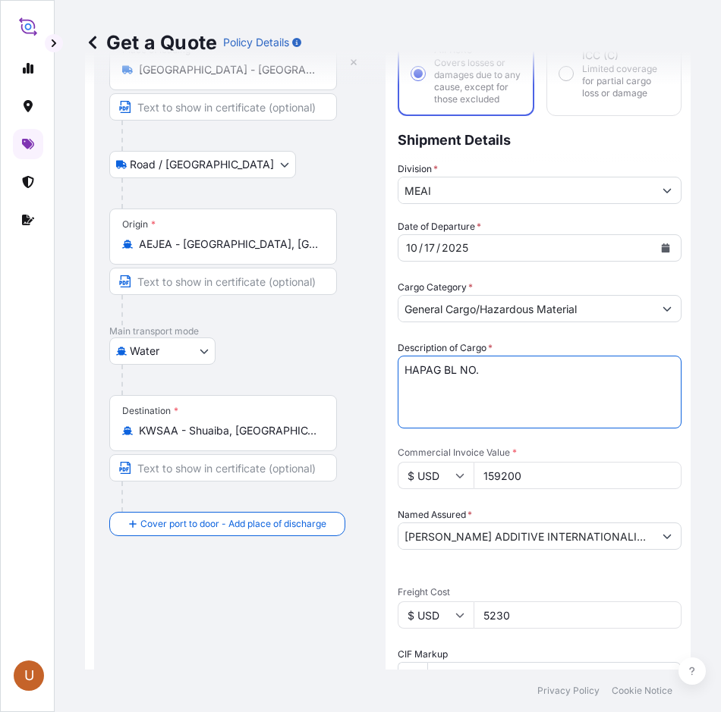
click at [536, 364] on textarea "HAPAG BL NO. HLCUDX3250955905 2 X 40 FT HIGH CUBE CONTAINERS CONTAINER NO. FANU…" at bounding box center [540, 392] width 284 height 73
paste textarea "HLCUDX3251003461"
click at [483, 388] on textarea "HAPAG BL NO. HLCUDX3250955905 2 X 40 FT HIGH CUBE CONTAINERS CONTAINER NO. FANU…" at bounding box center [540, 392] width 284 height 73
click at [630, 370] on textarea "HAPAG BL NO. HLCUDX3250955905 2 X 40 FT HIGH CUBE CONTAINERS CONTAINER NO. FANU…" at bounding box center [540, 392] width 284 height 73
paste textarea "FSCU 8229477 34 PALLET 21050.00 SEAL: PRODUCT: MJ EQ 5087 KG EU24776905 LOT NO:…"
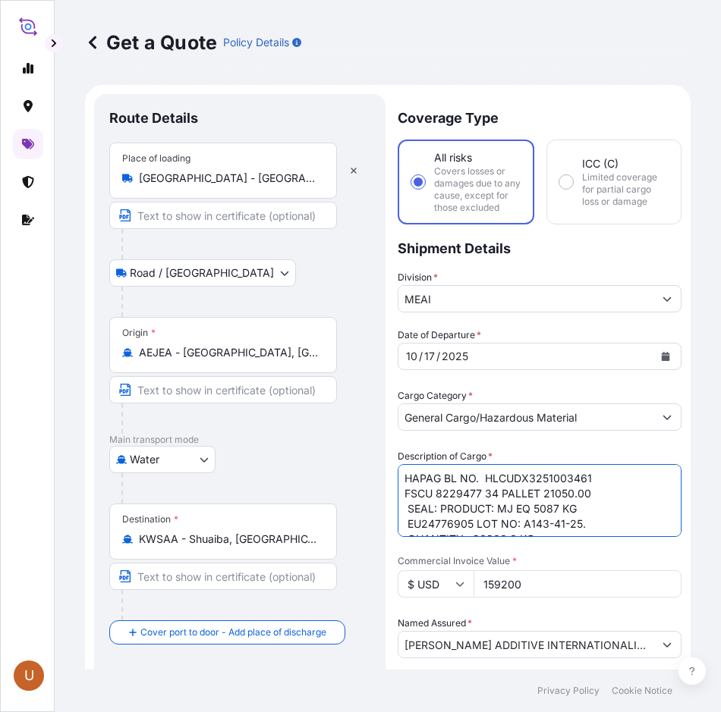
drag, startPoint x: 406, startPoint y: 489, endPoint x: 127, endPoint y: 463, distance: 280.5
click at [404, 492] on textarea "HAPAG BL NO. HLCUDX3250955905 2 X 40 FT HIGH CUBE CONTAINERS CONTAINER NO. FANU…" at bounding box center [540, 500] width 284 height 73
click at [570, 510] on textarea "HAPAG BL NO. HLCUDX3250955905 2 X 40 FT HIGH CUBE CONTAINERS CONTAINER NO. FANU…" at bounding box center [540, 500] width 284 height 73
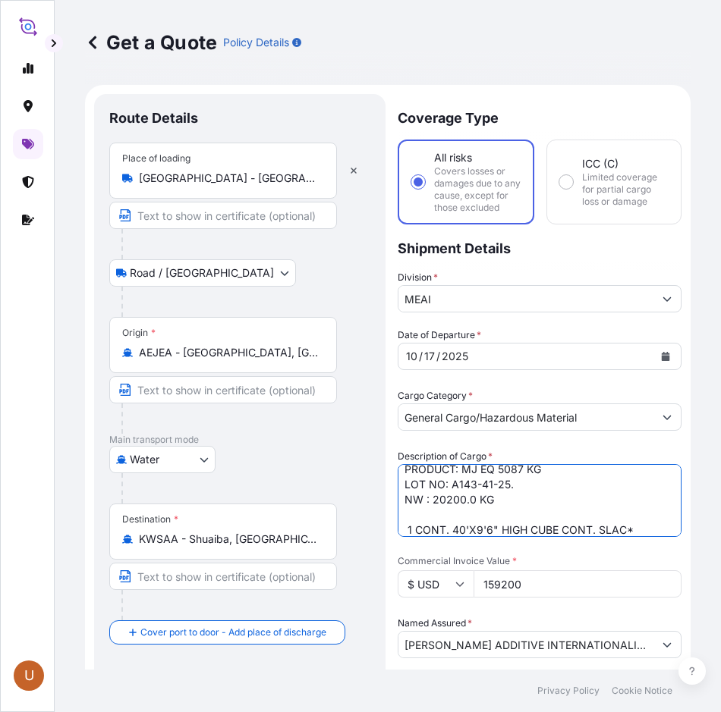
scroll to position [85, 0]
type textarea "HAPAG BL NO. HLCUDX3251003461 2 X 40 FT HC CONTAINER NO. FSCU 8229477 34 PALLET…"
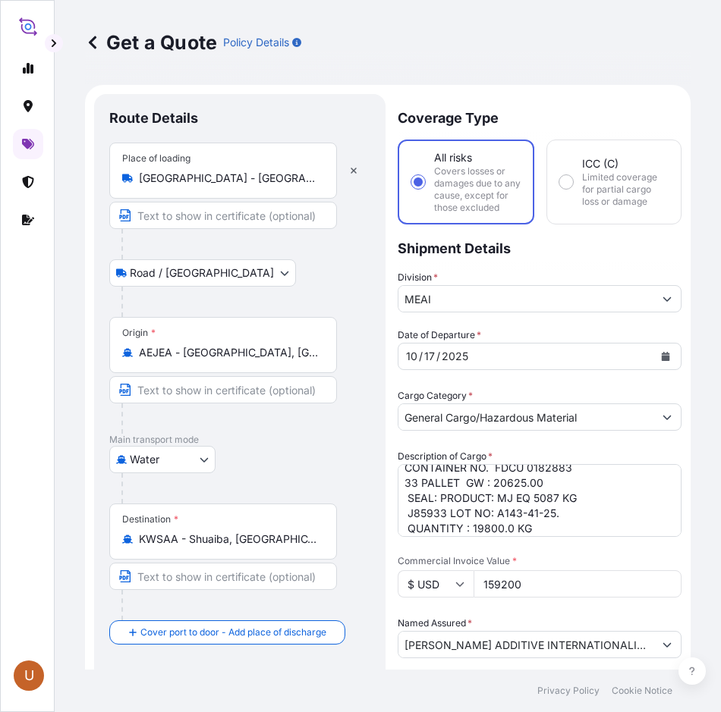
scroll to position [156, 0]
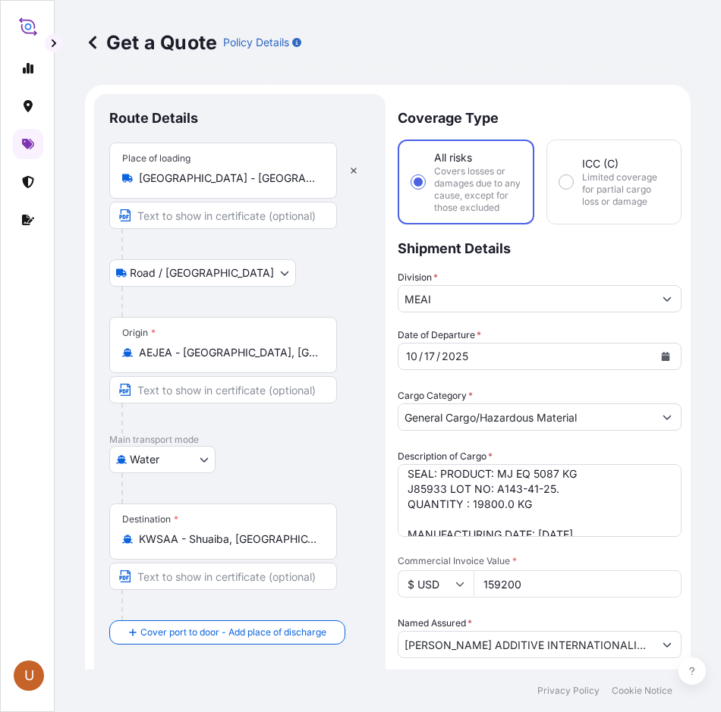
click at [597, 504] on textarea "HAPAG BL NO. HLCUDX3250955905 2 X 40 FT HIGH CUBE CONTAINERS CONTAINER NO. FANU…" at bounding box center [540, 500] width 284 height 73
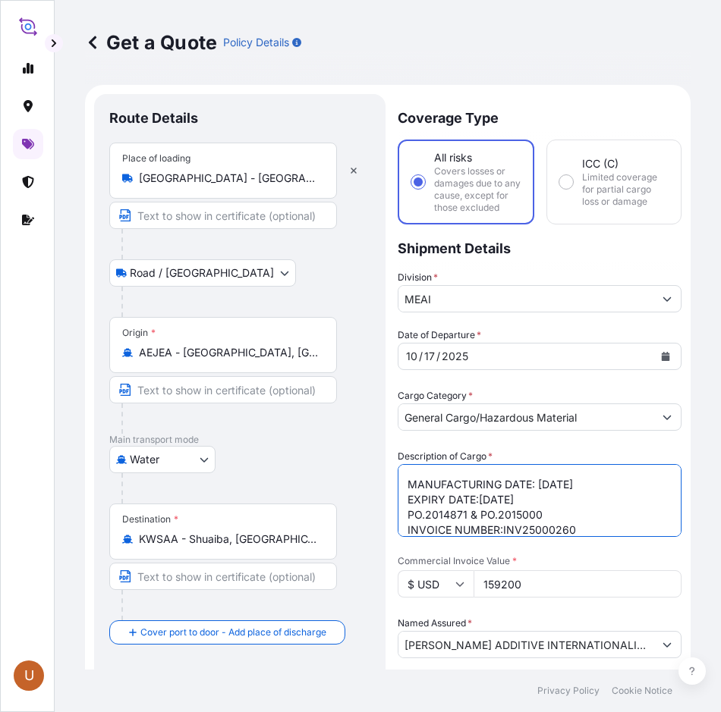
scroll to position [214, 0]
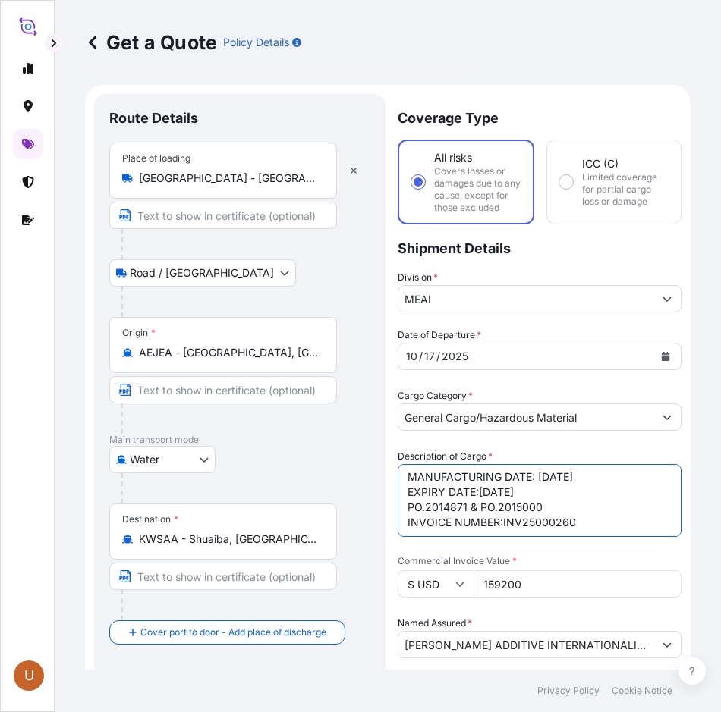
drag, startPoint x: 572, startPoint y: 534, endPoint x: 404, endPoint y: 531, distance: 168.5
click at [404, 531] on textarea "HAPAG BL NO. HLCUDX3250955905 2 X 40 FT HIGH CUBE CONTAINERS CONTAINER NO. FANU…" at bounding box center [540, 500] width 284 height 73
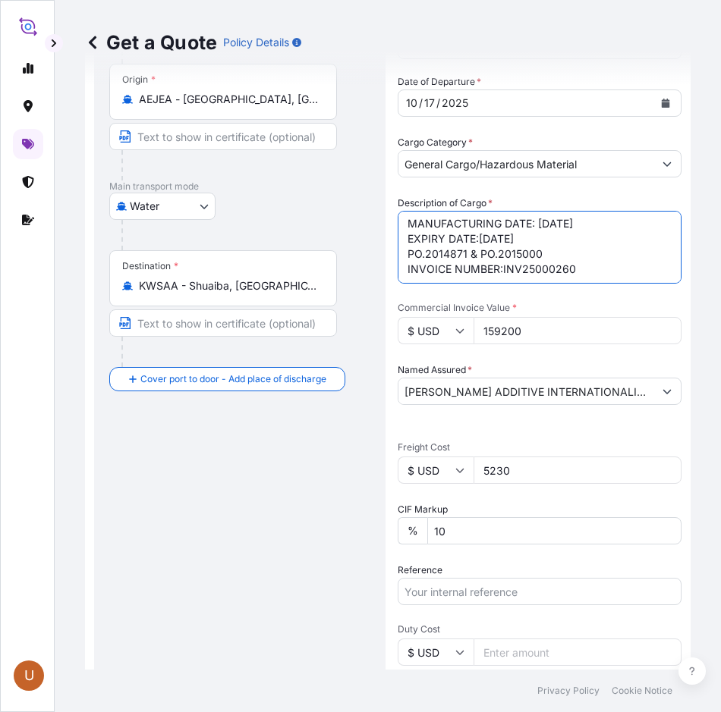
scroll to position [304, 0]
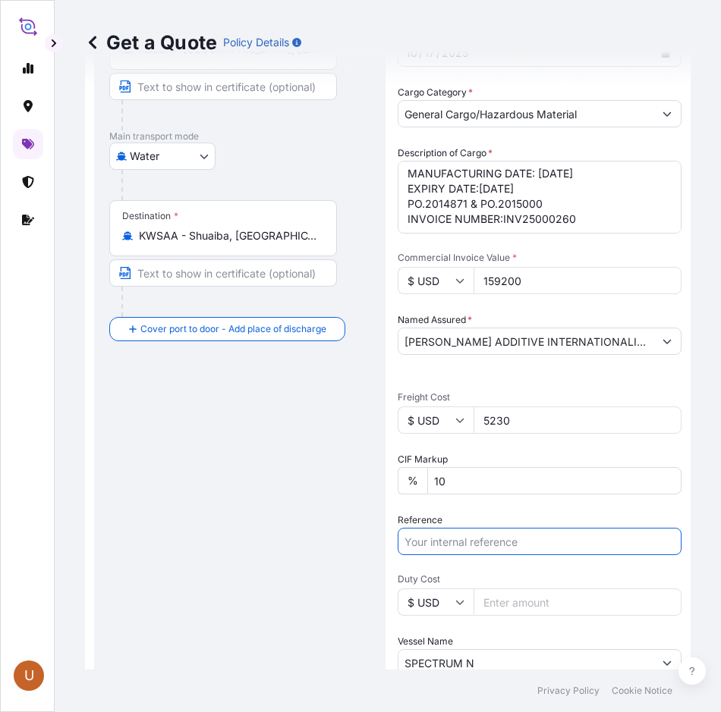
click at [489, 545] on input "Reference" at bounding box center [540, 541] width 284 height 27
paste input "INVOICE NUMBER:INV25000260"
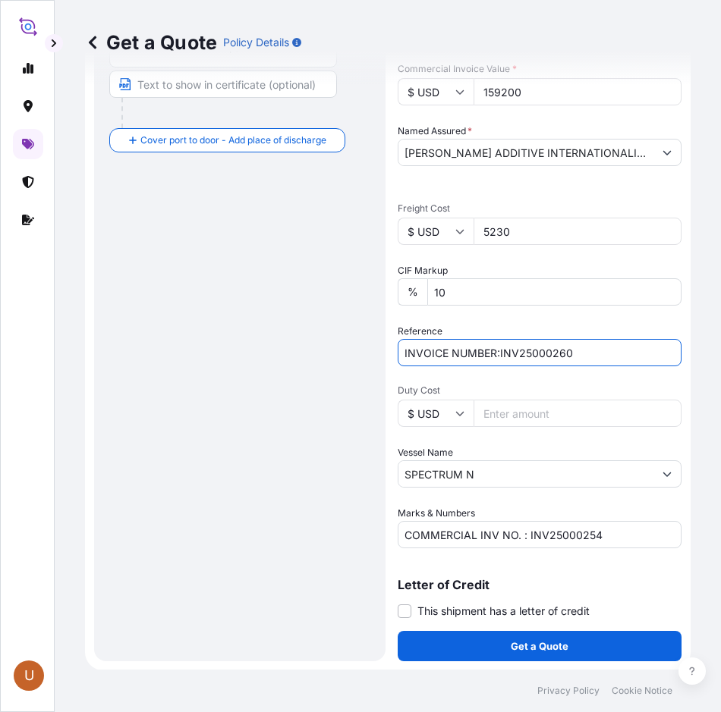
scroll to position [493, 0]
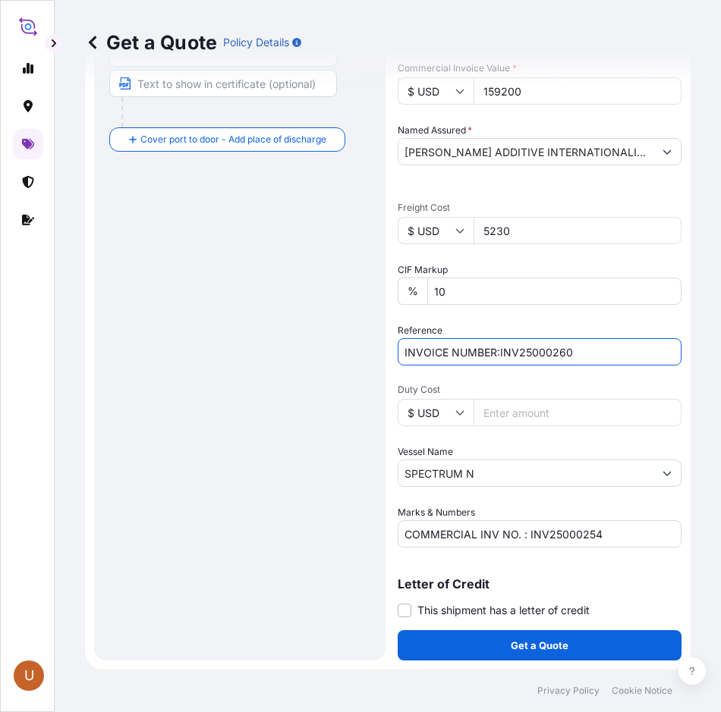
type input "INVOICE NUMBER:INV25000260"
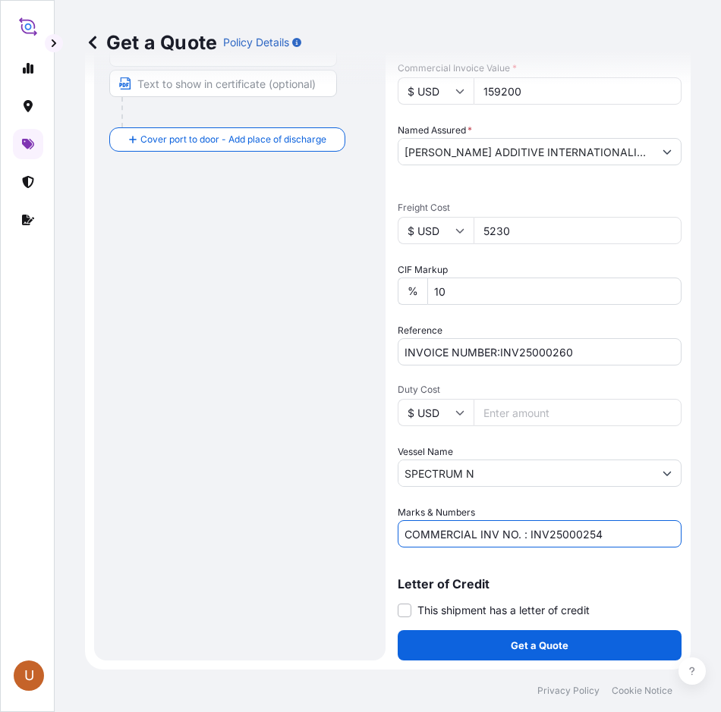
drag, startPoint x: 613, startPoint y: 536, endPoint x: 479, endPoint y: 543, distance: 134.5
click at [479, 543] on input "COMMERCIAL INV NO. : INV25000254" at bounding box center [540, 534] width 284 height 27
paste input "INVOICE NUMBER:INV25000260"
click at [505, 538] on input "COMMERCIAL INVOICE NUMBER:INV25000260" at bounding box center [540, 534] width 284 height 27
drag, startPoint x: 476, startPoint y: 534, endPoint x: 443, endPoint y: 567, distance: 46.1
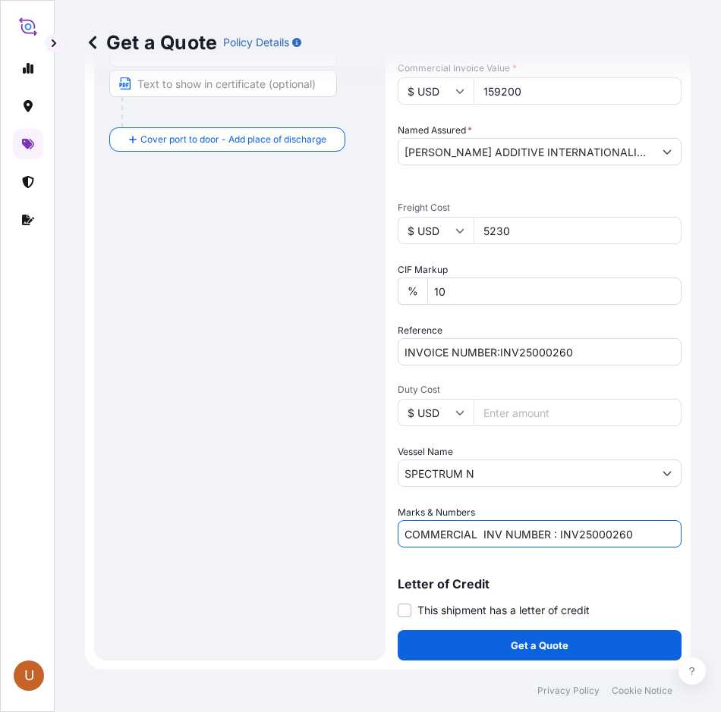
click at [476, 535] on input "COMMERCIAL INV NUMBER : INV25000260" at bounding box center [540, 534] width 284 height 27
type input "COMMERCIAL INV NUMBER : INV25000260"
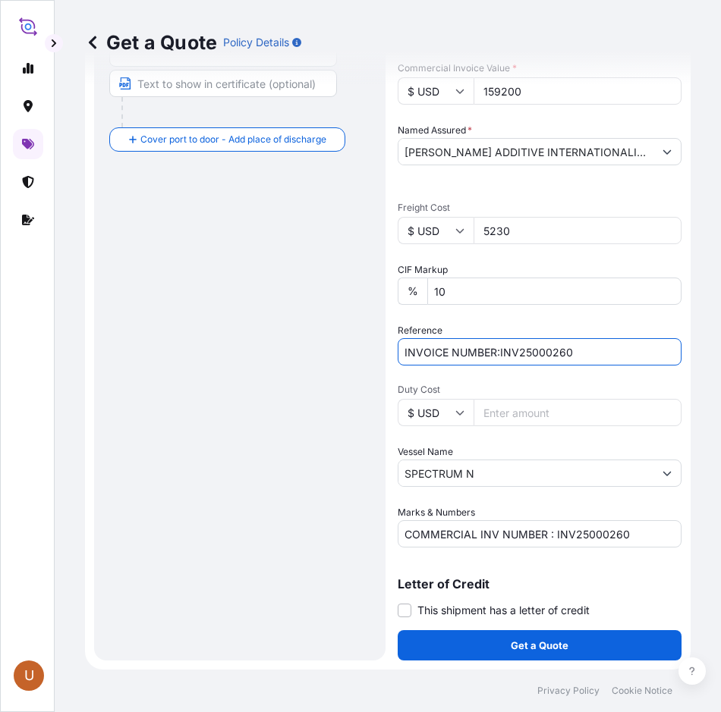
drag, startPoint x: 602, startPoint y: 348, endPoint x: 332, endPoint y: 264, distance: 282.2
click at [320, 299] on form "Route Details Place of loading [GEOGRAPHIC_DATA] - [GEOGRAPHIC_DATA] Road / [GE…" at bounding box center [388, 131] width 606 height 1078
type input "A21011014843"
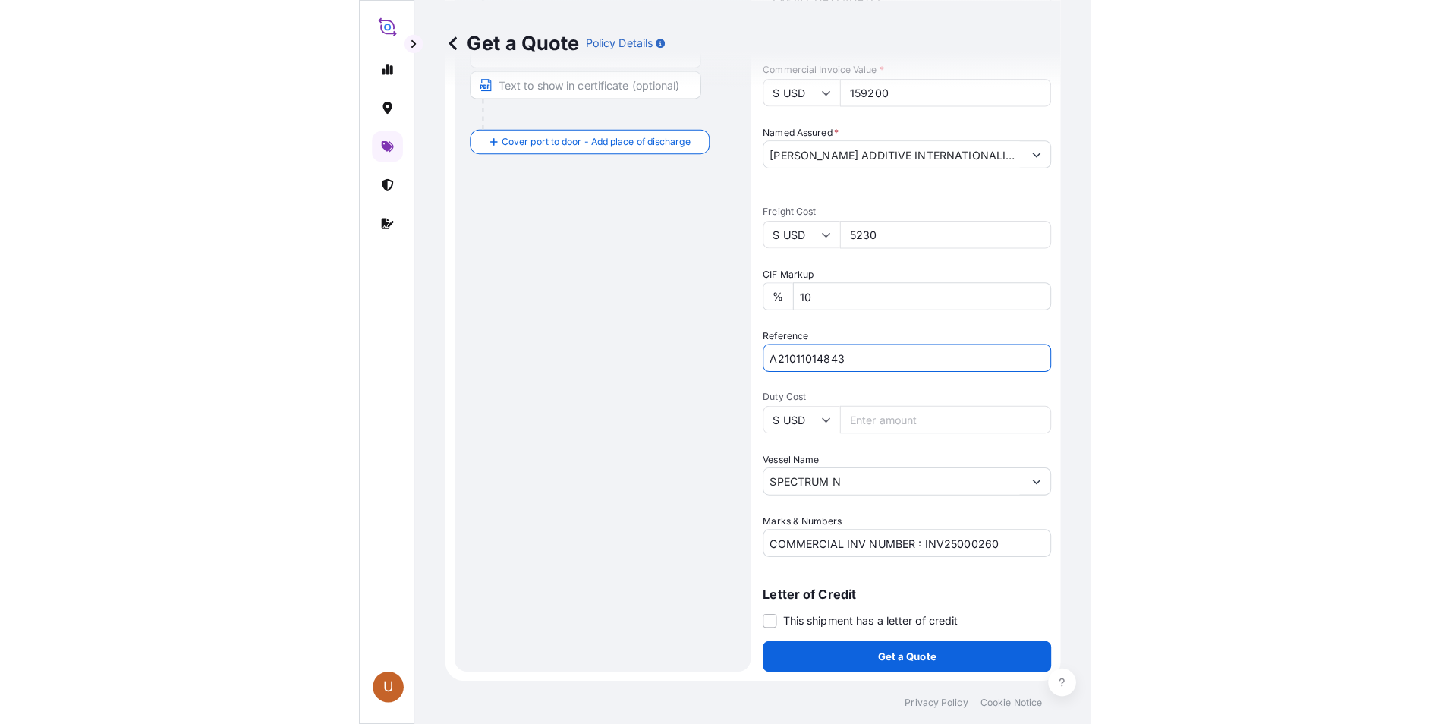
scroll to position [109, 0]
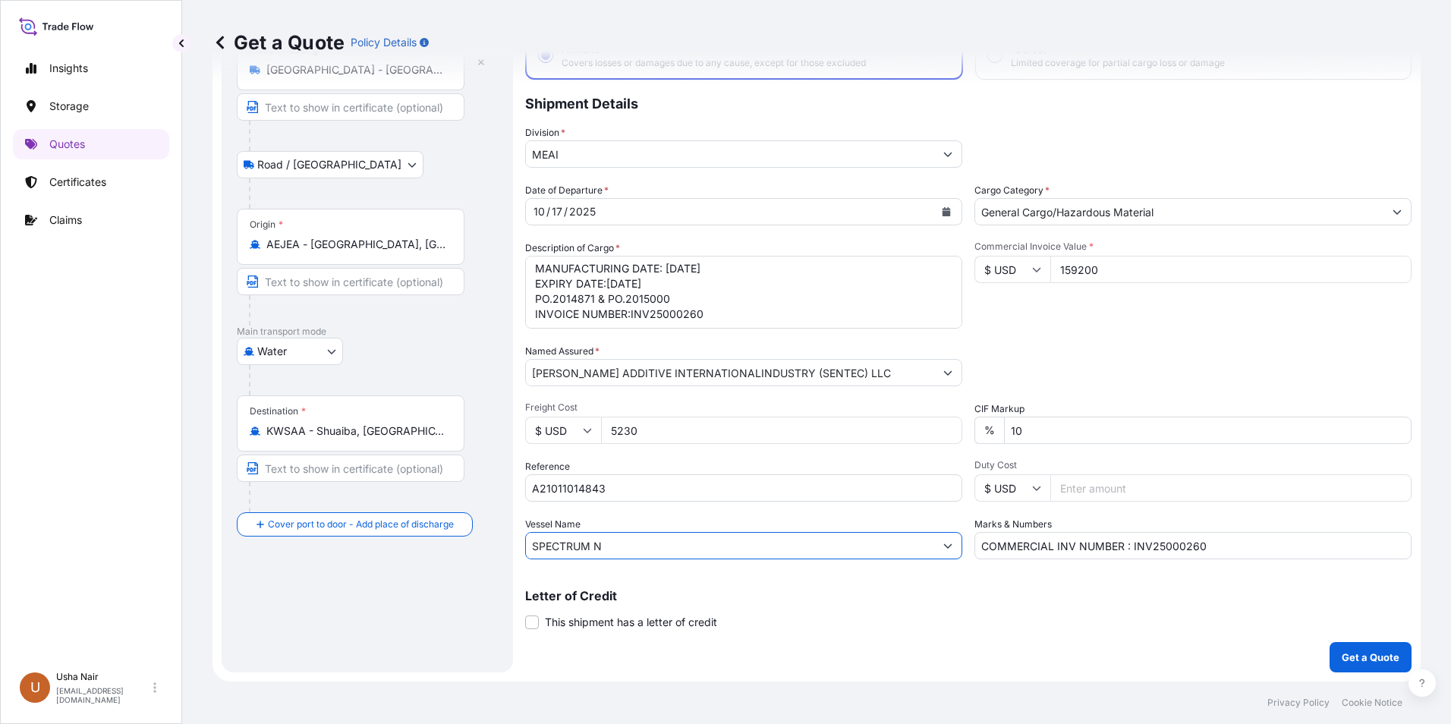
drag, startPoint x: 696, startPoint y: 551, endPoint x: 493, endPoint y: 539, distance: 203.0
click at [493, 539] on form "Route Details Place of loading [GEOGRAPHIC_DATA] - [GEOGRAPHIC_DATA] Road / [GE…" at bounding box center [816, 328] width 1208 height 705
paste input "TSS AMBER"
type input "TSS AMBER"
click at [898, 459] on div "Reference A21011014843" at bounding box center [743, 480] width 437 height 42
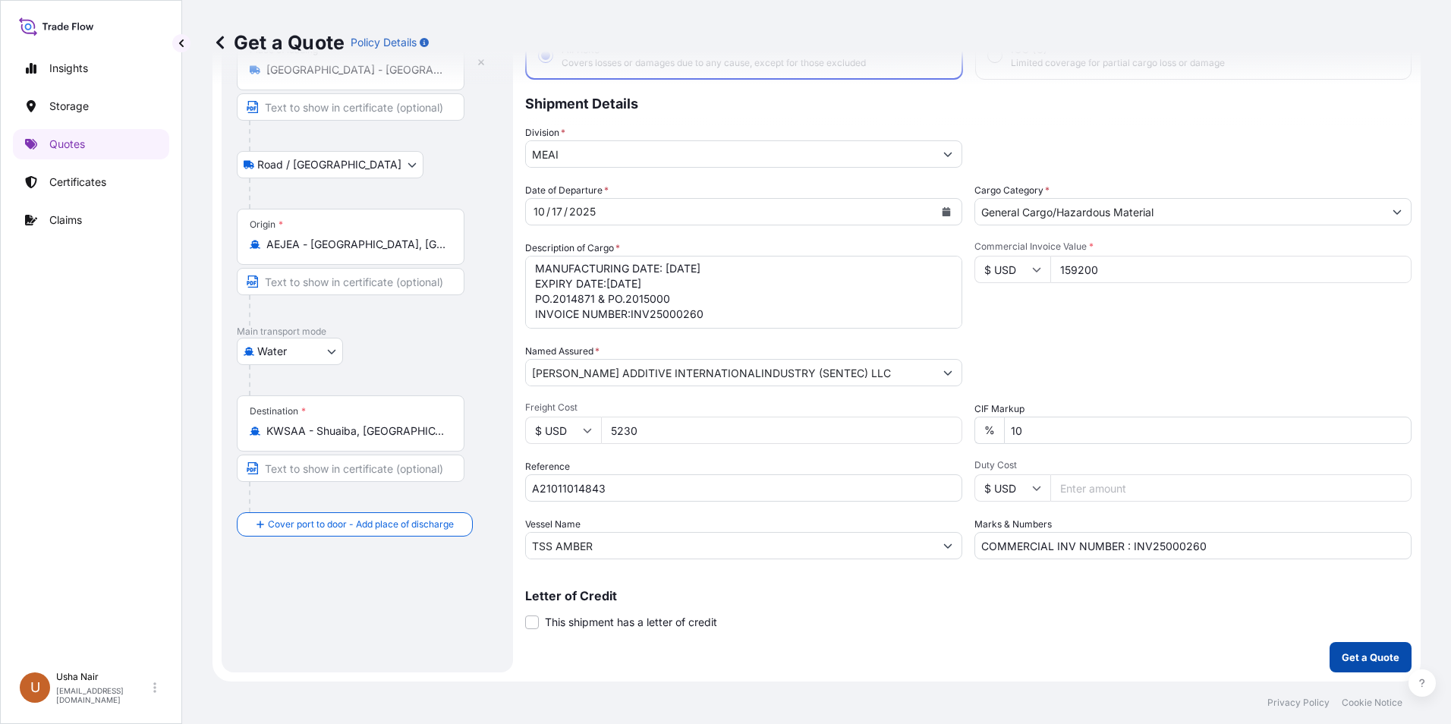
click at [1342, 658] on p "Get a Quote" at bounding box center [1371, 657] width 58 height 15
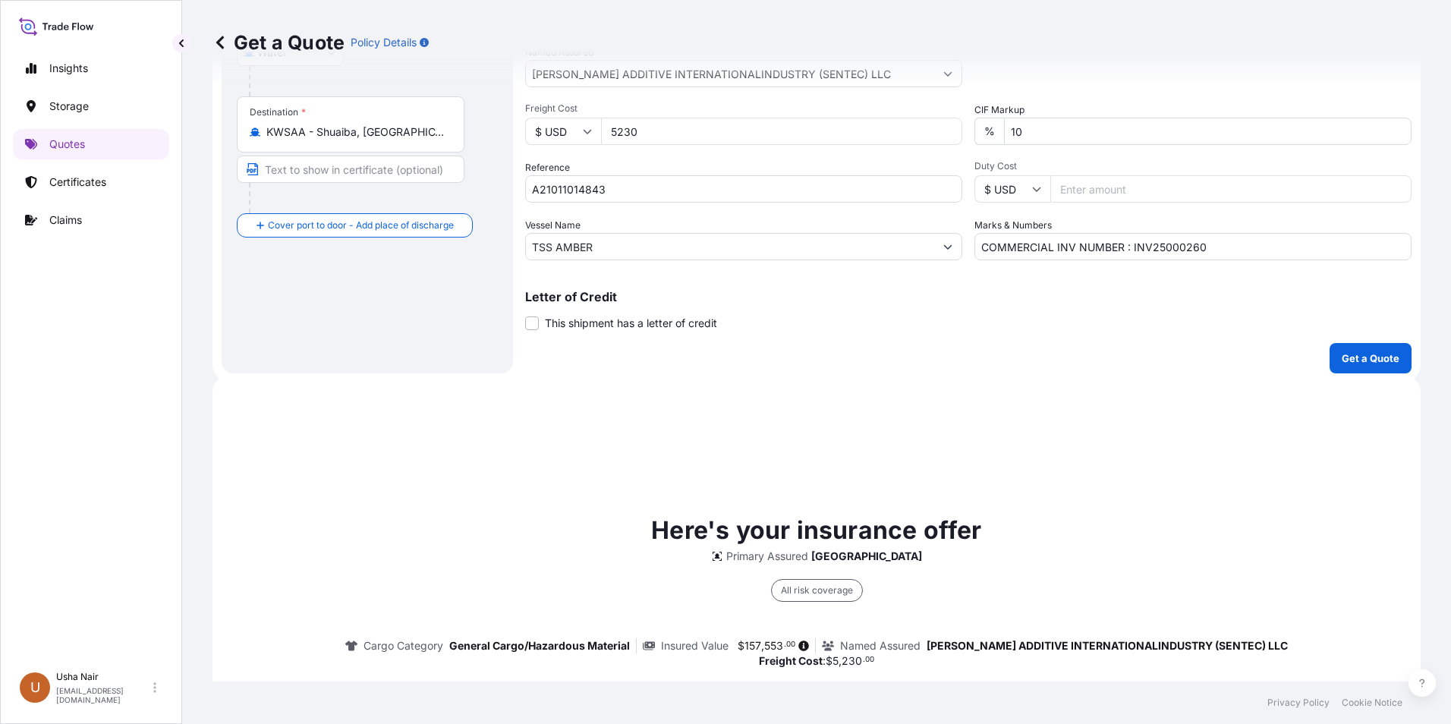
scroll to position [706, 0]
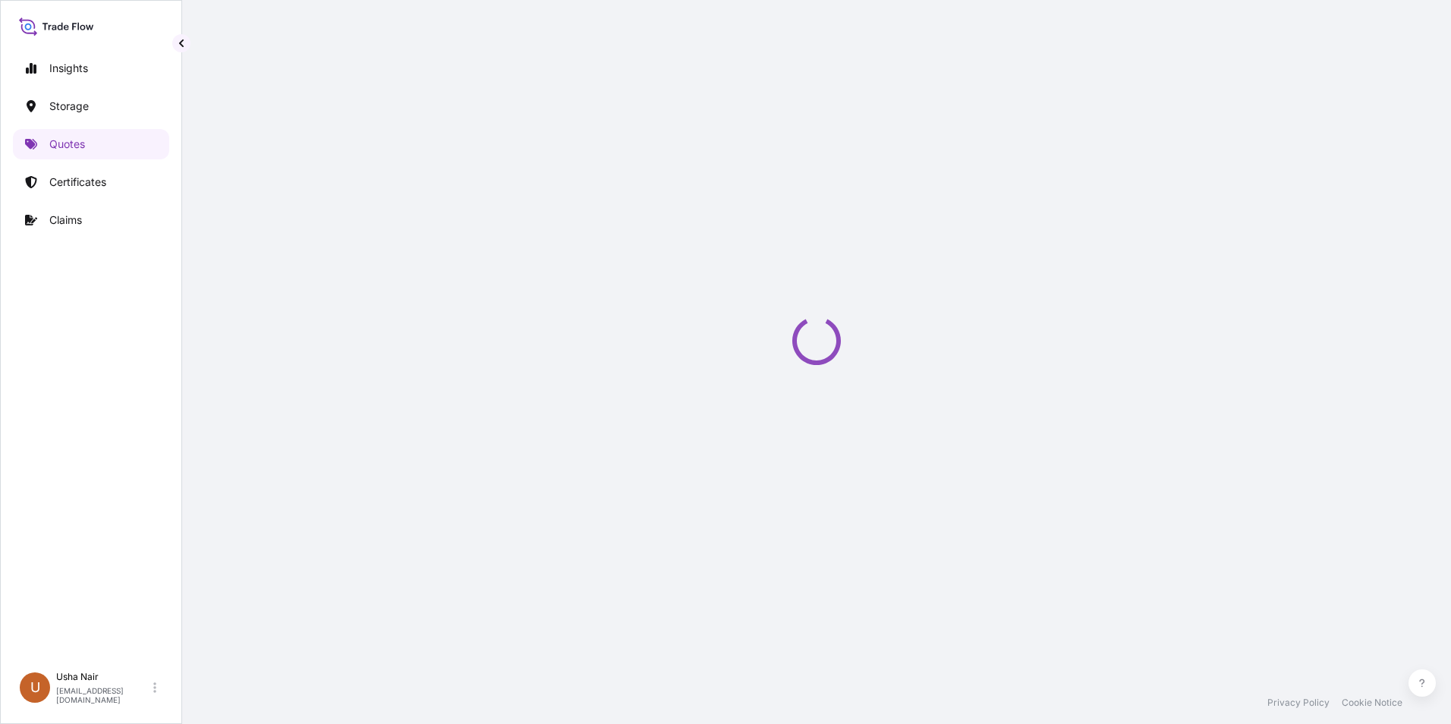
select select "Road / [GEOGRAPHIC_DATA]"
select select "Water"
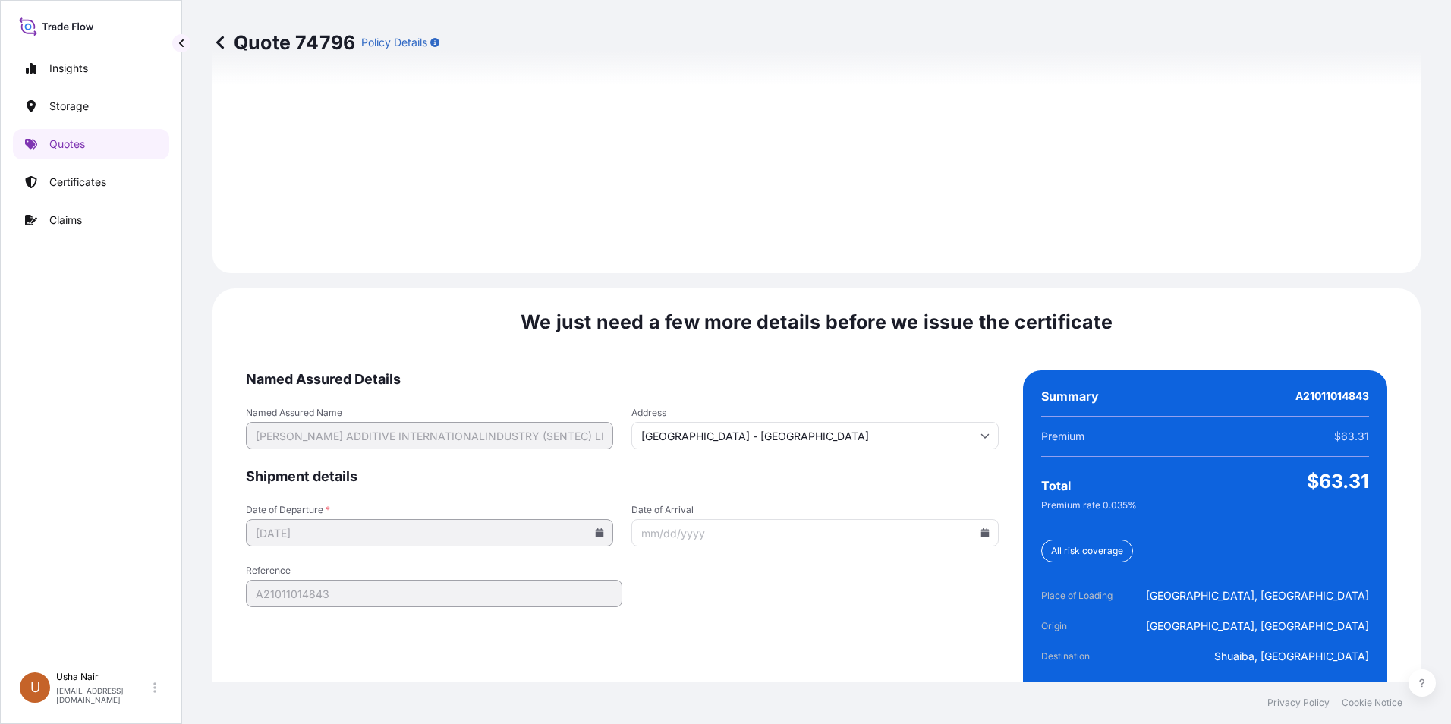
scroll to position [2213, 0]
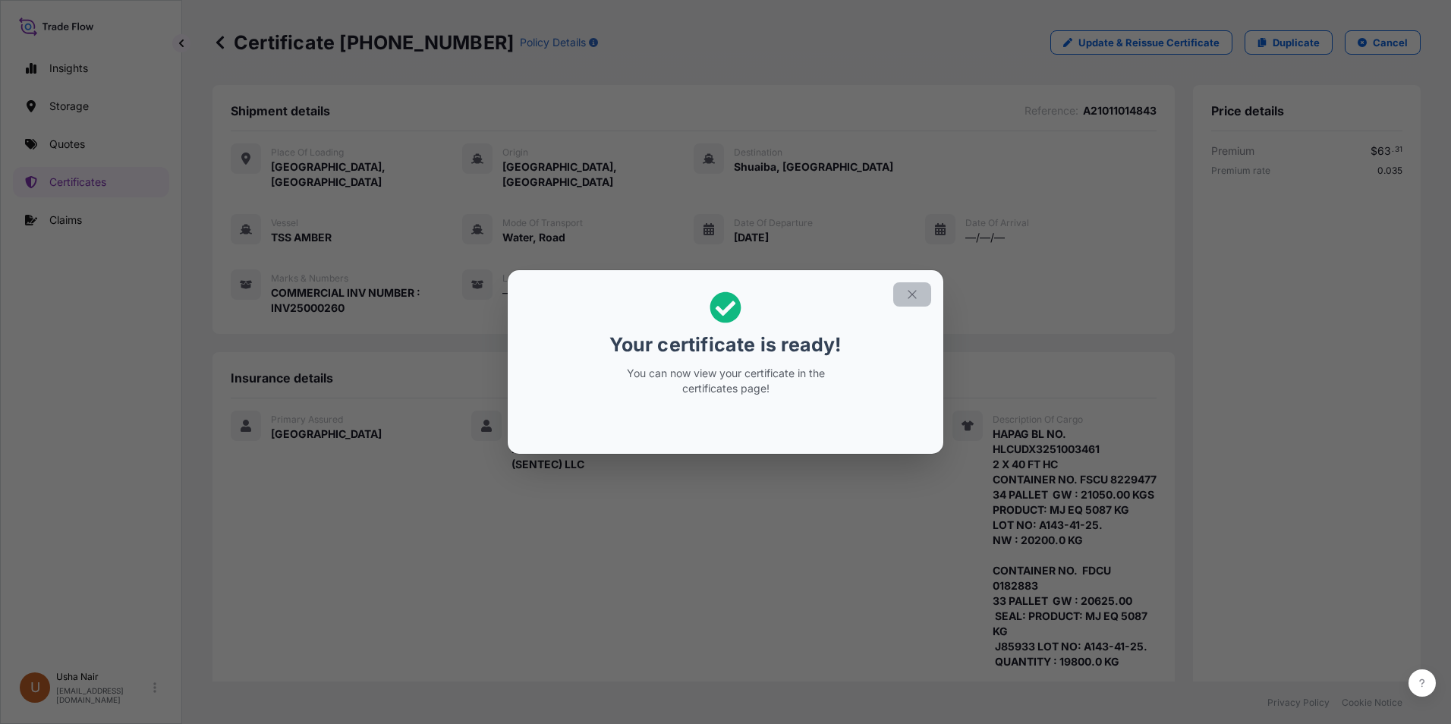
click at [907, 286] on button "button" at bounding box center [912, 294] width 38 height 24
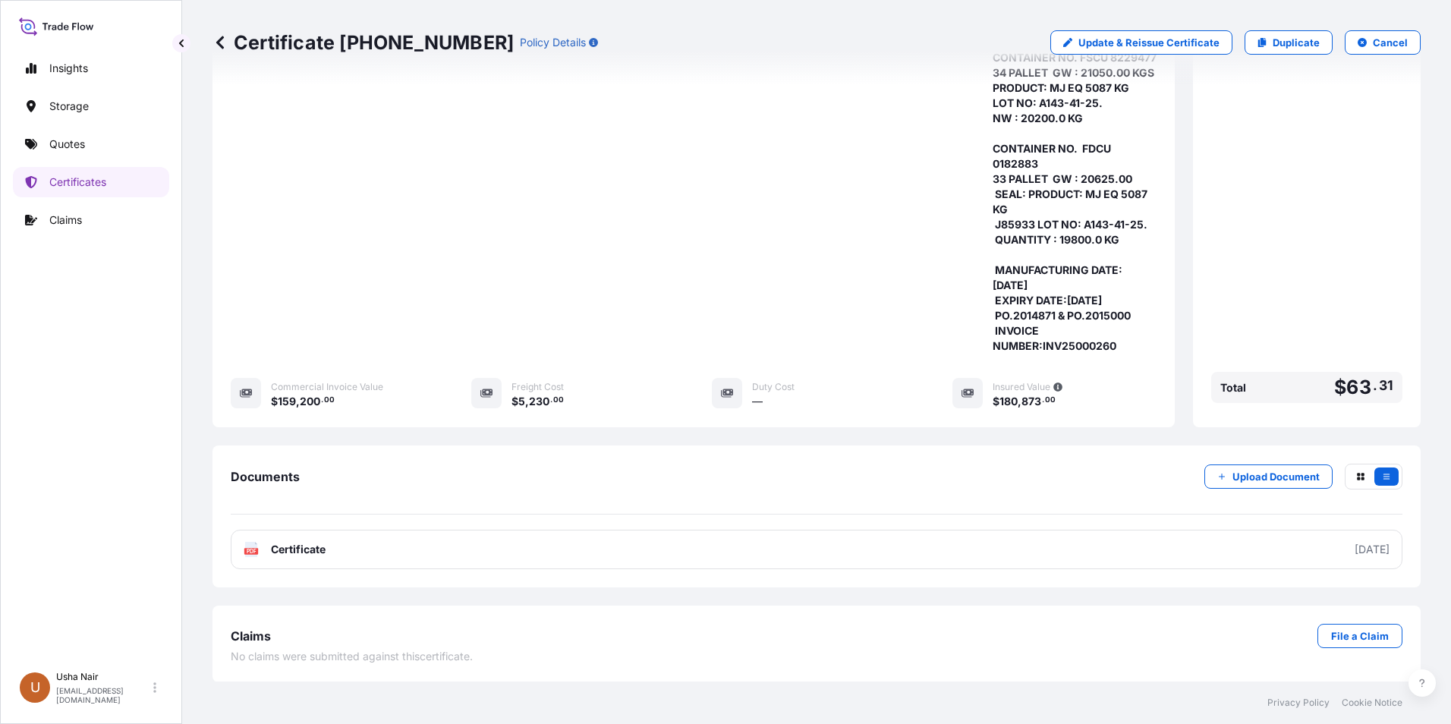
scroll to position [438, 0]
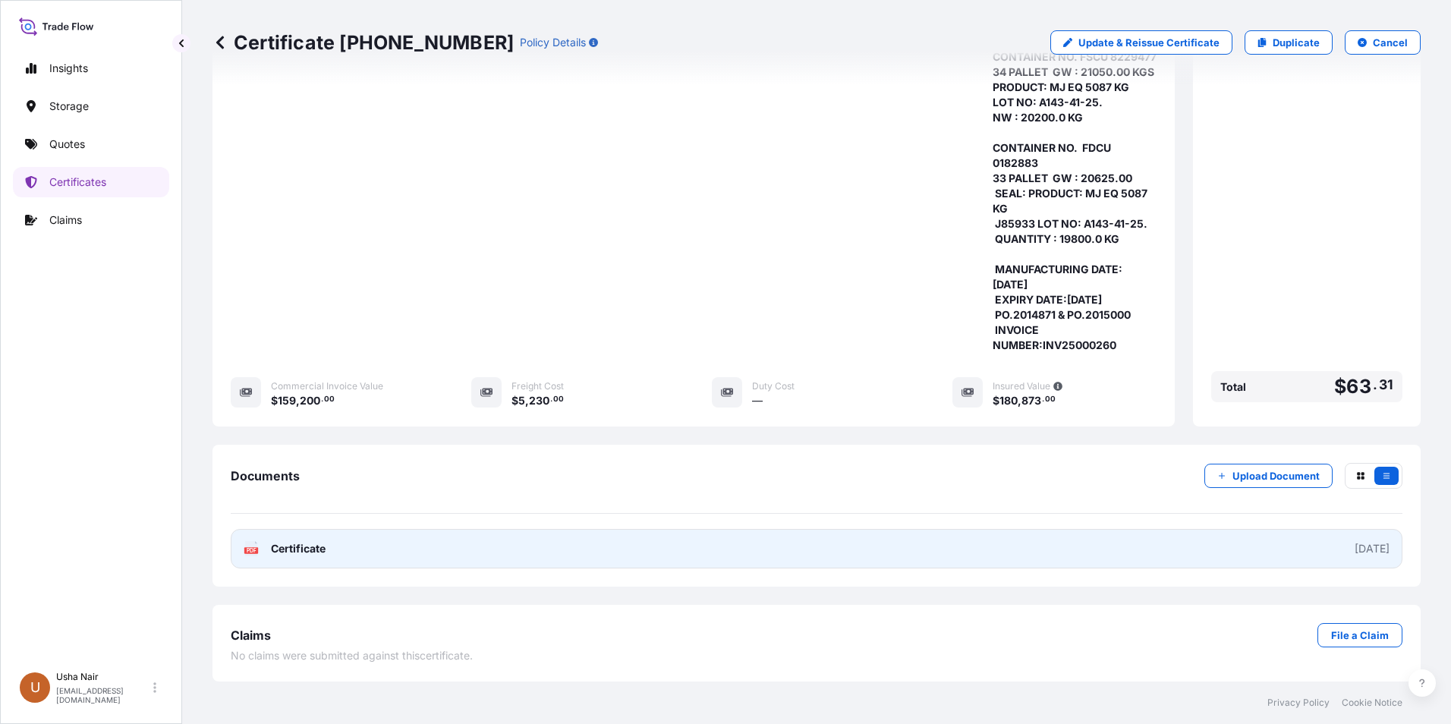
click at [386, 551] on link "PDF Certificate [DATE]" at bounding box center [817, 548] width 1172 height 39
